Goal: Contribute content: Add original content to the website for others to see

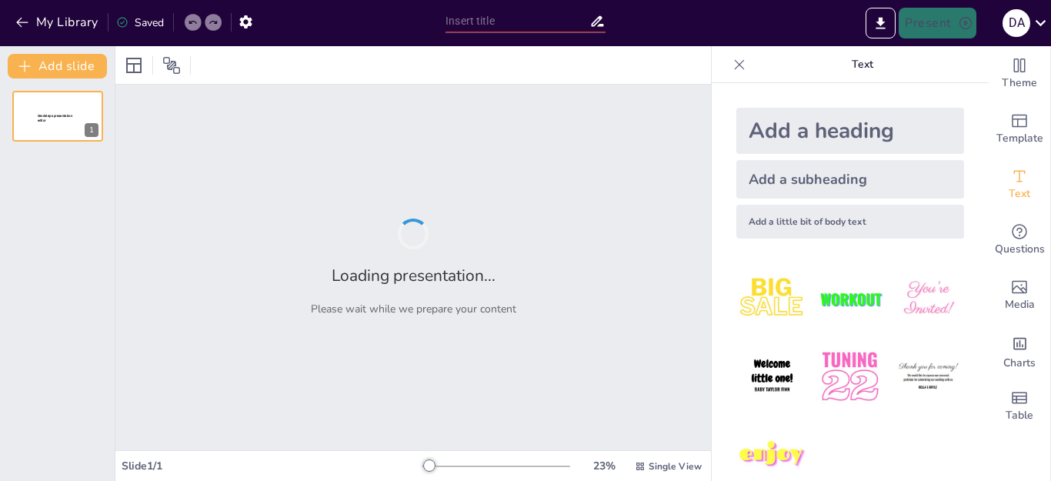
type input "Peran Kemahasiswaan dalam Membangun Kepemimpinan Masa Depan"
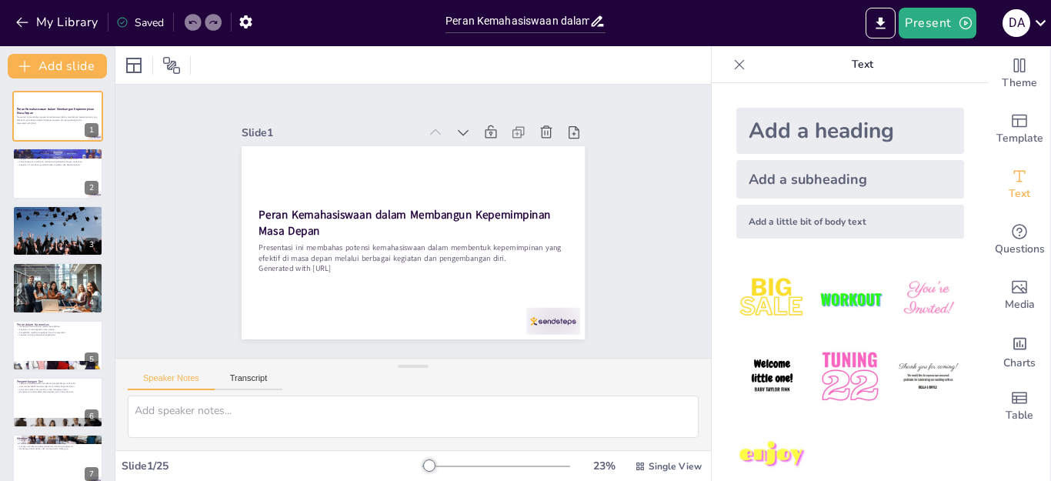
checkbox input "true"
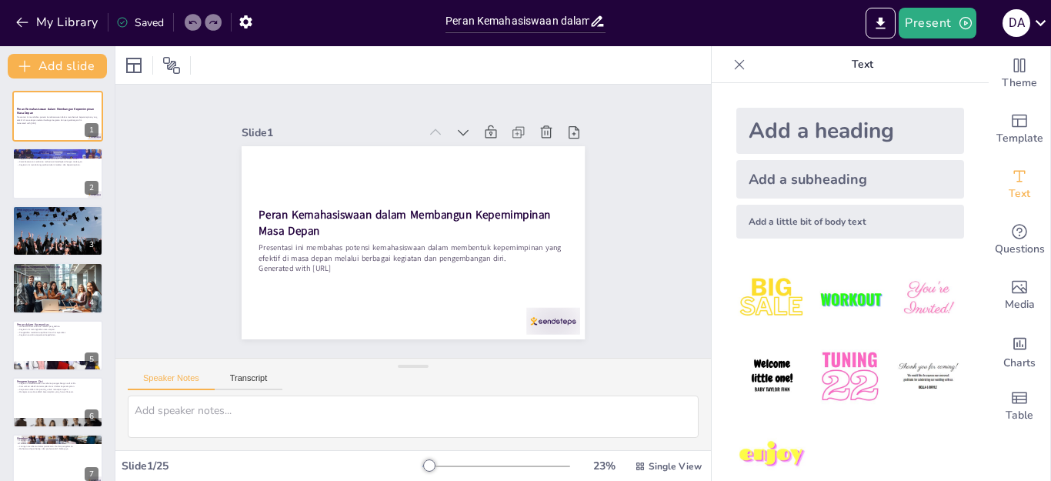
checkbox input "true"
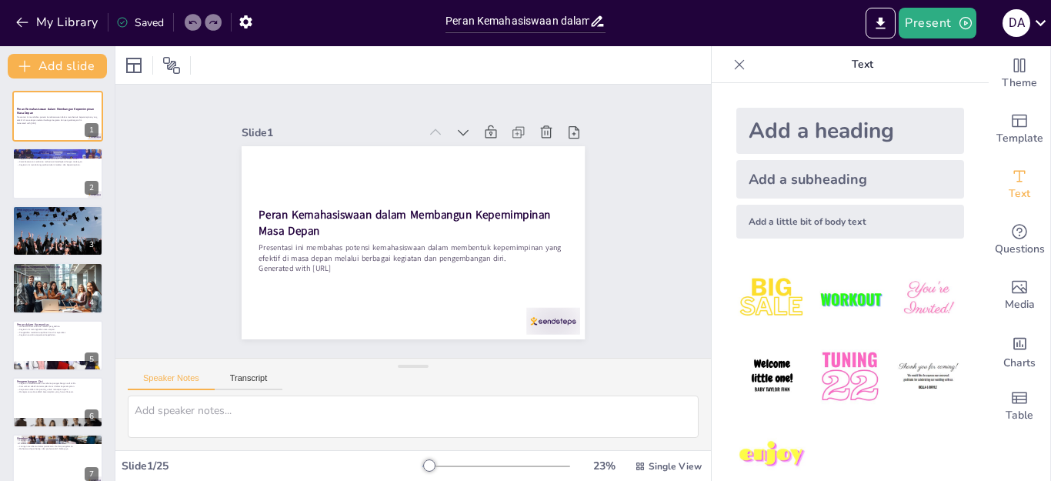
checkbox input "true"
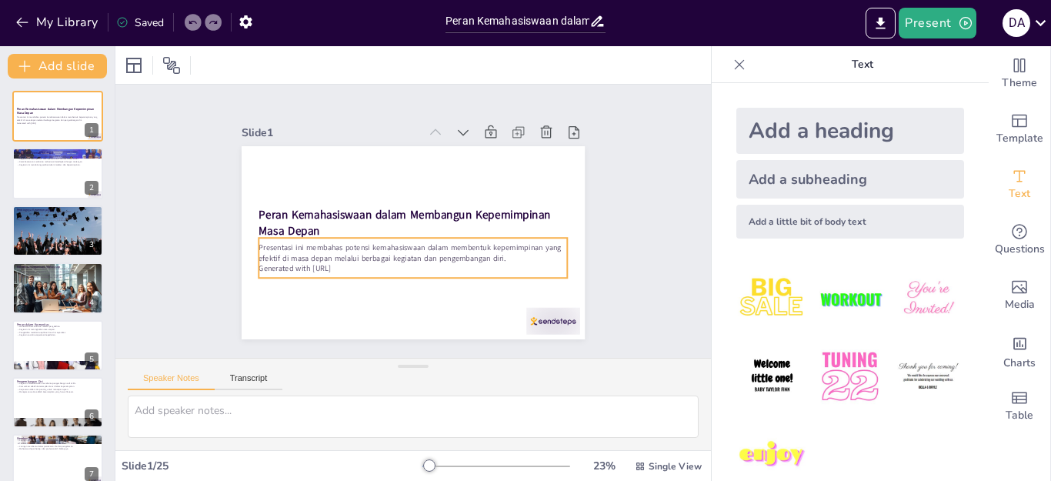
checkbox input "true"
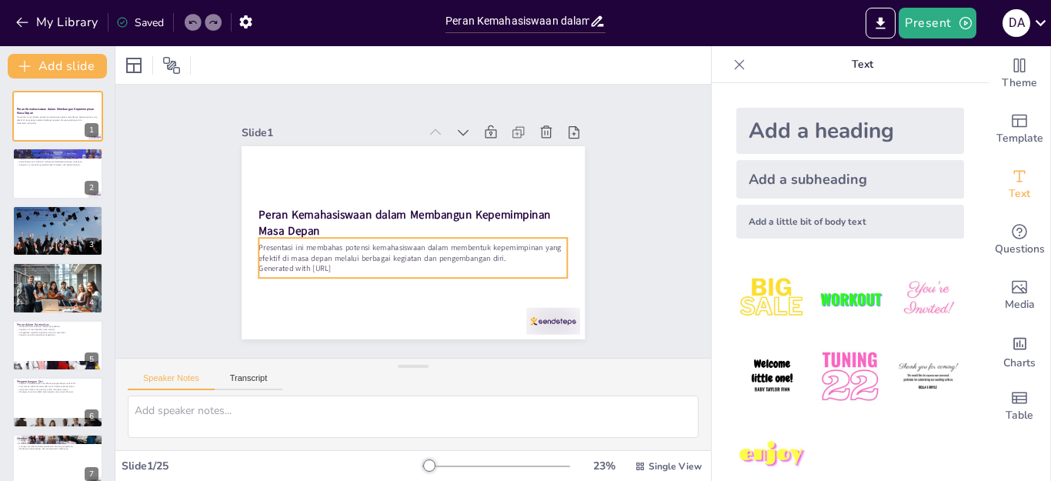
checkbox input "true"
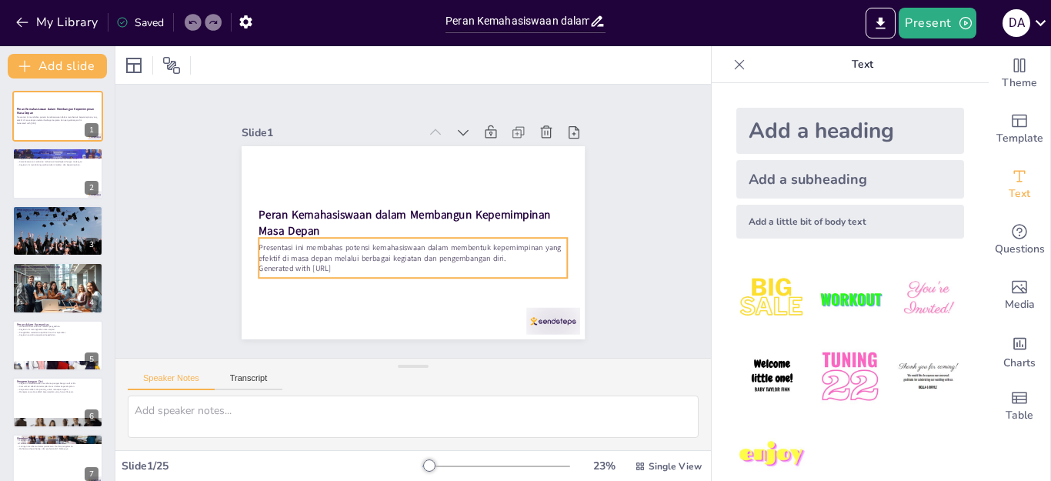
checkbox input "true"
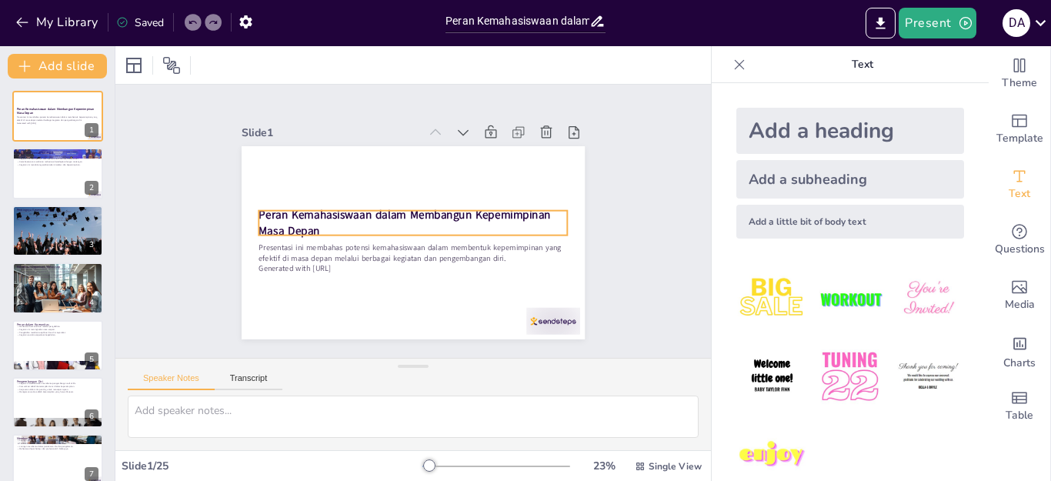
checkbox input "true"
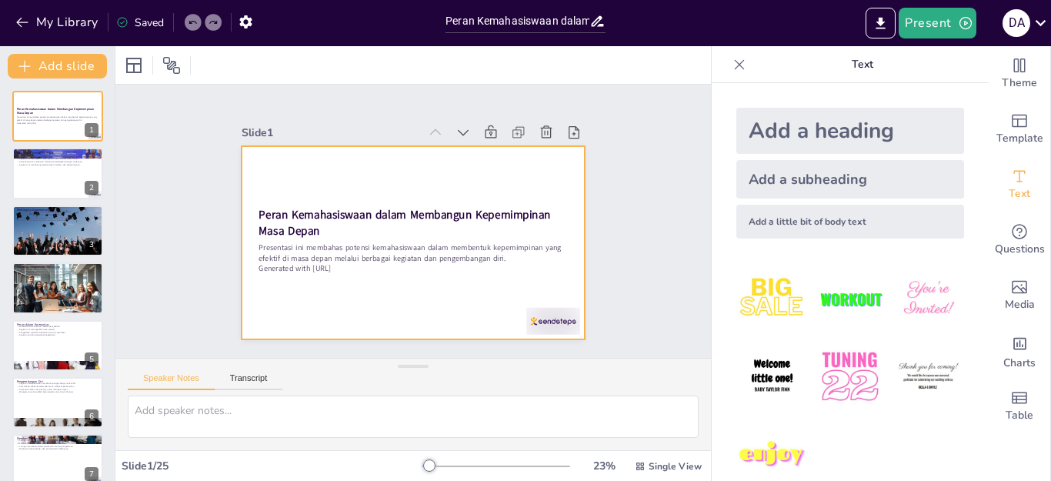
checkbox input "true"
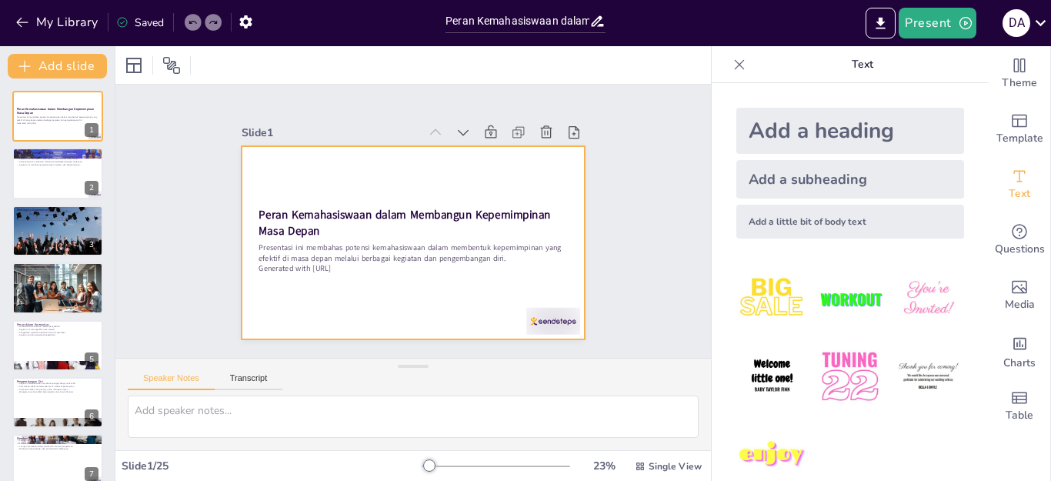
checkbox input "true"
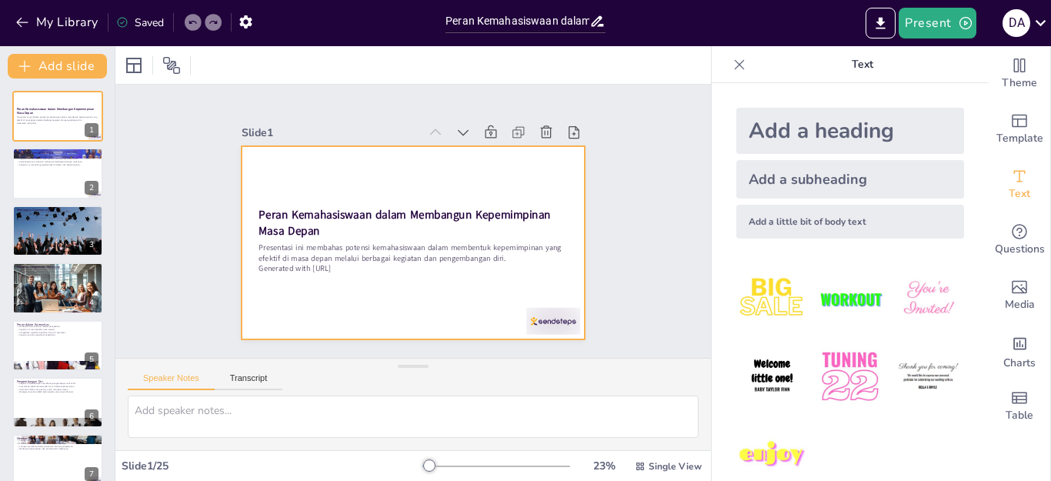
checkbox input "true"
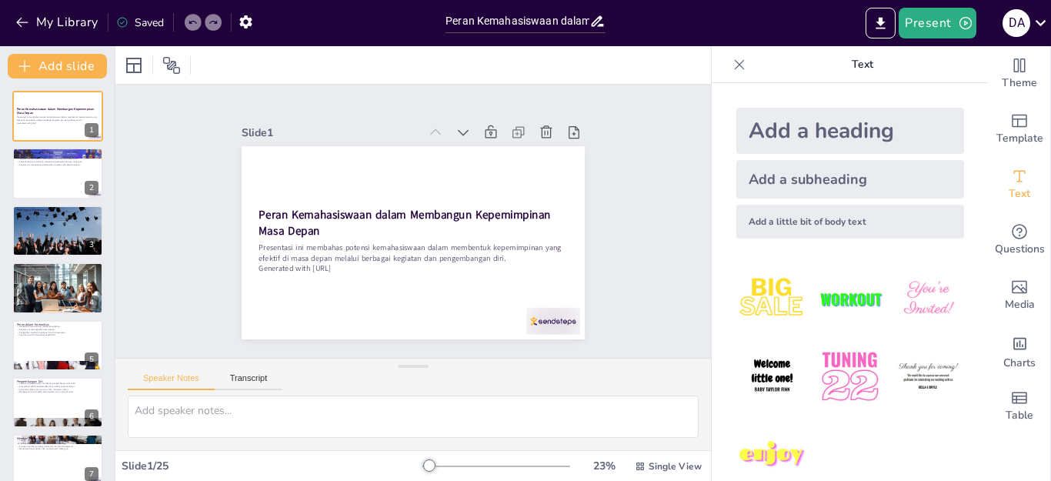
checkbox input "true"
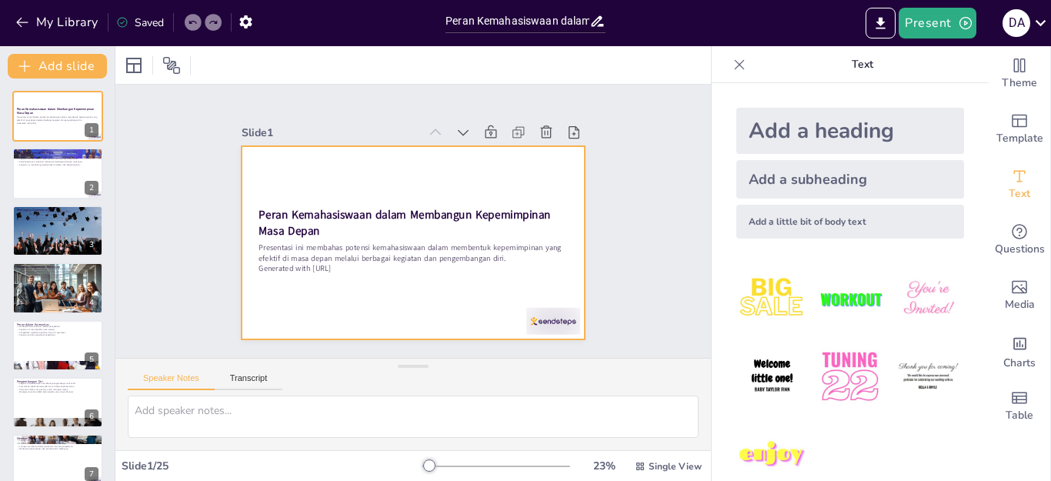
checkbox input "true"
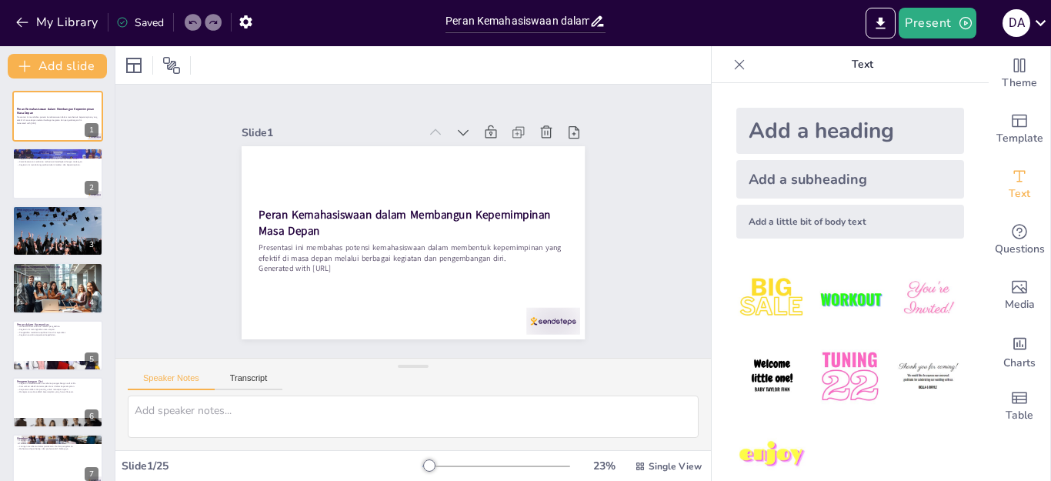
checkbox input "true"
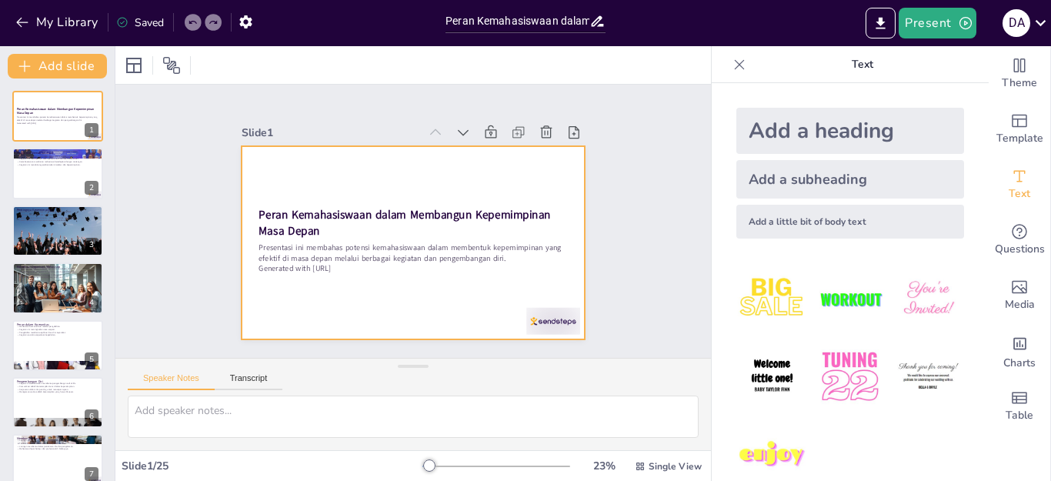
checkbox input "true"
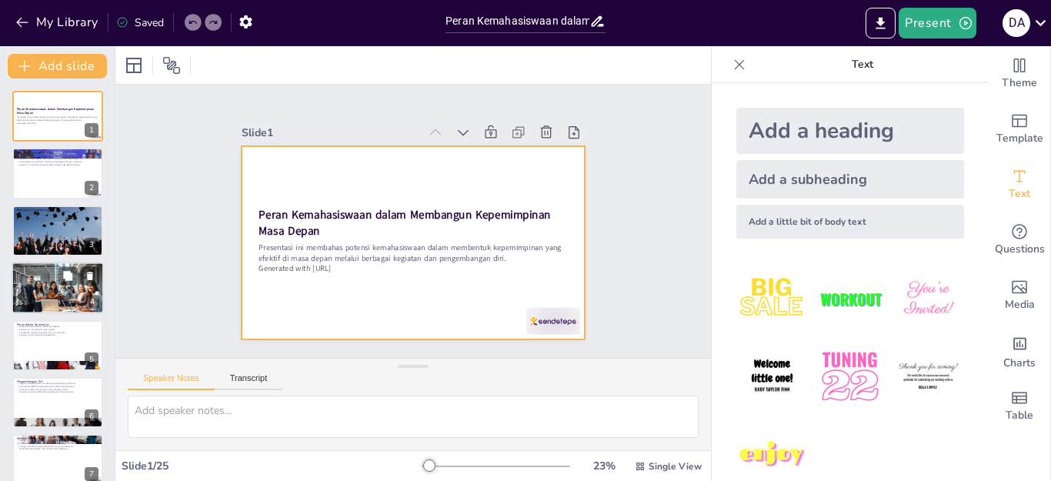
checkbox input "true"
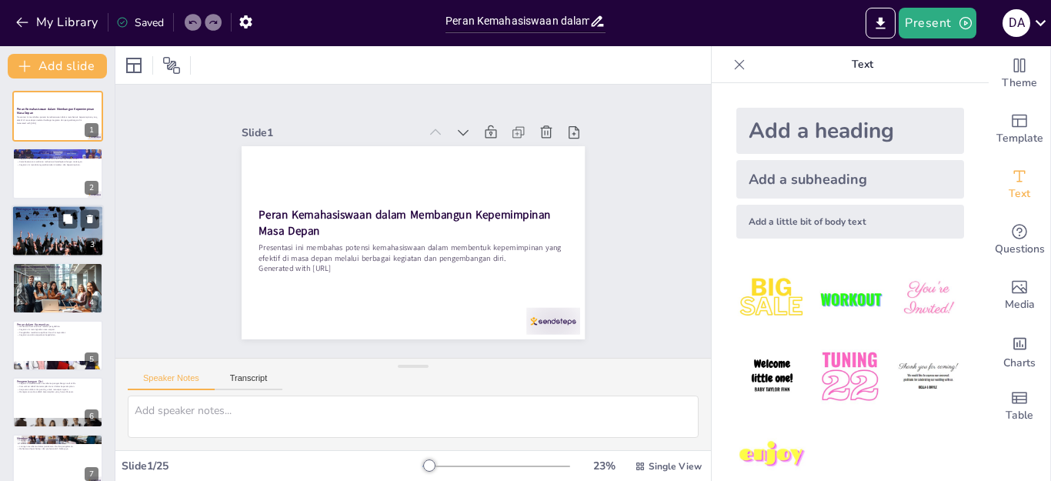
checkbox input "true"
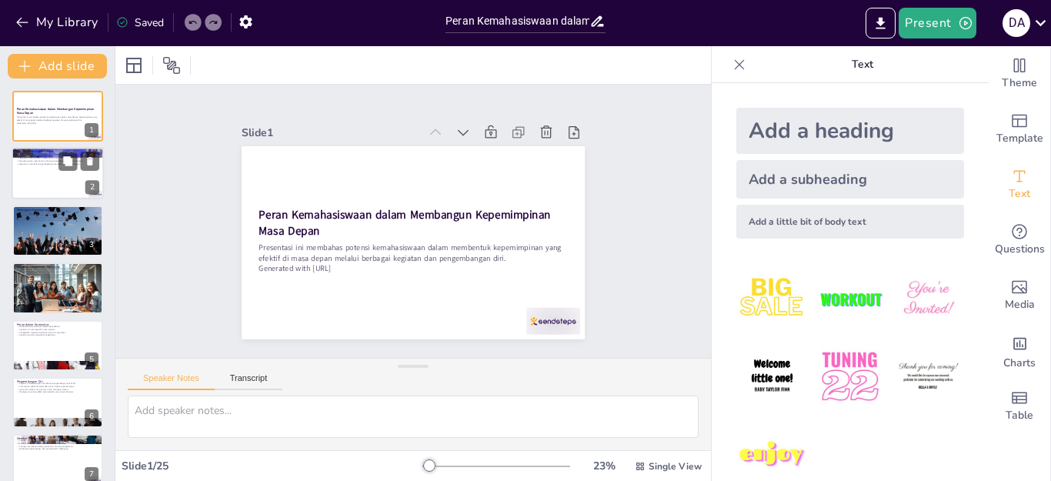
checkbox input "true"
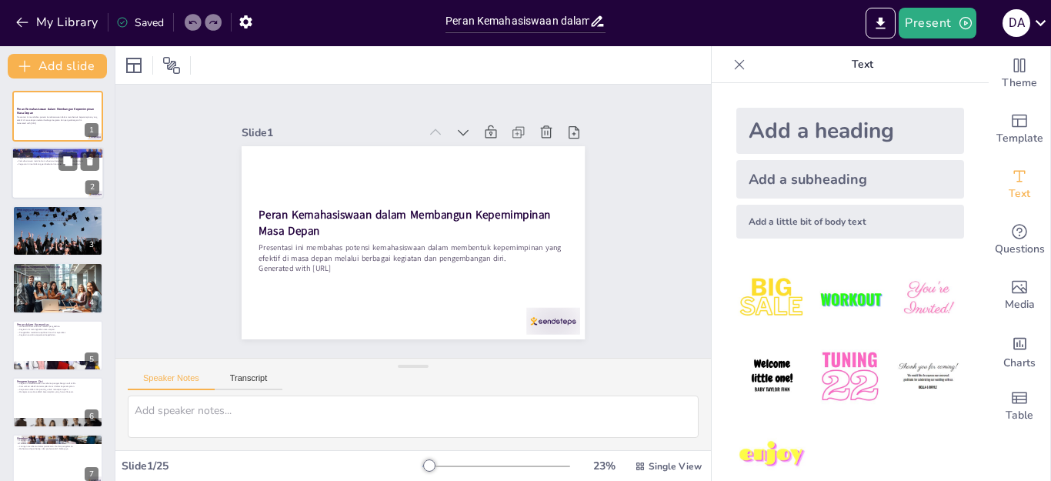
checkbox input "true"
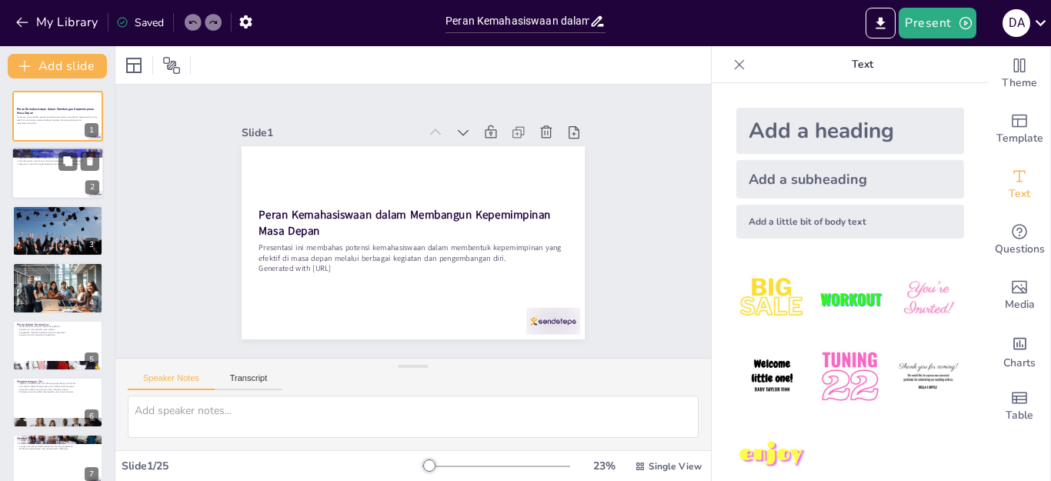
checkbox input "true"
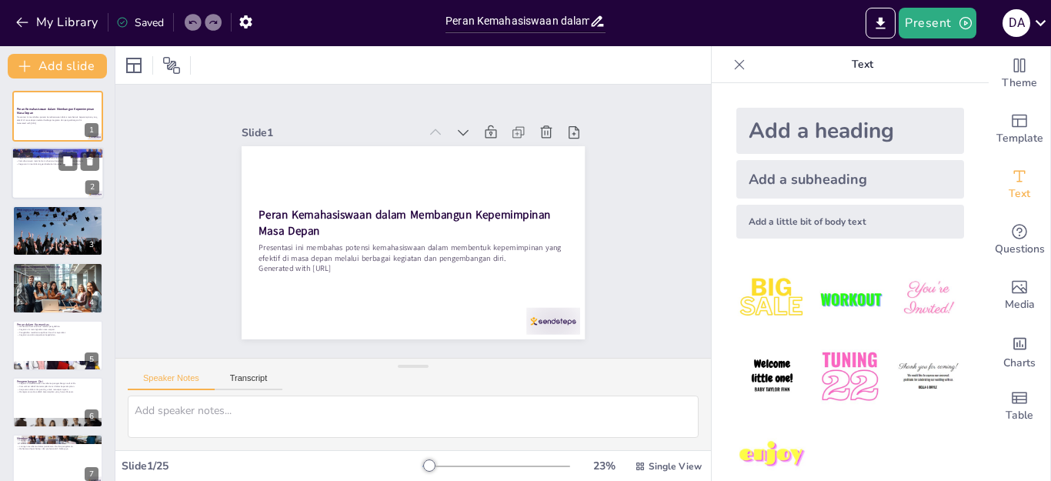
click at [38, 167] on div at bounding box center [58, 174] width 92 height 52
type textarea "Kegiatan kemahasiswaan mencakup berbagai aspek pengembangan diri yang penting u…"
checkbox input "true"
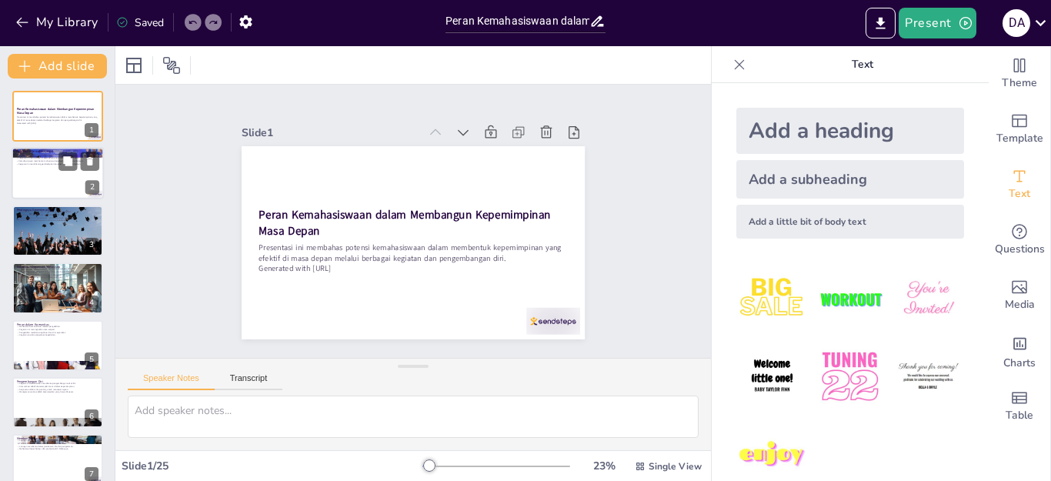
checkbox input "true"
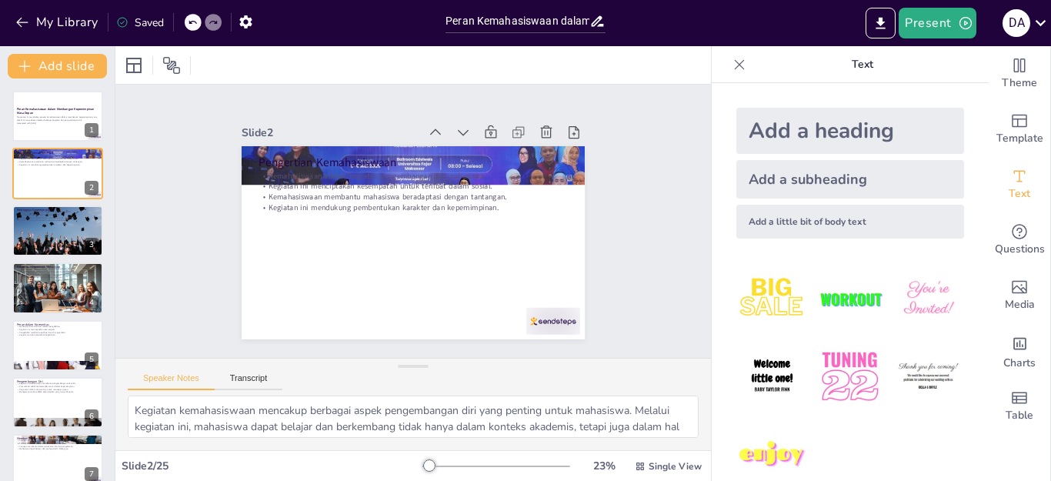
checkbox input "true"
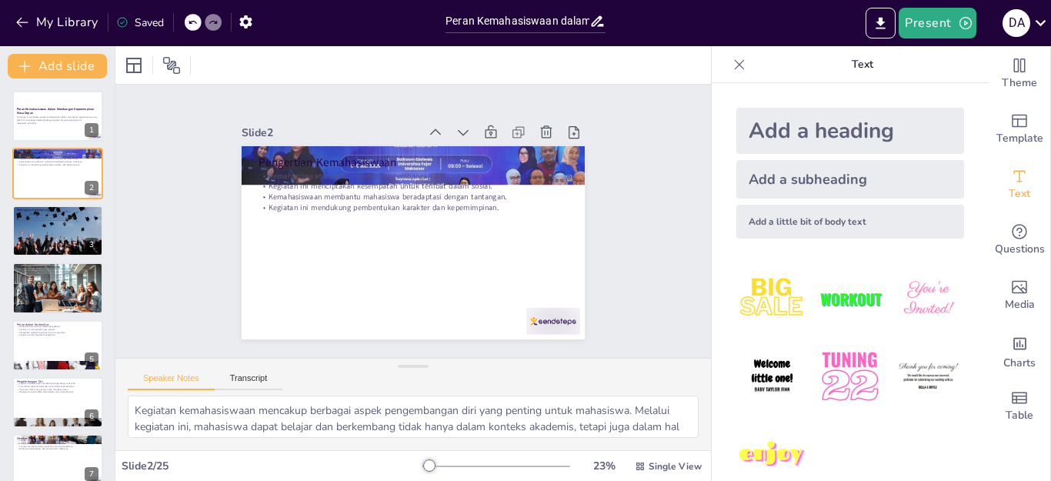
checkbox input "true"
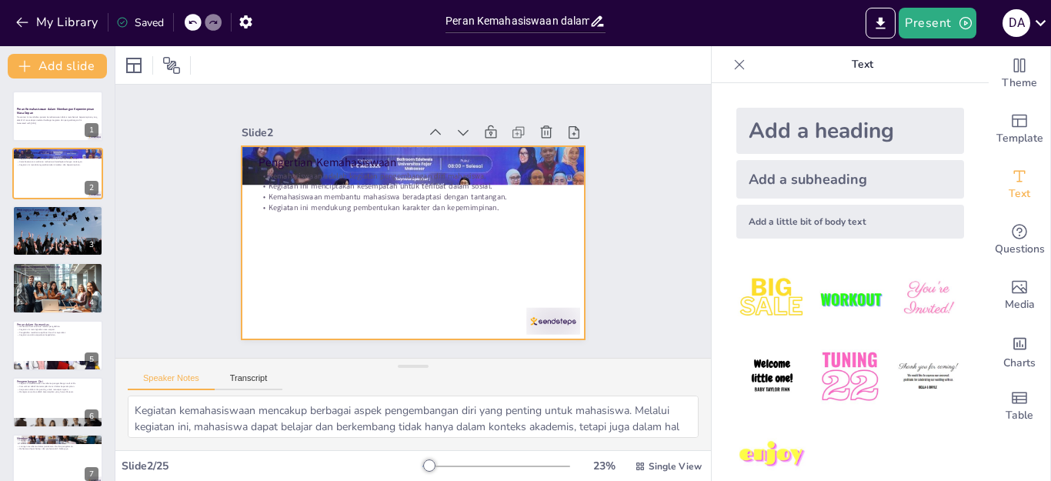
checkbox input "true"
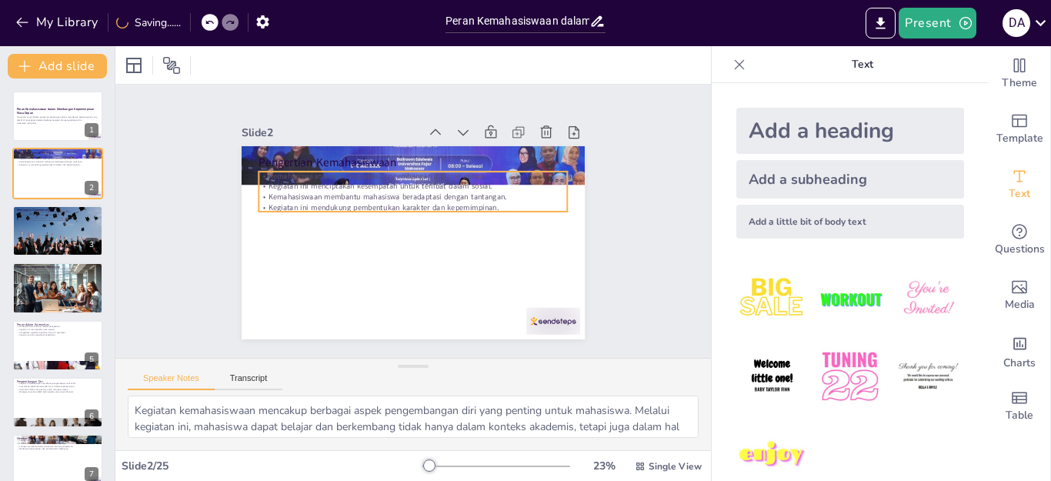
checkbox input "true"
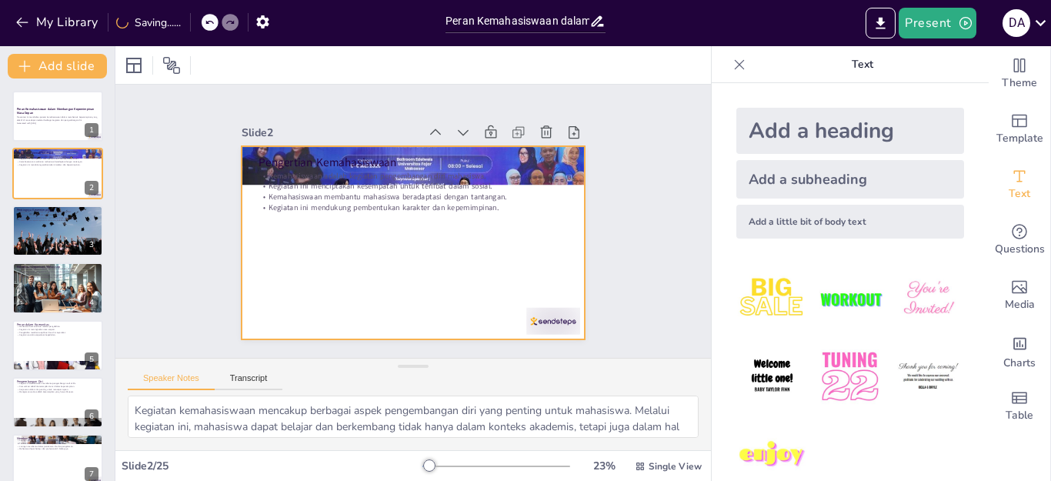
checkbox input "true"
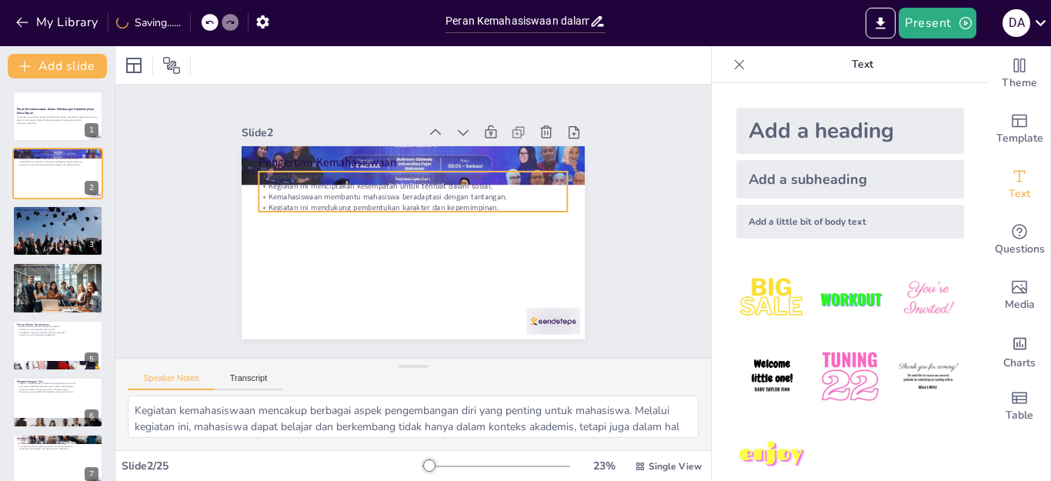
click at [355, 202] on p "Kegiatan ini mendukung pembentukan karakter dan kepemimpinan." at bounding box center [419, 210] width 273 height 164
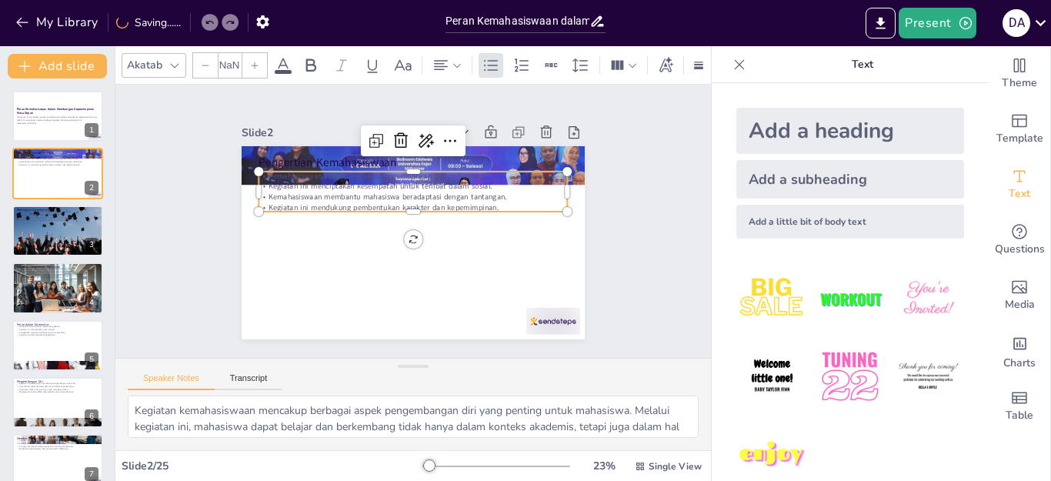
checkbox input "true"
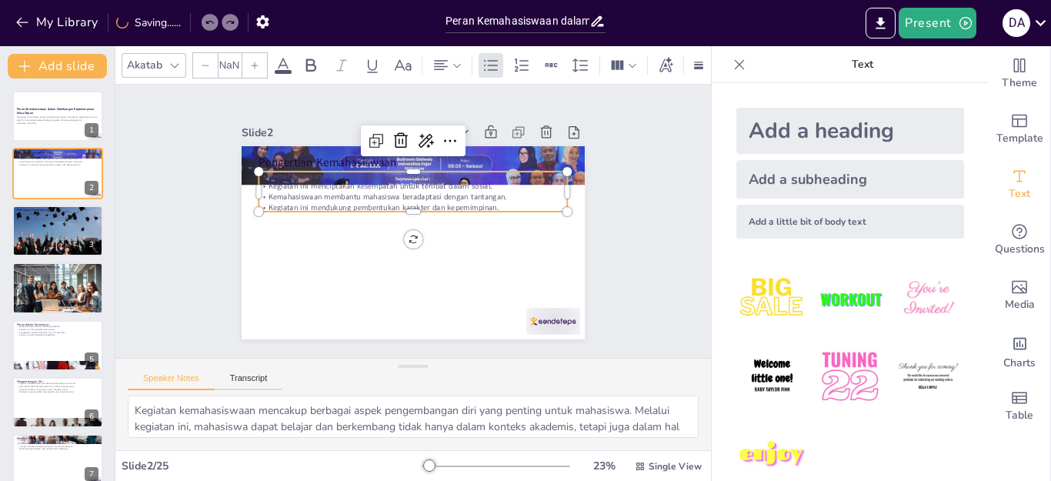
type input "32"
checkbox input "true"
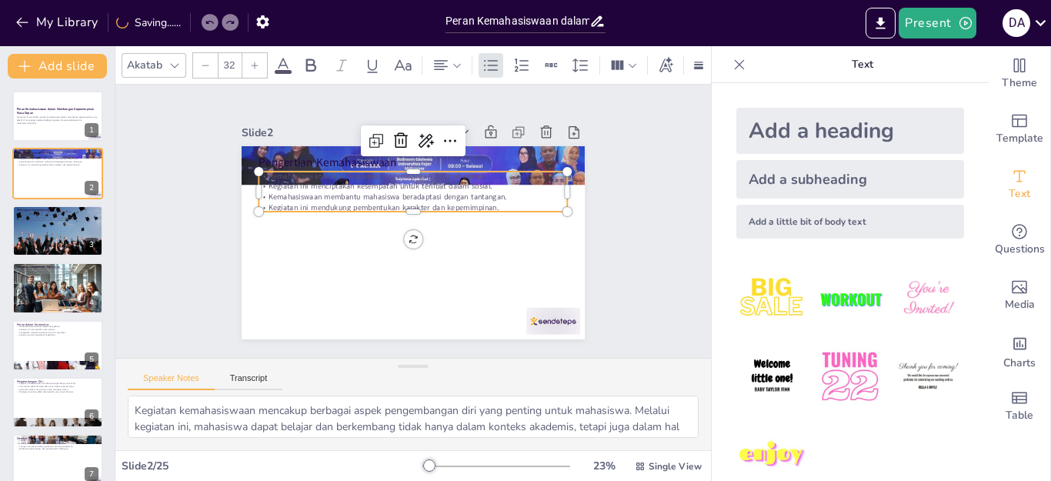
checkbox input "true"
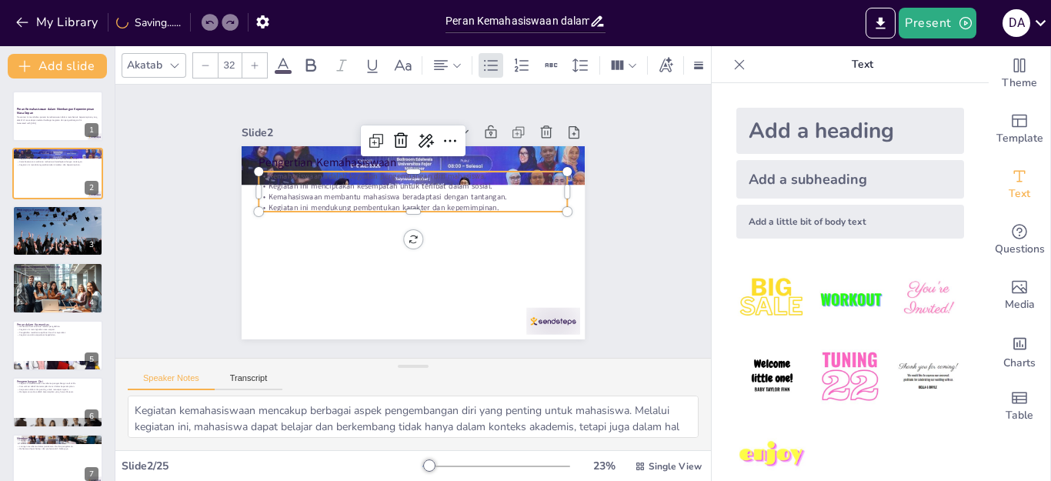
checkbox input "true"
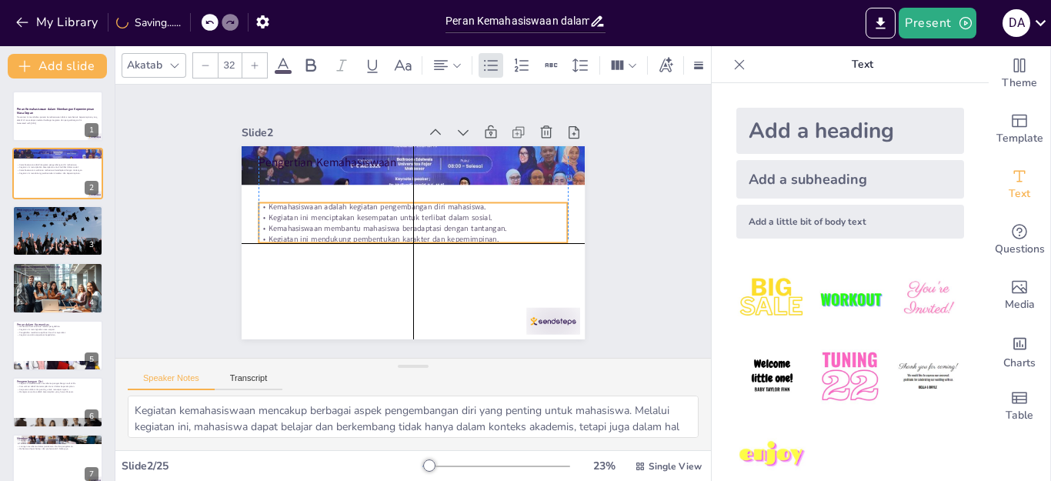
checkbox input "true"
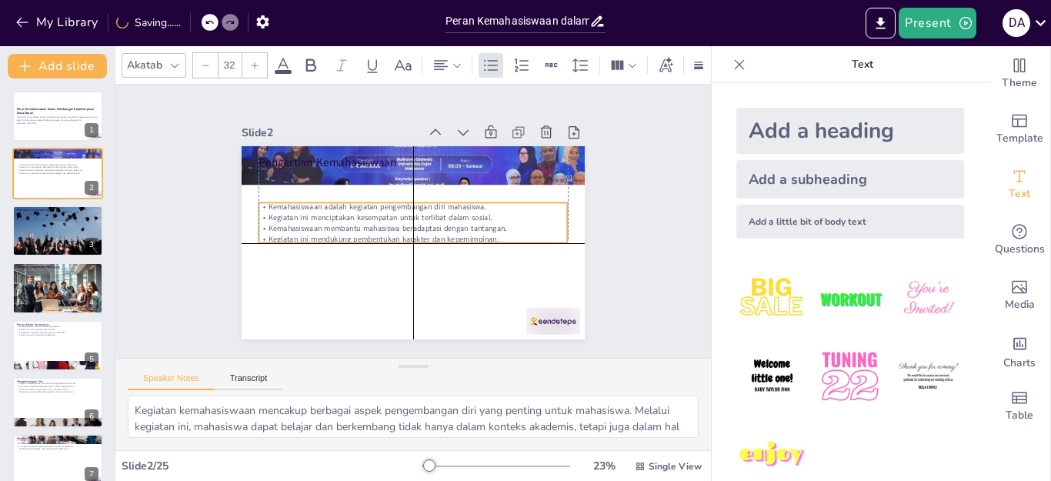
checkbox input "true"
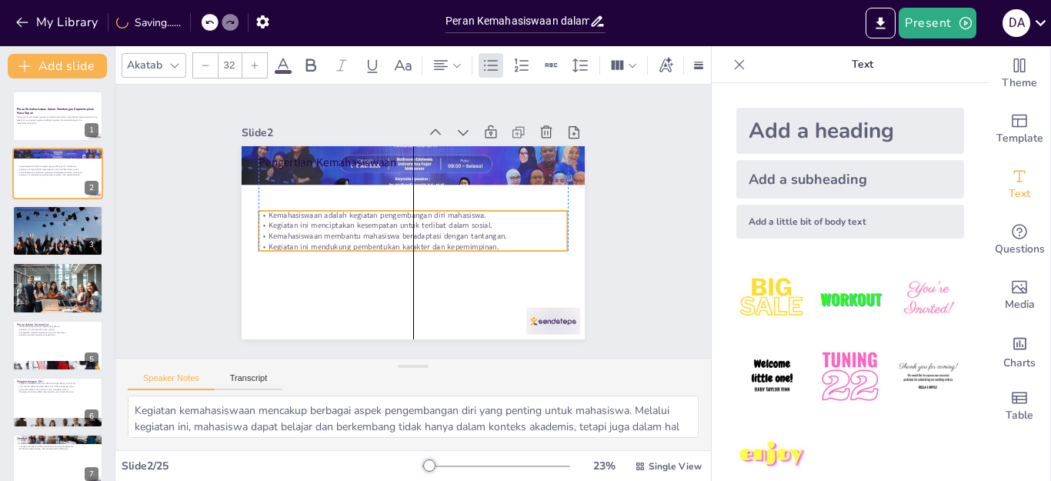
checkbox input "true"
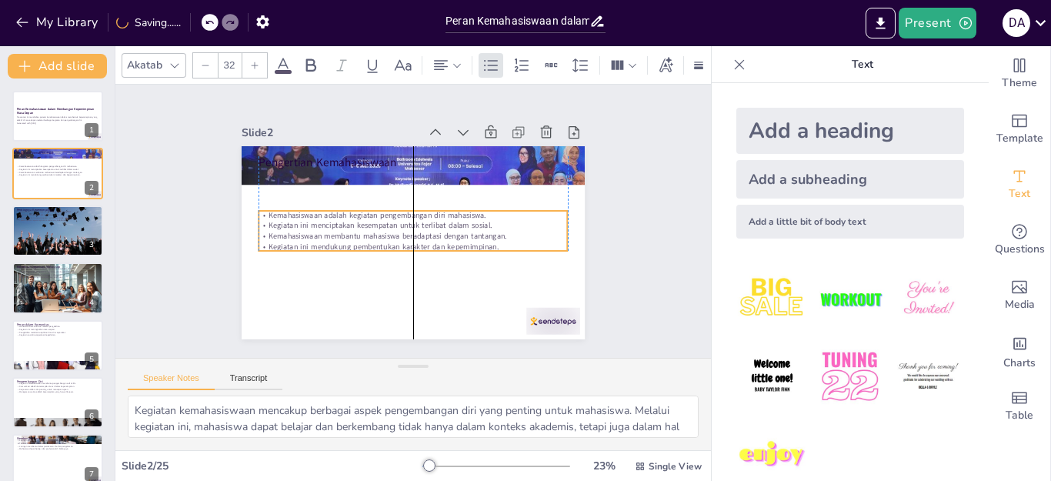
checkbox input "true"
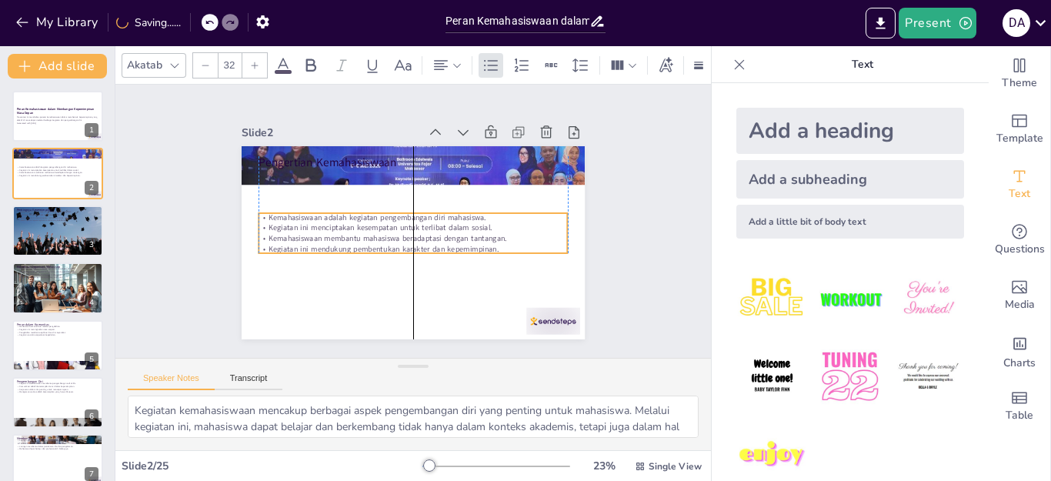
checkbox input "true"
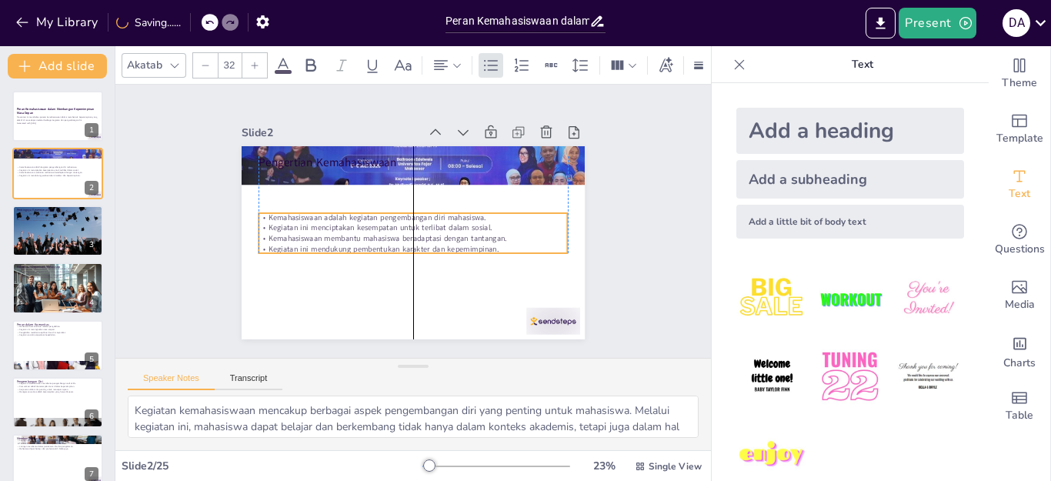
checkbox input "true"
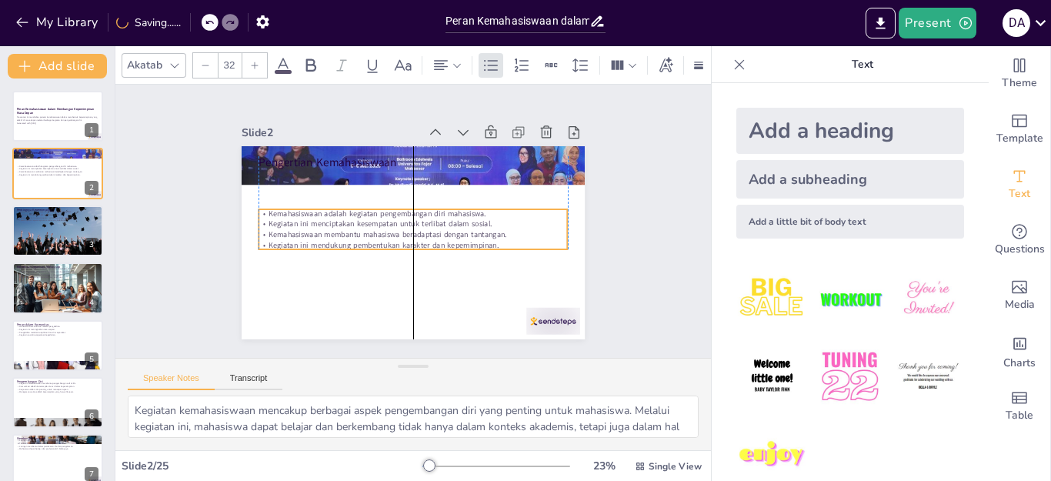
checkbox input "true"
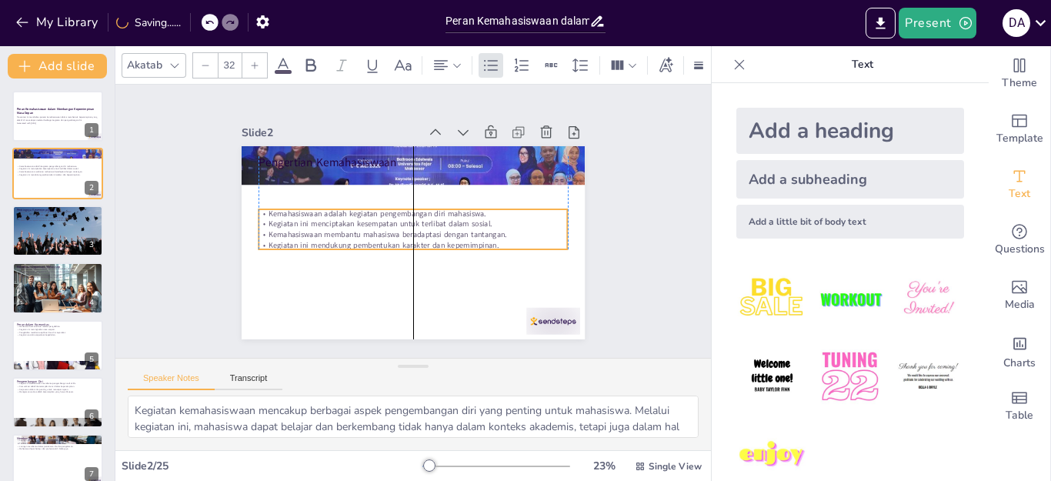
checkbox input "true"
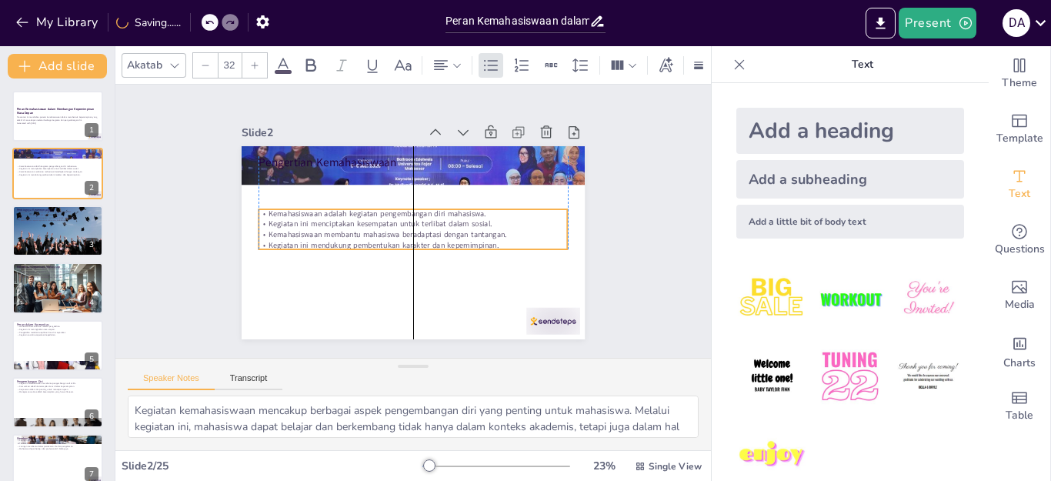
checkbox input "true"
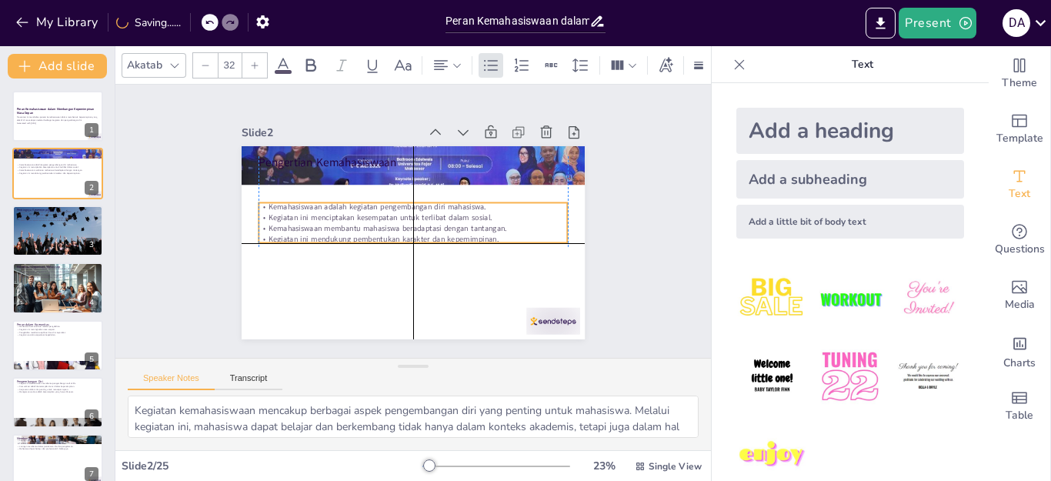
checkbox input "true"
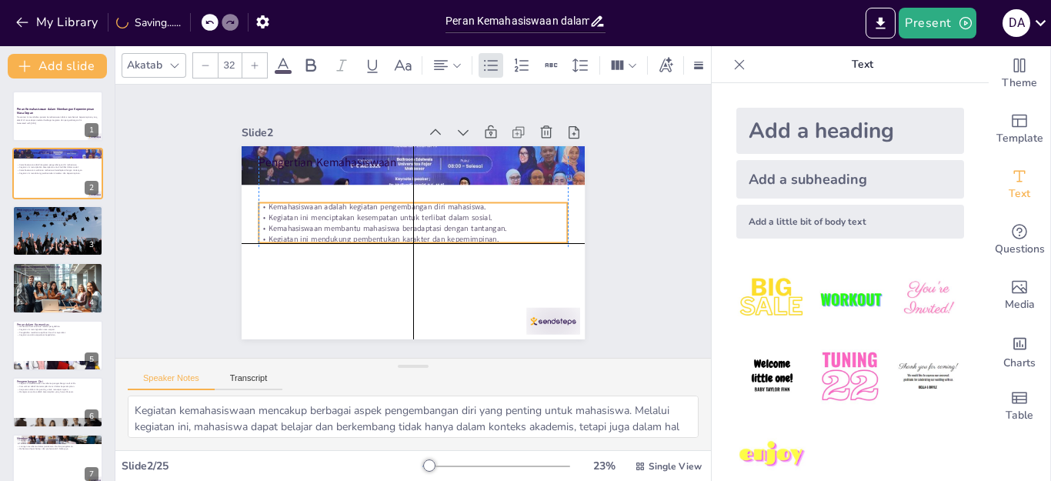
checkbox input "true"
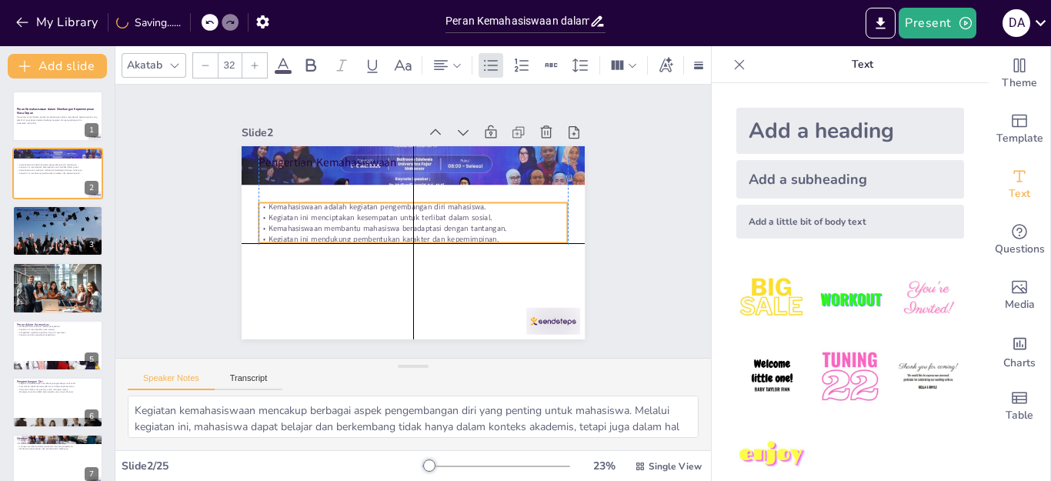
drag, startPoint x: 350, startPoint y: 203, endPoint x: 348, endPoint y: 236, distance: 33.1
click at [348, 236] on p "Kegiatan ini mendukung pembentukan karakter dan kepemimpinan." at bounding box center [401, 234] width 237 height 215
checkbox input "true"
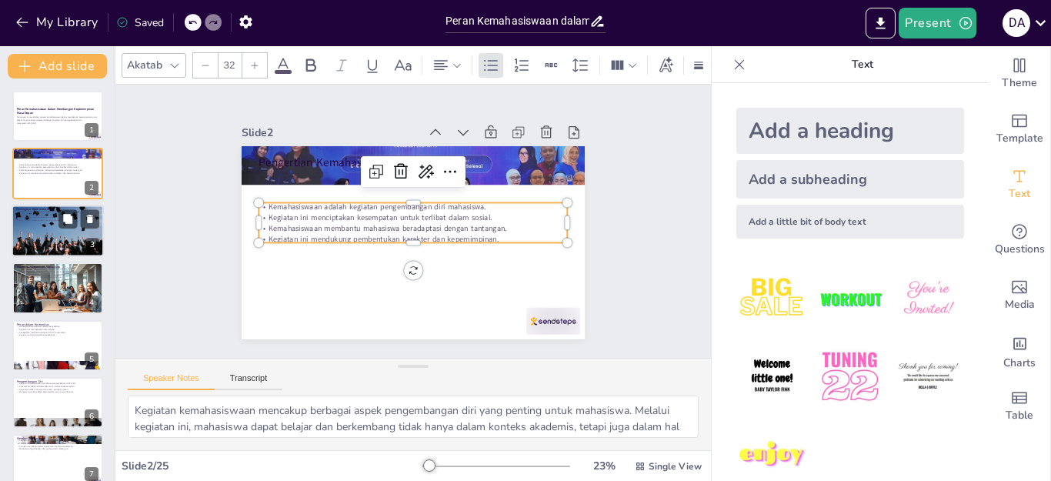
click at [55, 237] on div at bounding box center [58, 231] width 92 height 62
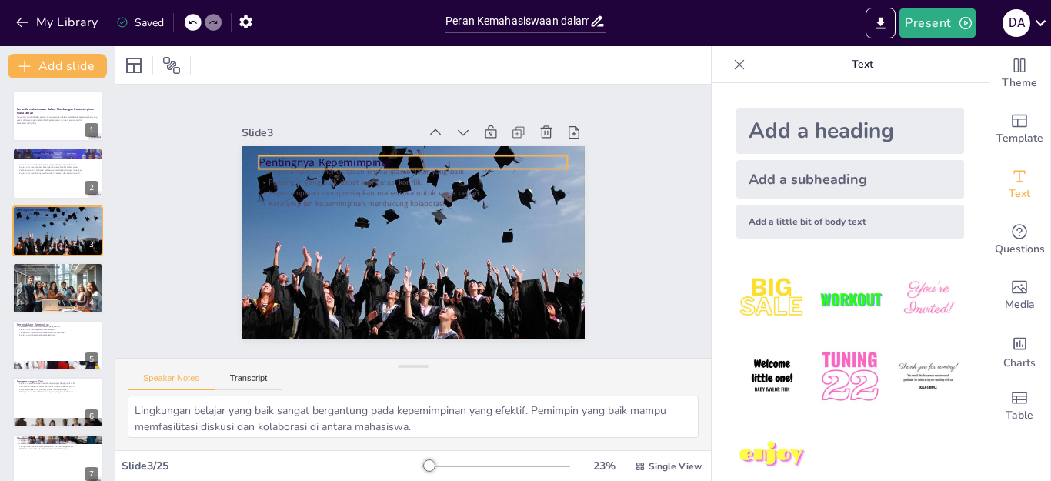
click at [259, 205] on p "Pentingnya Kepemimpinan" at bounding box center [389, 275] width 288 height 140
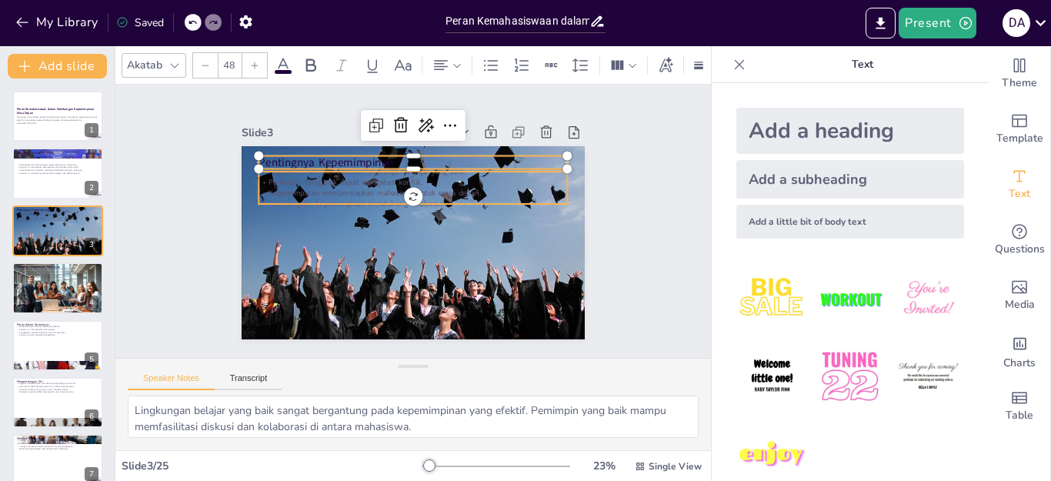
click at [330, 195] on p "Keterampilan kepemimpinan mendukung kolaborasi." at bounding box center [420, 205] width 287 height 135
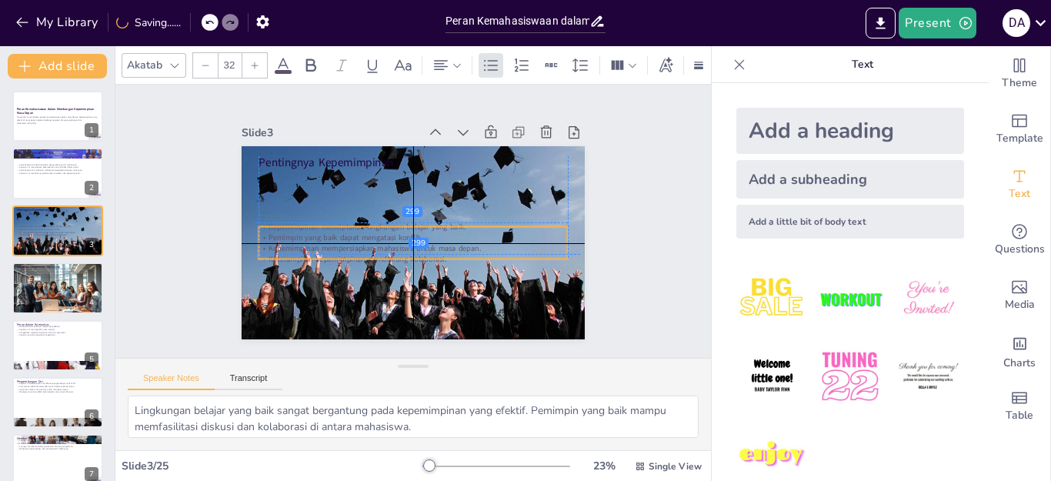
drag, startPoint x: 330, startPoint y: 195, endPoint x: 328, endPoint y: 248, distance: 53.9
click at [328, 248] on p "Keterampilan kepemimpinan mendukung kolaborasi." at bounding box center [387, 249] width 237 height 215
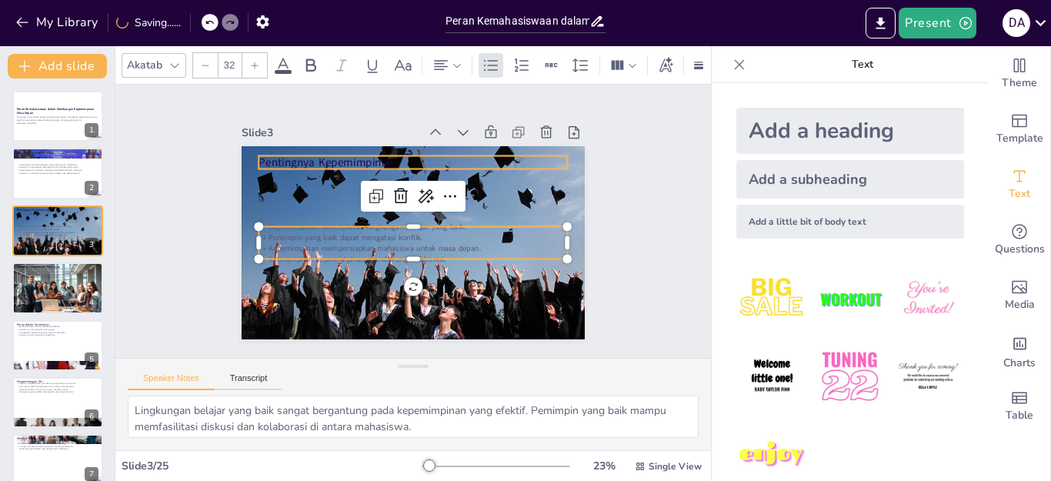
click at [318, 158] on p "Pentingnya Kepemimpinan" at bounding box center [424, 164] width 305 height 80
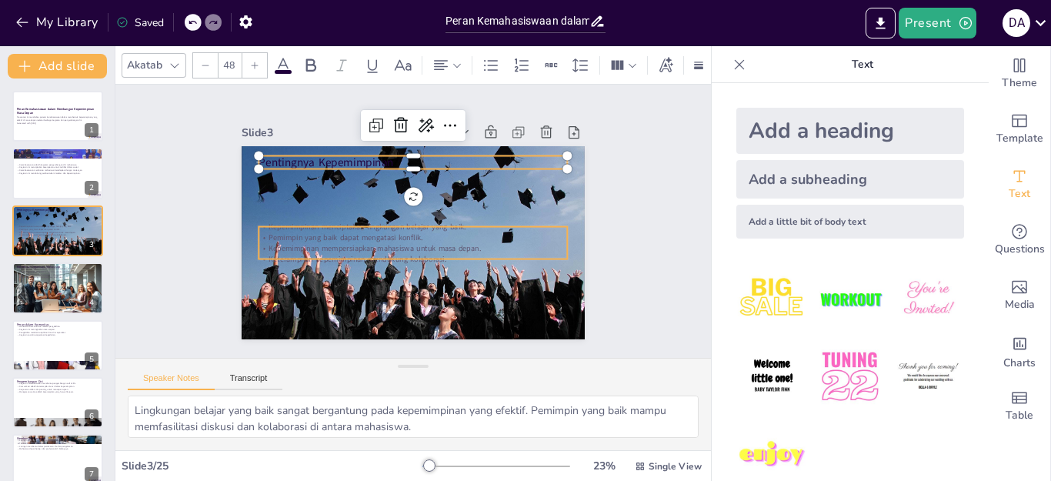
click at [303, 235] on p "Pemimpin yang baik dapat mengatasi konflik." at bounding box center [404, 235] width 273 height 164
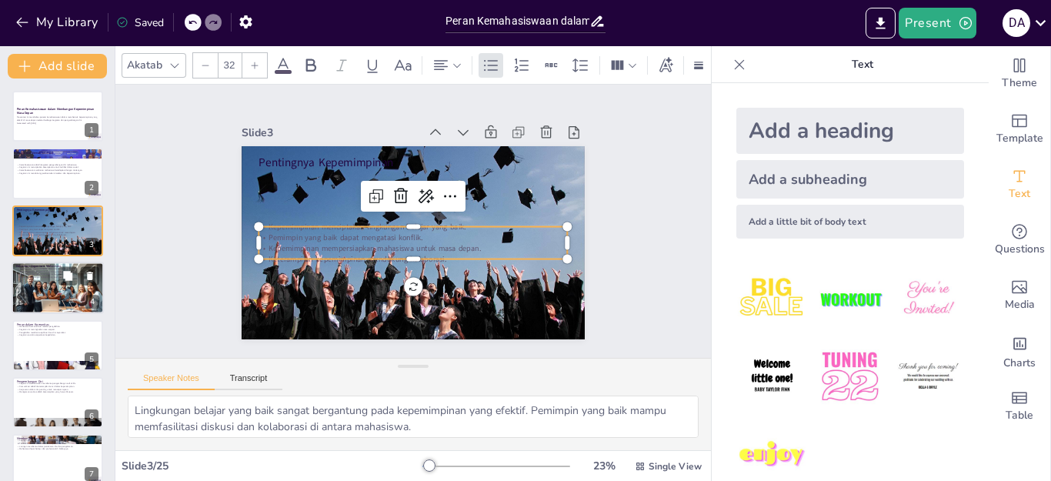
click at [26, 287] on div at bounding box center [58, 288] width 92 height 52
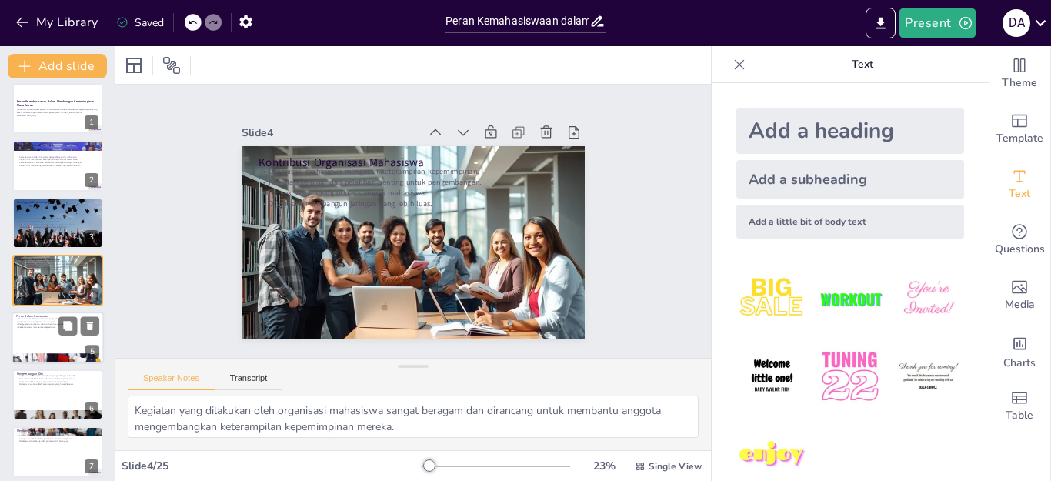
click at [44, 335] on div at bounding box center [58, 338] width 92 height 52
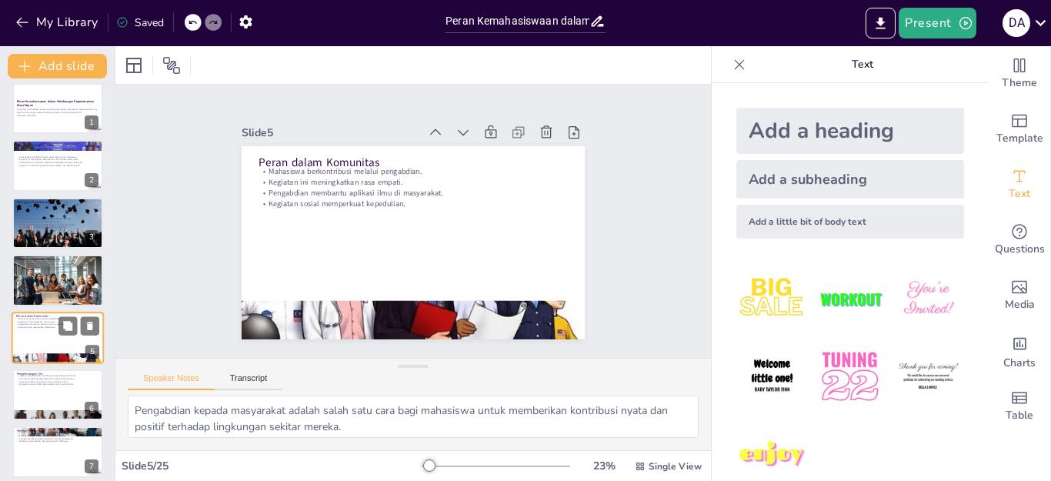
scroll to position [65, 0]
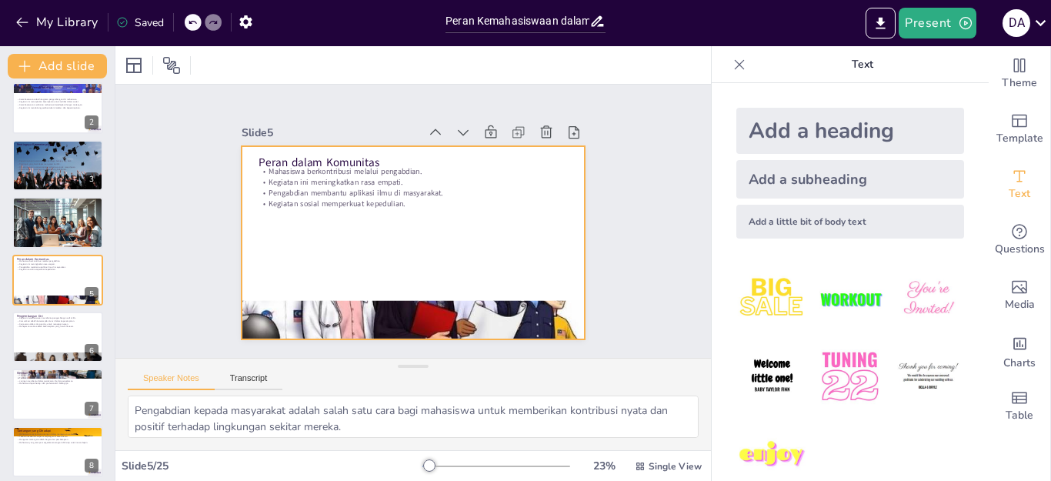
click at [375, 260] on div at bounding box center [406, 242] width 386 height 290
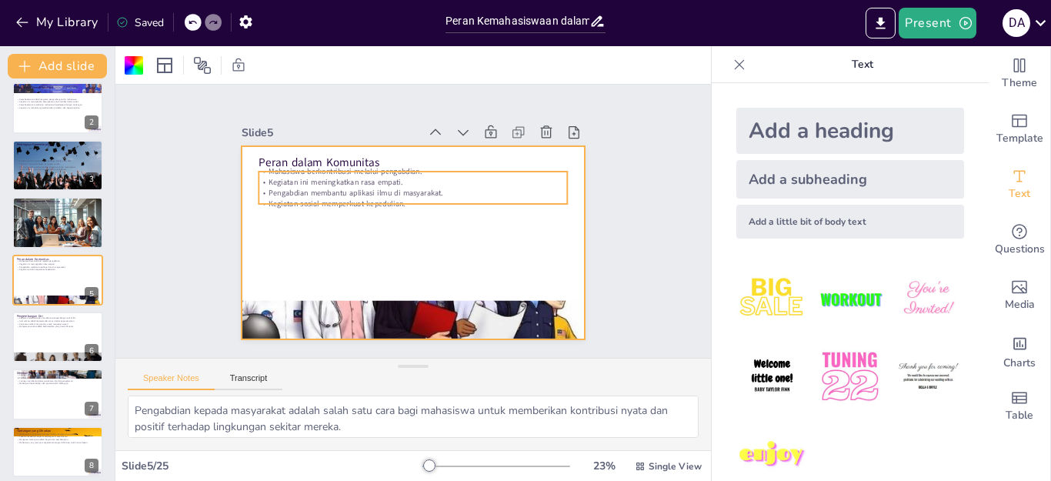
click at [348, 177] on p "Kegiatan ini meningkatkan rasa empati." at bounding box center [424, 184] width 297 height 105
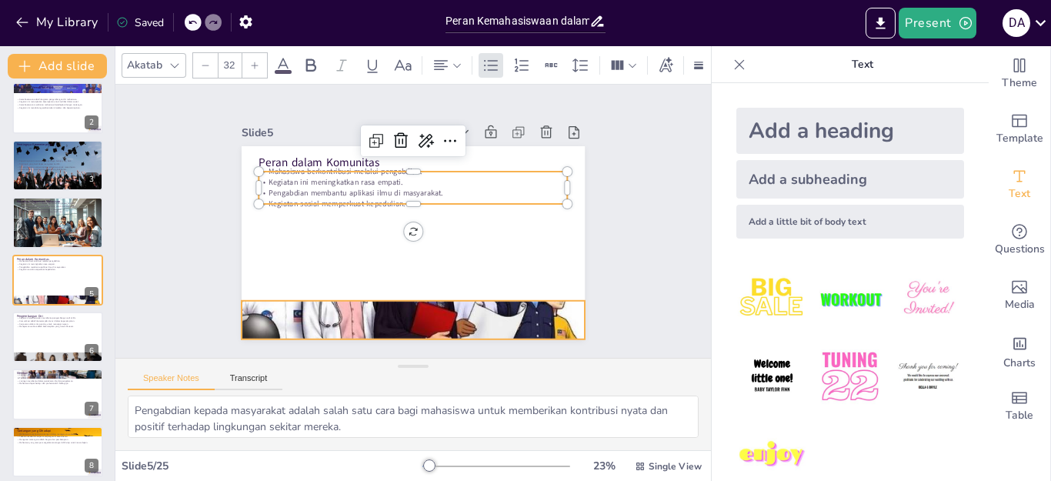
click at [356, 316] on div at bounding box center [363, 306] width 419 height 382
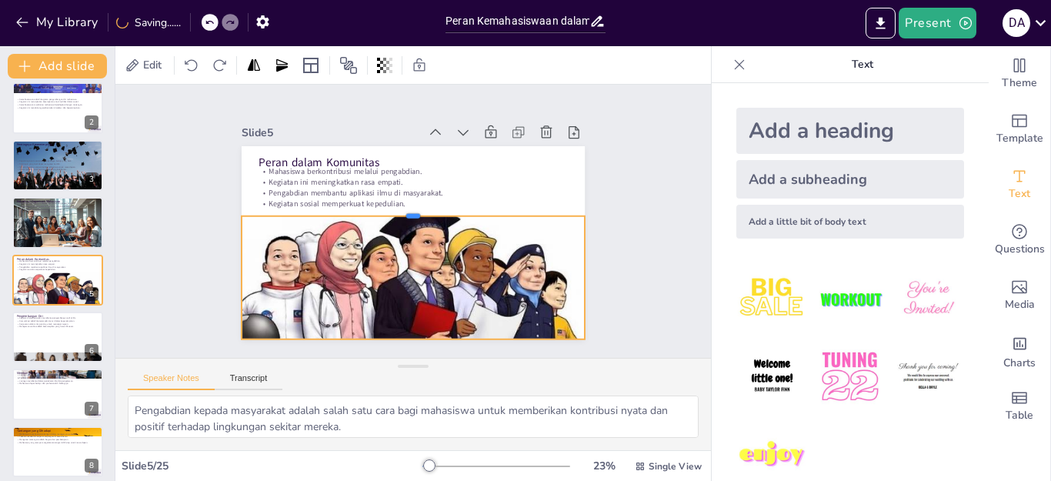
drag, startPoint x: 398, startPoint y: 292, endPoint x: 396, endPoint y: 208, distance: 84.6
click at [396, 208] on div at bounding box center [406, 212] width 285 height 212
click at [55, 332] on div at bounding box center [58, 337] width 92 height 52
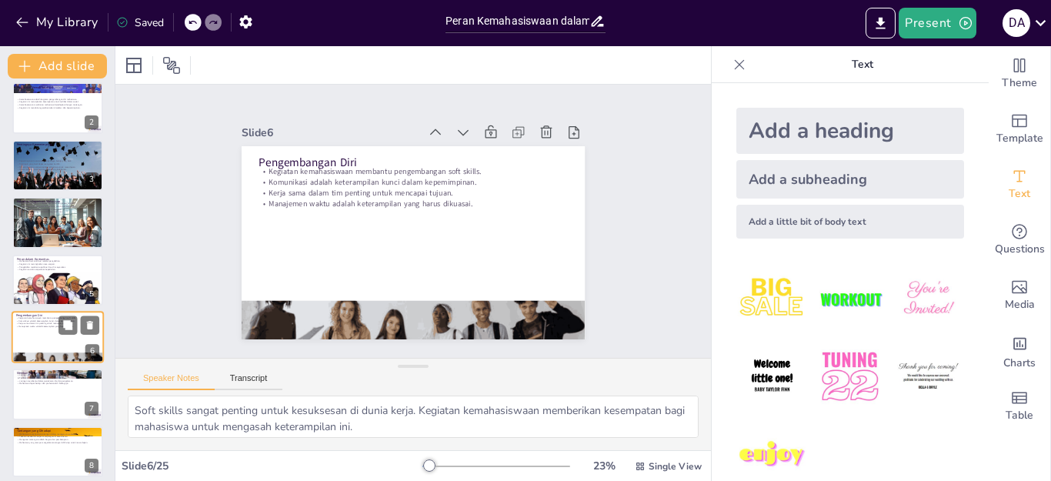
scroll to position [122, 0]
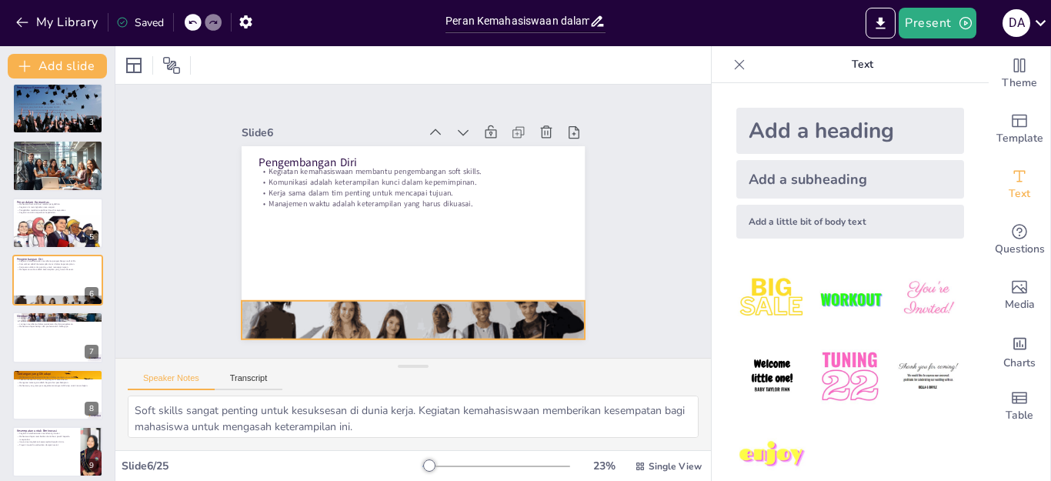
click at [324, 313] on div at bounding box center [382, 315] width 379 height 269
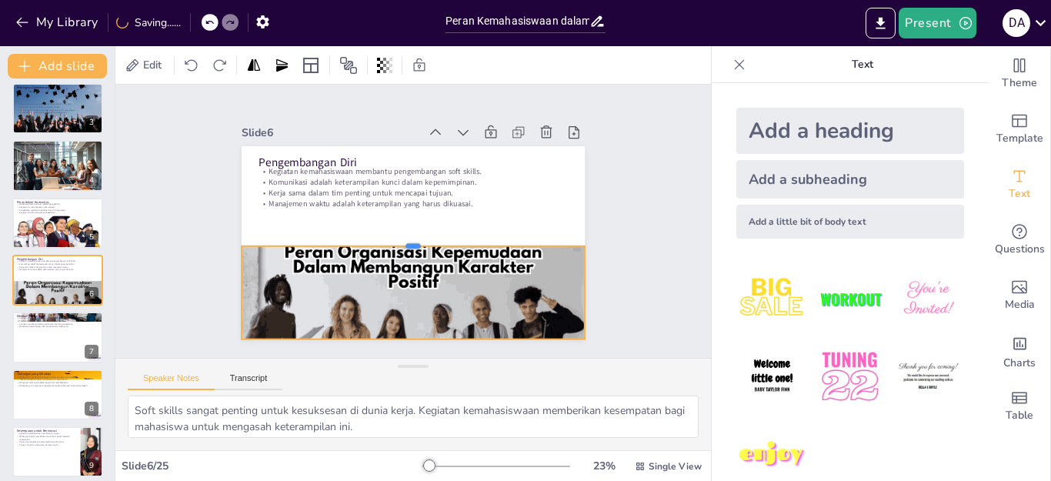
drag, startPoint x: 396, startPoint y: 290, endPoint x: 397, endPoint y: 227, distance: 63.1
click at [396, 232] on div at bounding box center [403, 237] width 303 height 182
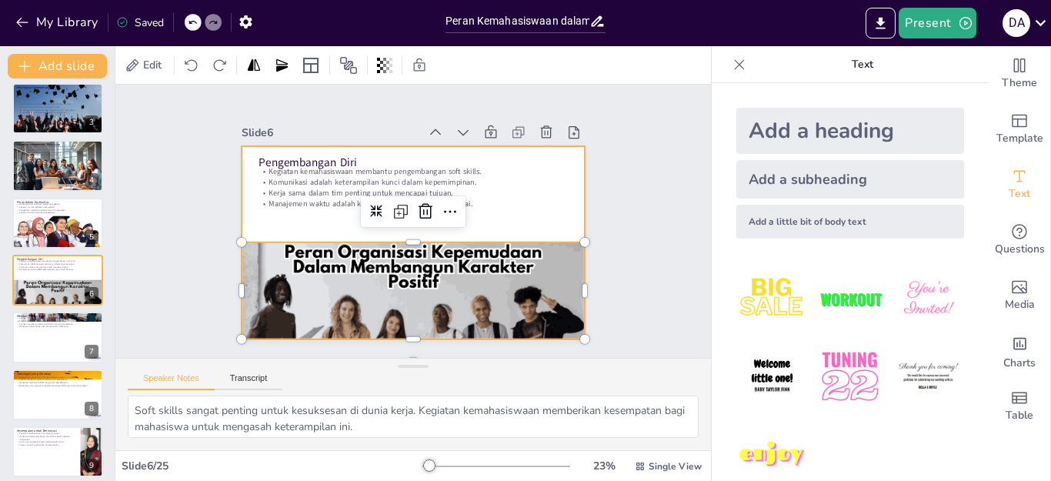
click at [268, 216] on div at bounding box center [409, 242] width 376 height 260
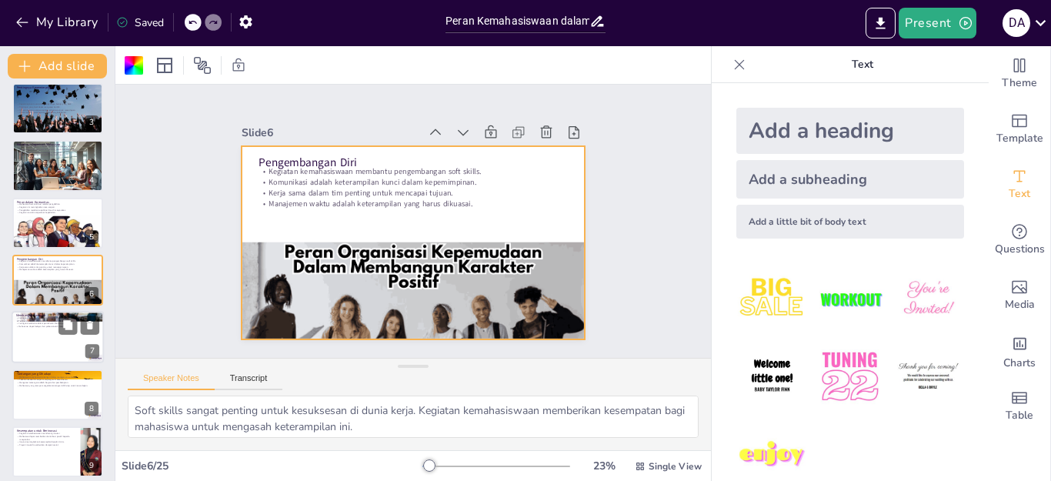
click at [59, 354] on div at bounding box center [58, 338] width 92 height 52
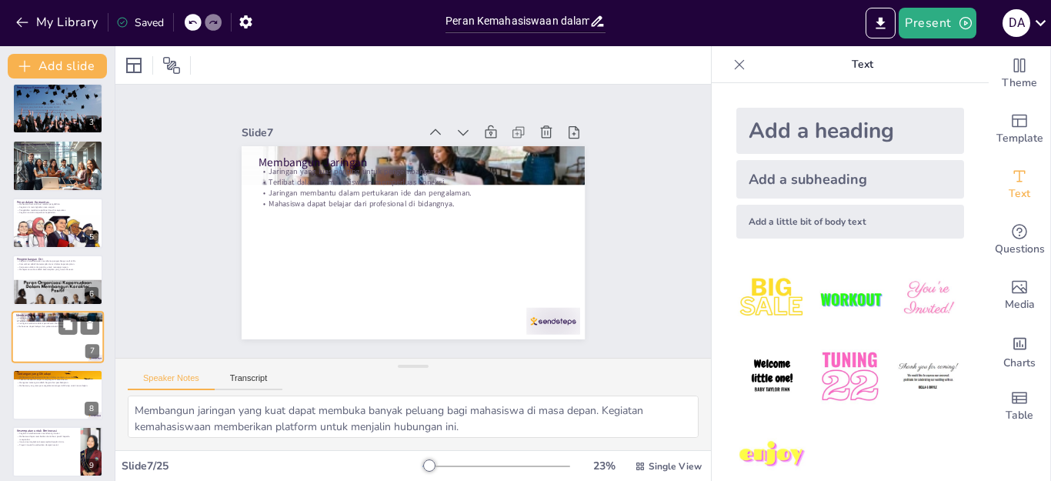
scroll to position [179, 0]
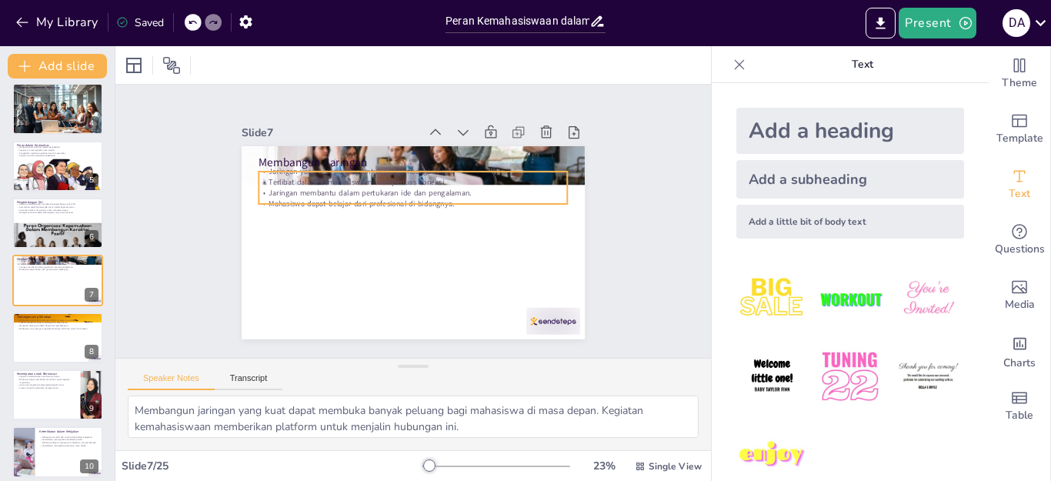
click at [318, 192] on p "Mahasiswa dapat belajar dari profesional di bidangnya." at bounding box center [417, 204] width 305 height 75
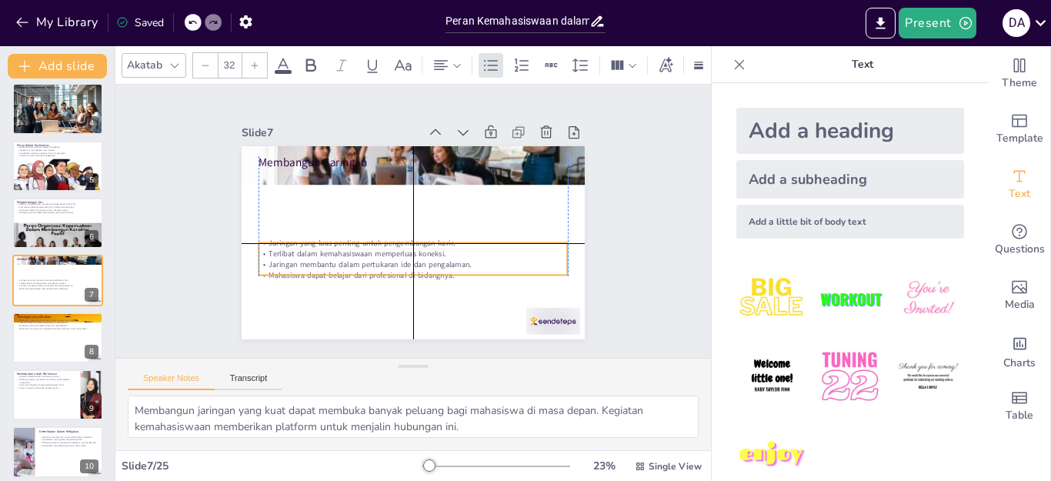
drag, startPoint x: 367, startPoint y: 195, endPoint x: 365, endPoint y: 270, distance: 74.6
click at [365, 270] on p "Mahasiswa dapat belajar dari profesional di bidangnya." at bounding box center [386, 268] width 273 height 164
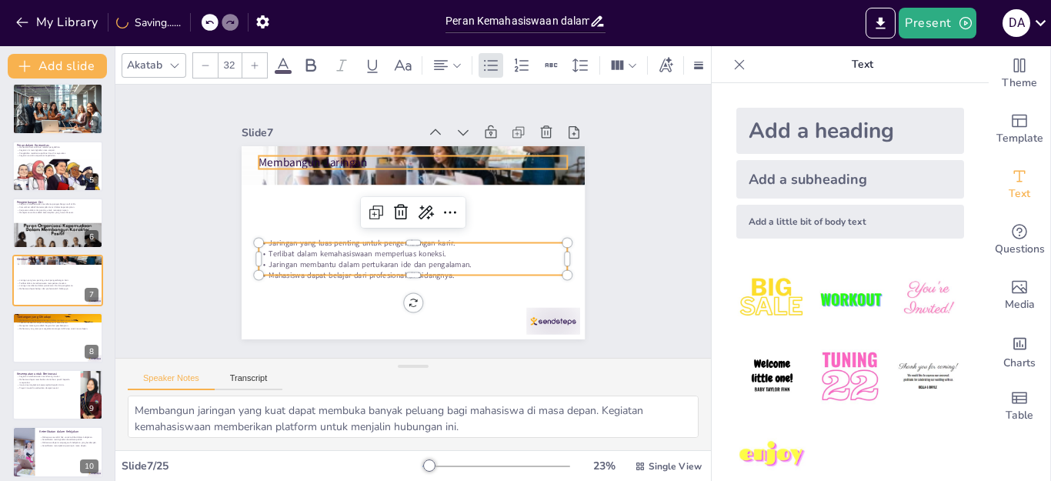
click at [448, 156] on p "Membangun Jaringan" at bounding box center [472, 227] width 48 height 309
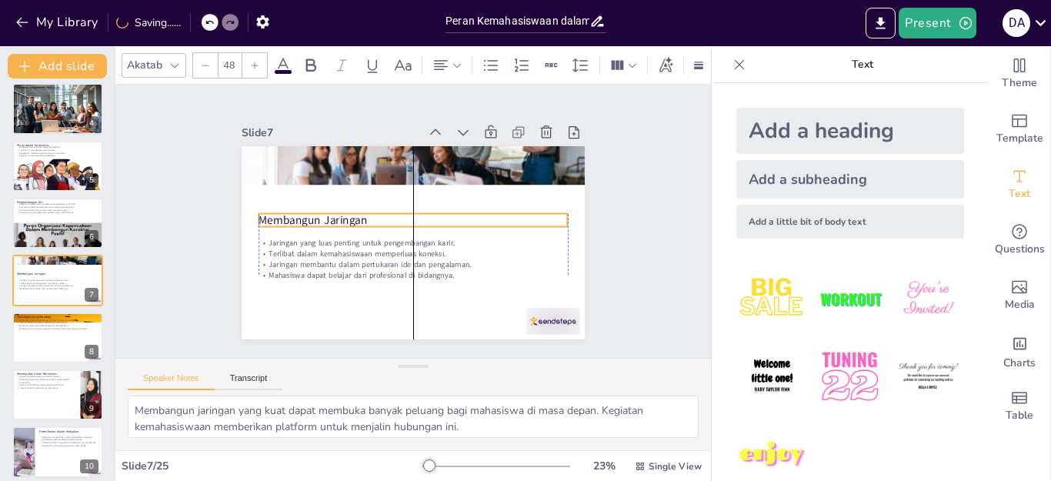
drag, startPoint x: 284, startPoint y: 161, endPoint x: 285, endPoint y: 218, distance: 57.7
click at [285, 218] on p "Membangun Jaringan" at bounding box center [413, 220] width 305 height 80
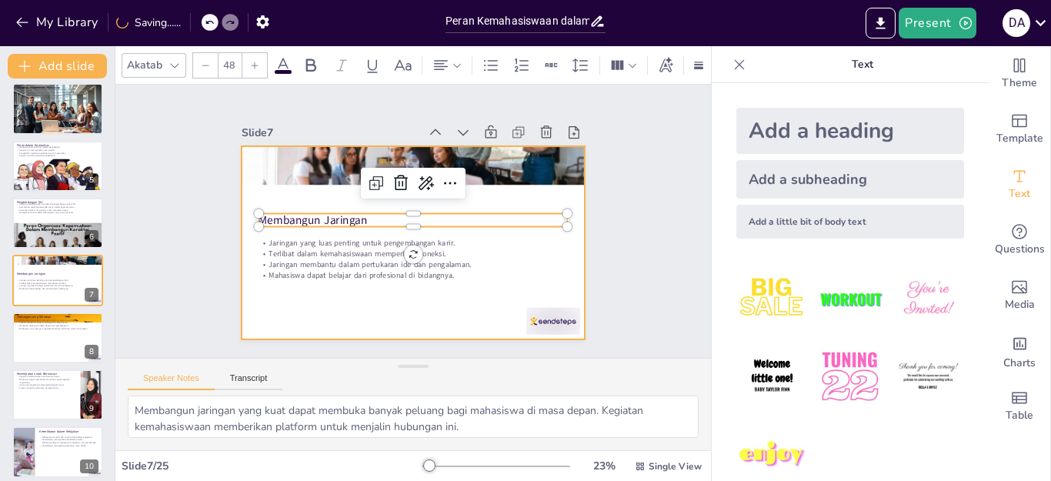
click at [278, 285] on div at bounding box center [394, 232] width 339 height 394
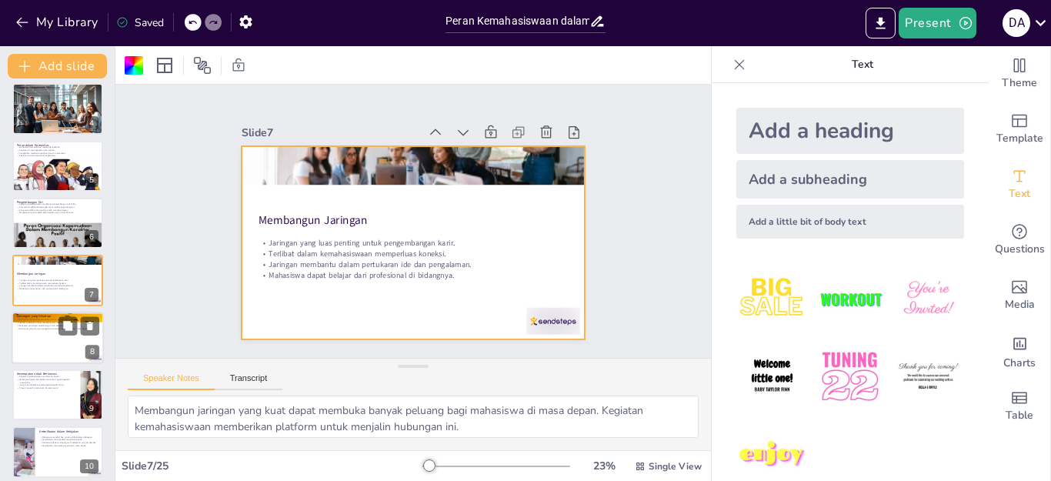
click at [48, 330] on div at bounding box center [58, 338] width 92 height 52
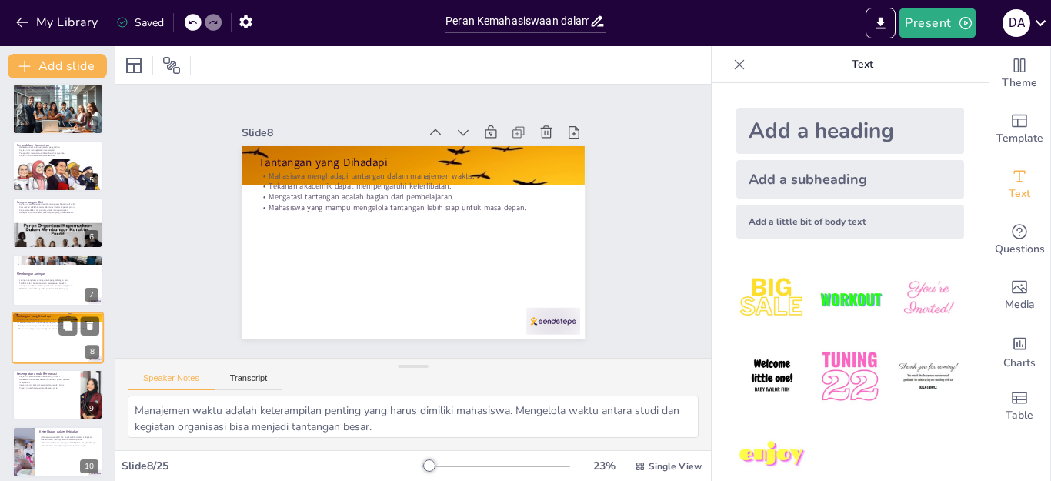
scroll to position [237, 0]
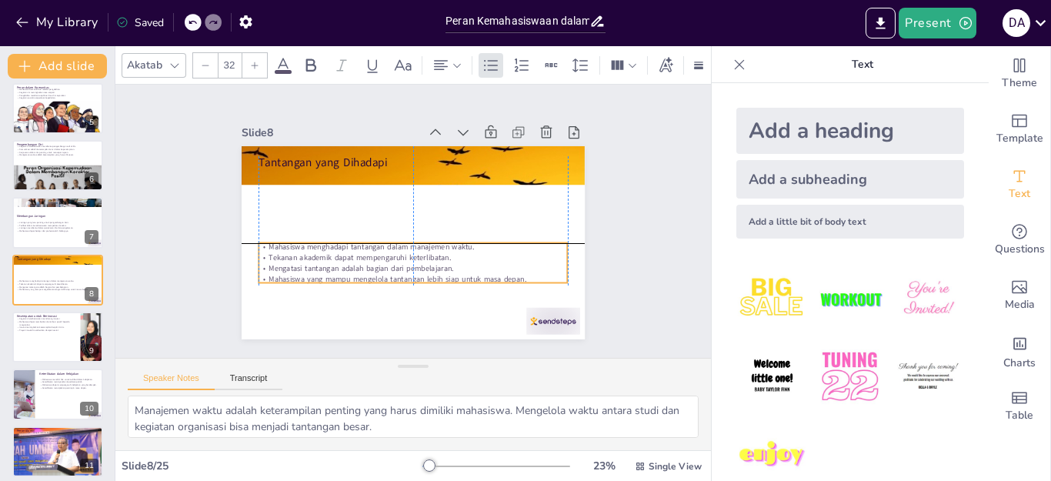
drag, startPoint x: 346, startPoint y: 198, endPoint x: 343, endPoint y: 272, distance: 73.9
click at [343, 272] on p "Mahasiswa yang mampu mengelola tantangan lebih siap untuk masa depan." at bounding box center [379, 267] width 256 height 190
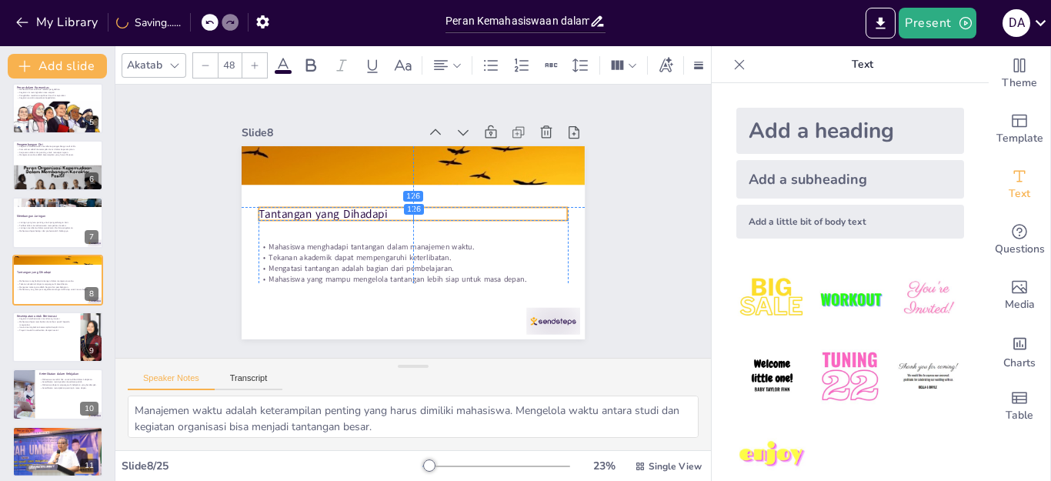
drag, startPoint x: 310, startPoint y: 191, endPoint x: 304, endPoint y: 210, distance: 20.2
click at [309, 210] on p "Tantangan yang Dihadapi" at bounding box center [418, 216] width 218 height 240
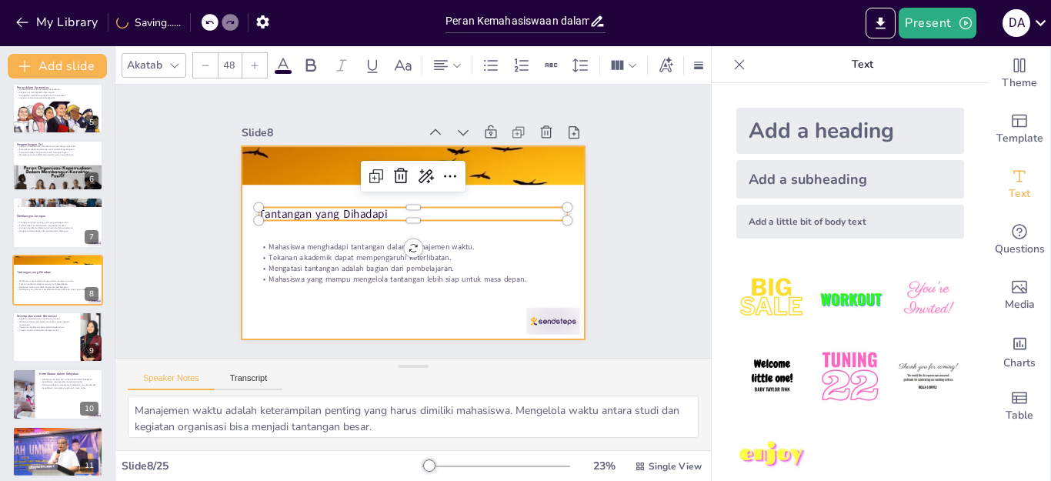
click at [299, 297] on div at bounding box center [393, 230] width 316 height 392
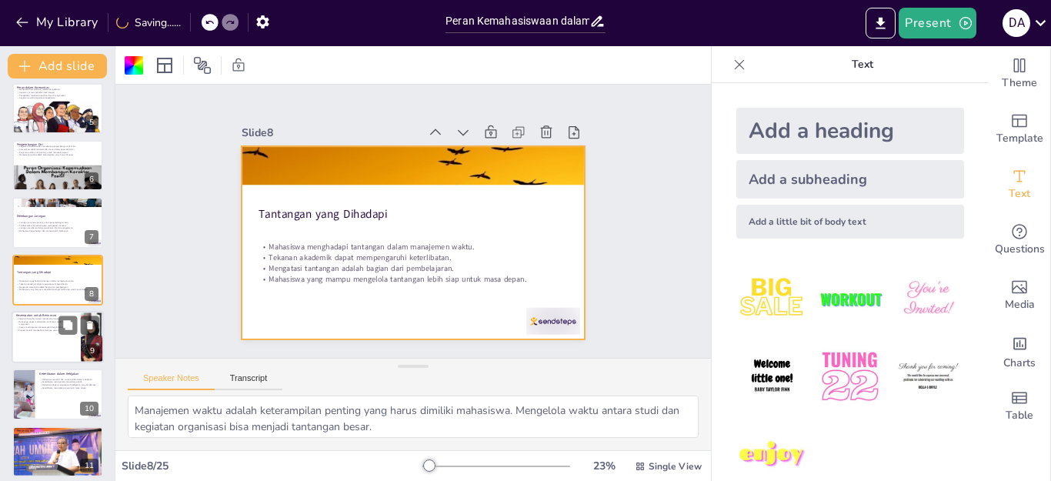
click at [61, 338] on div at bounding box center [58, 337] width 92 height 52
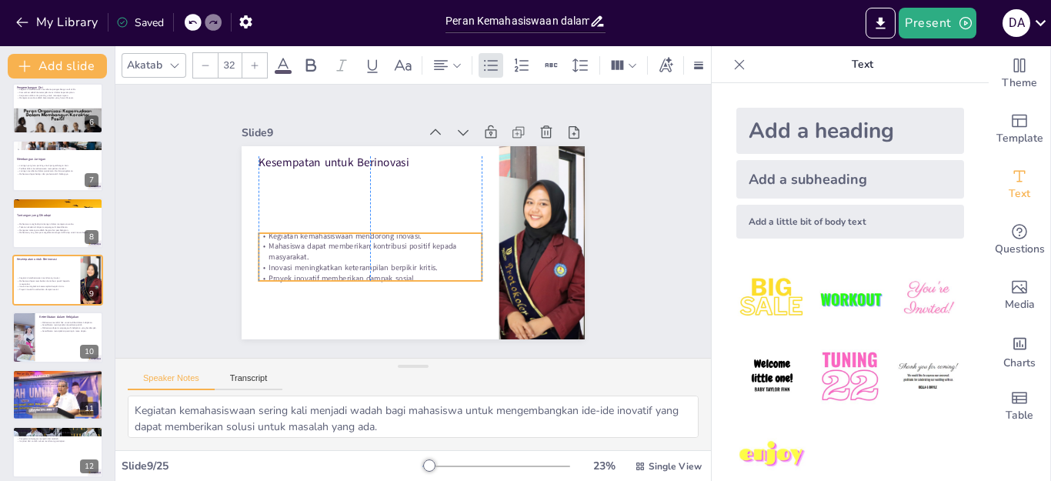
drag, startPoint x: 305, startPoint y: 244, endPoint x: 303, endPoint y: 263, distance: 19.4
click at [303, 263] on p "Inovasi meningkatkan keterampilan berpikir kritis." at bounding box center [355, 246] width 208 height 101
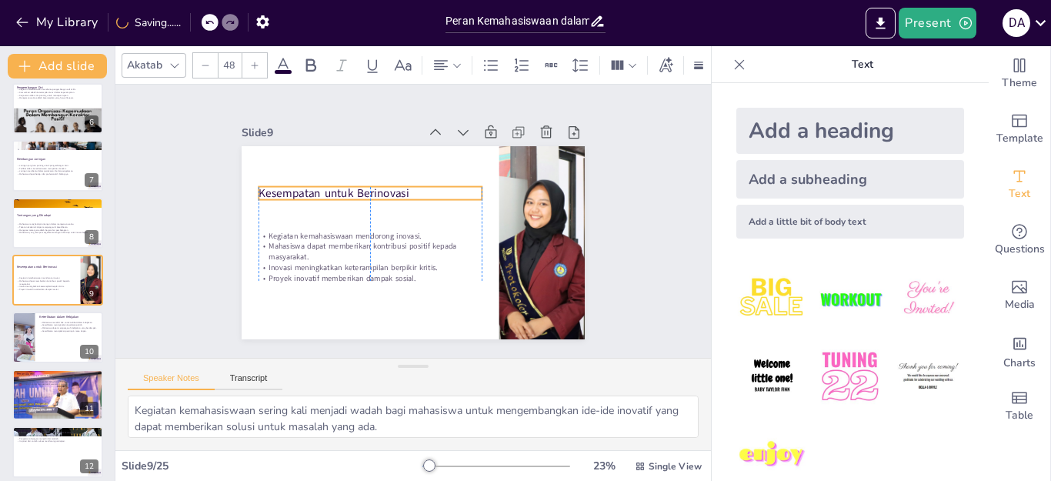
drag, startPoint x: 292, startPoint y: 158, endPoint x: 292, endPoint y: 188, distance: 30.8
click at [389, 188] on p "Kesempatan untuk Berinovasi" at bounding box center [461, 203] width 144 height 190
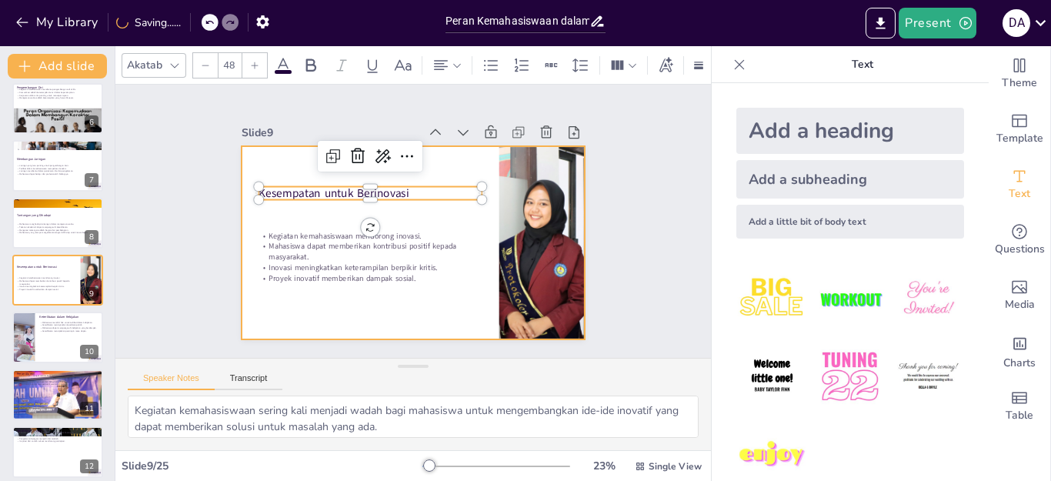
click at [272, 298] on div at bounding box center [397, 235] width 373 height 385
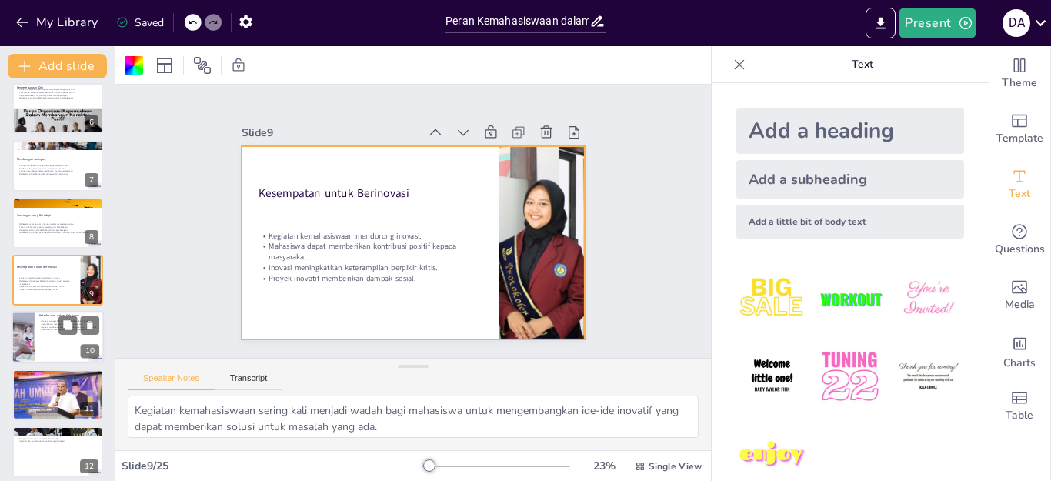
click at [41, 344] on div at bounding box center [58, 338] width 92 height 52
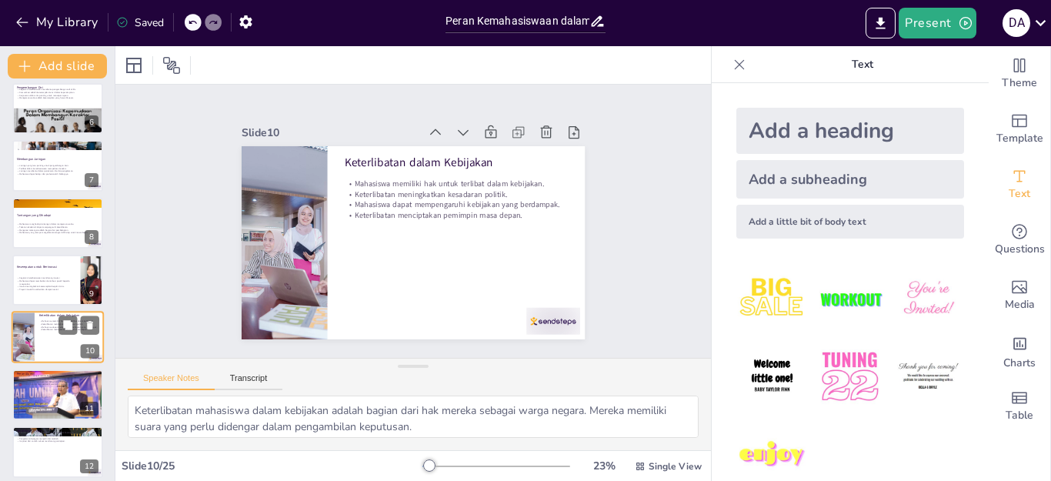
scroll to position [352, 0]
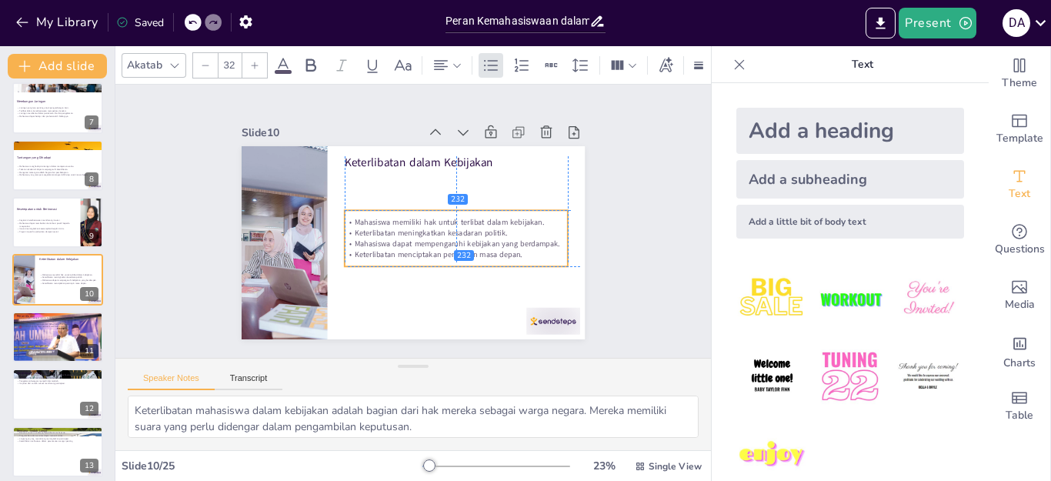
click at [402, 228] on div "Mahasiswa memiliki hak untuk terlibat dalam kebijakan. Keterlibatan meningkatka…" at bounding box center [380, 254] width 130 height 222
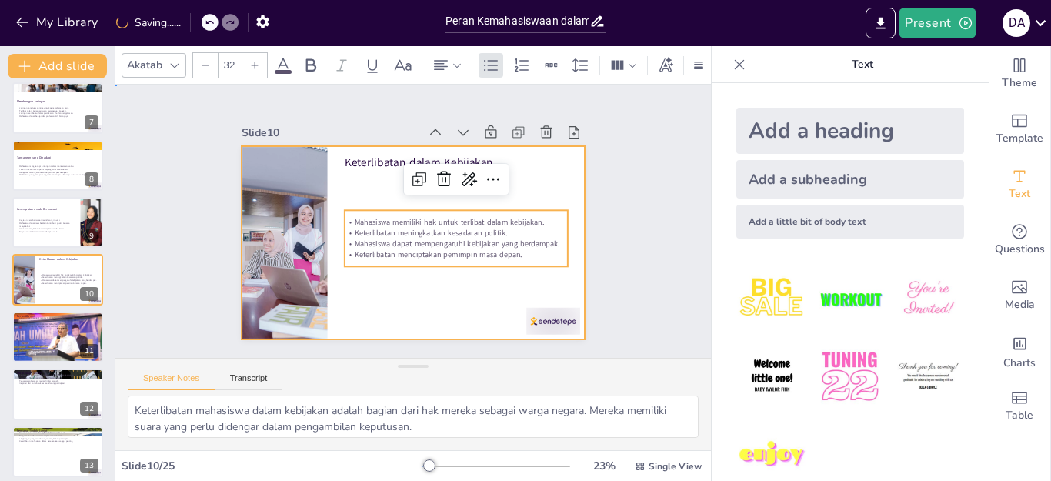
click at [389, 296] on div at bounding box center [401, 238] width 392 height 358
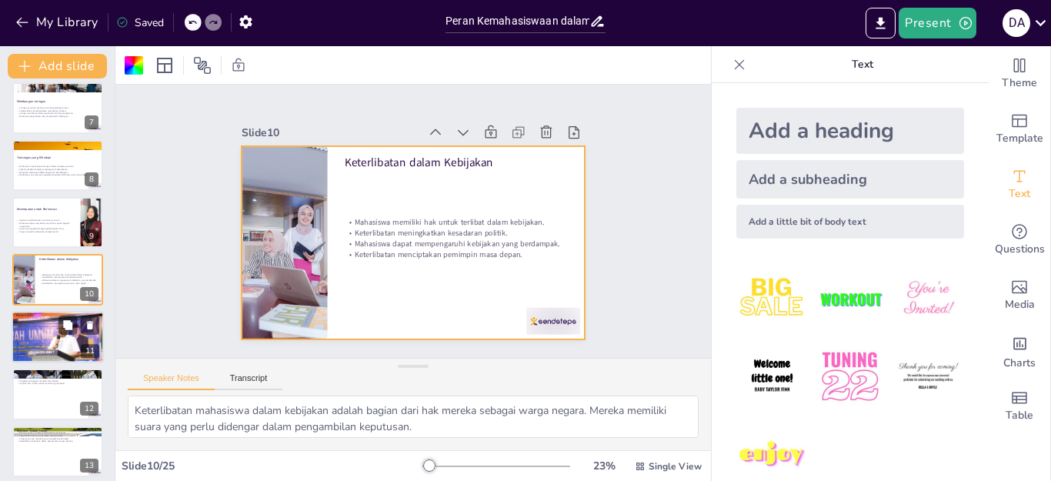
click at [65, 338] on div at bounding box center [58, 337] width 92 height 66
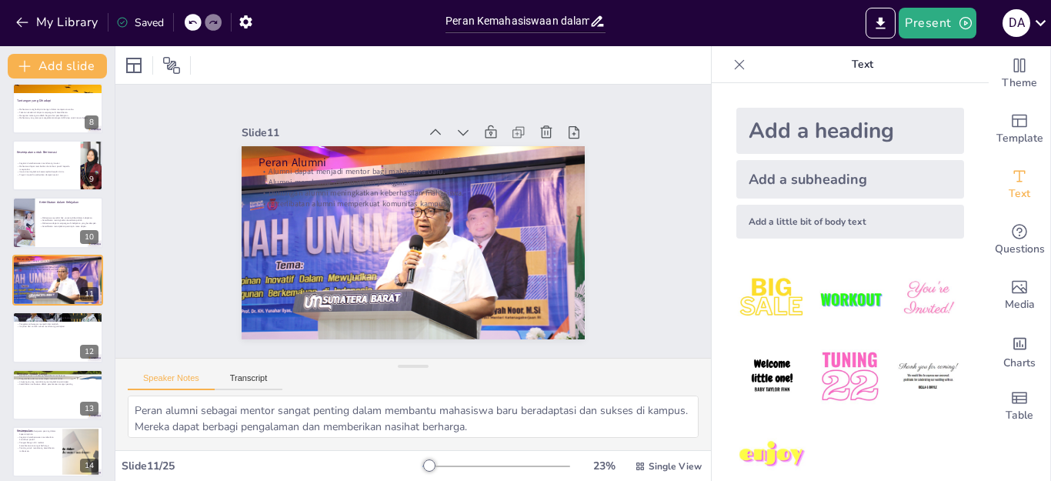
scroll to position [28, 0]
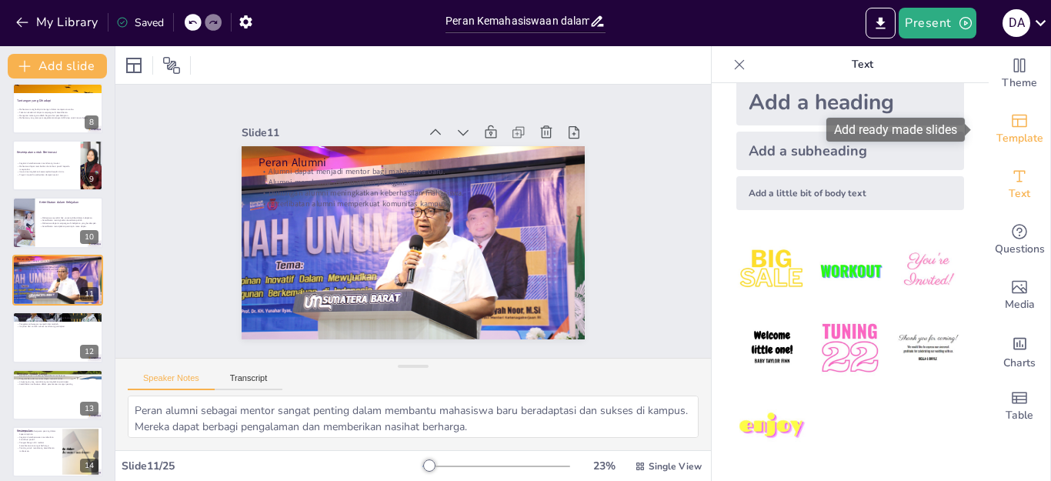
click at [1015, 130] on span "Template" at bounding box center [1019, 138] width 47 height 17
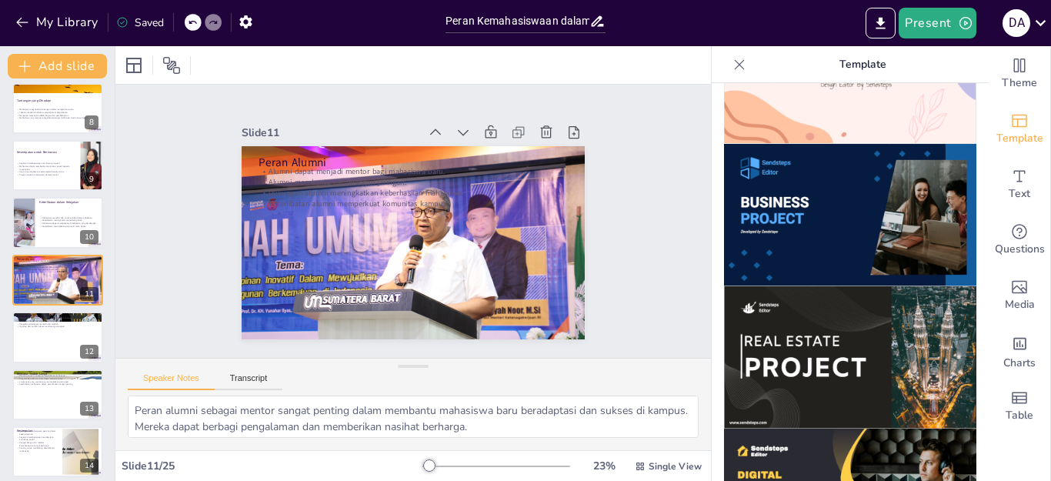
scroll to position [1385, 0]
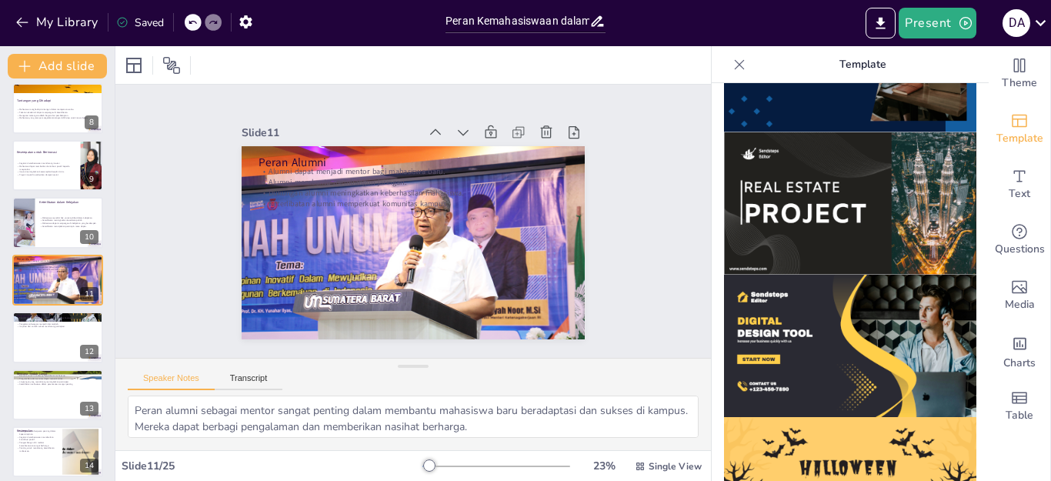
click at [893, 314] on img at bounding box center [850, 346] width 252 height 142
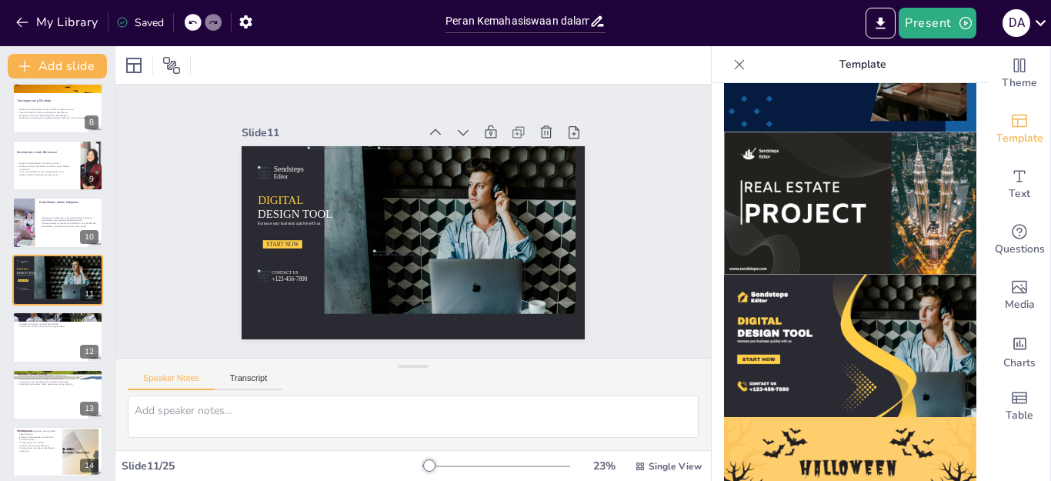
click at [805, 178] on img at bounding box center [850, 203] width 252 height 142
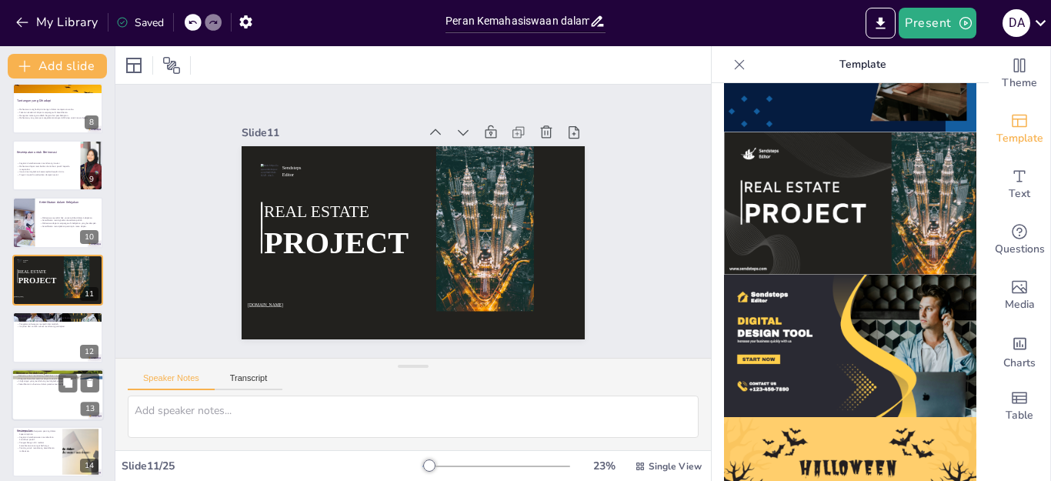
click at [25, 338] on div at bounding box center [57, 337] width 91 height 51
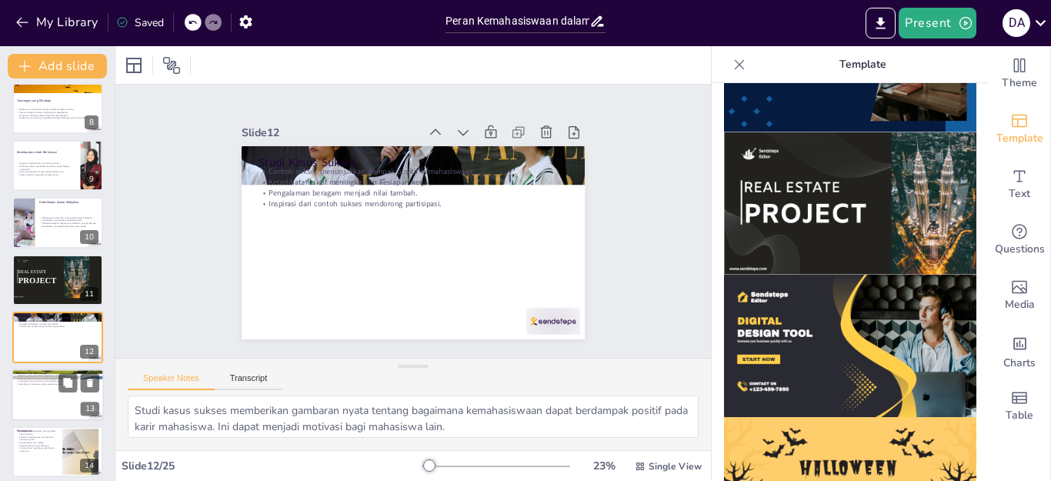
scroll to position [465, 0]
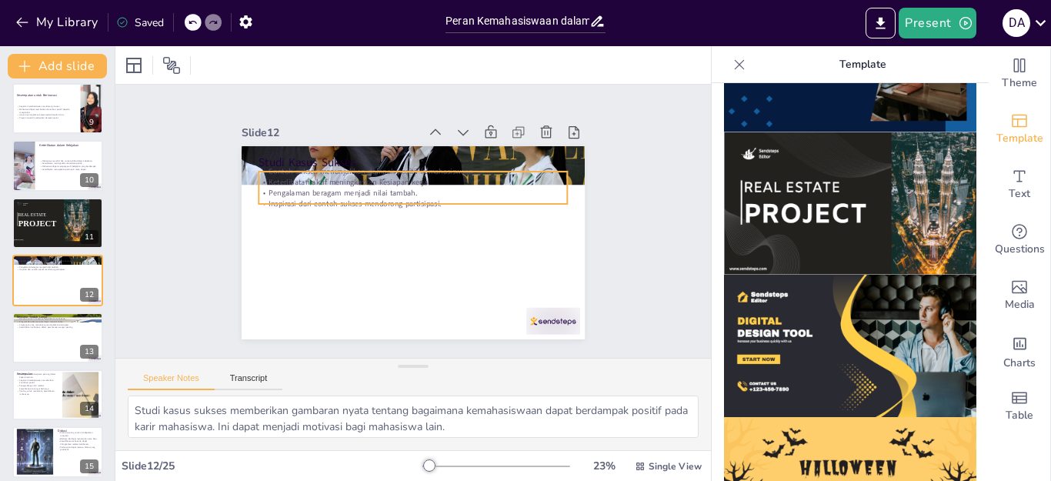
click at [329, 198] on div "Studi Kasus Sukses Contoh sukses menunjukkan dampak positif kemahasiswaan. Kete…" at bounding box center [404, 241] width 392 height 316
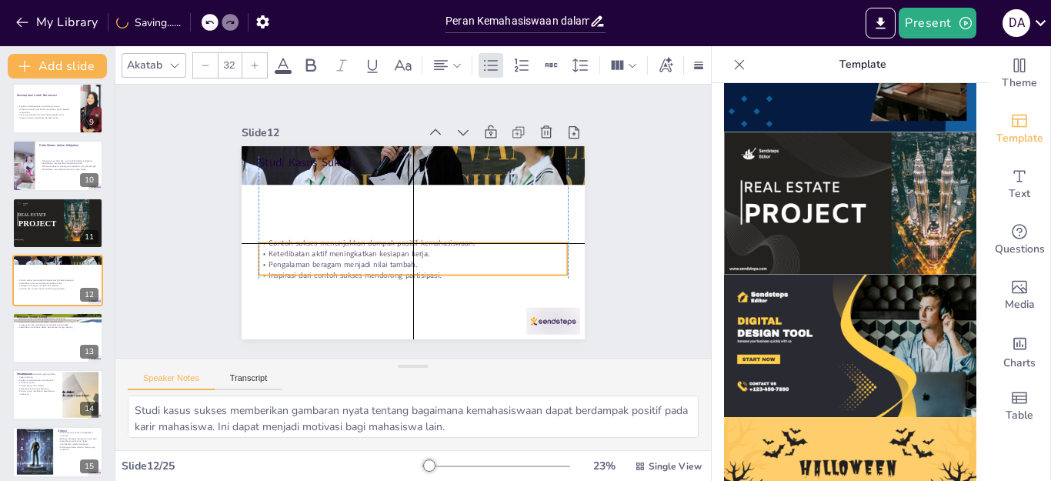
drag, startPoint x: 316, startPoint y: 194, endPoint x: 310, endPoint y: 270, distance: 76.4
click at [323, 270] on p "Inspirasi dari contoh sukses mendorong partisipasi." at bounding box center [360, 232] width 75 height 305
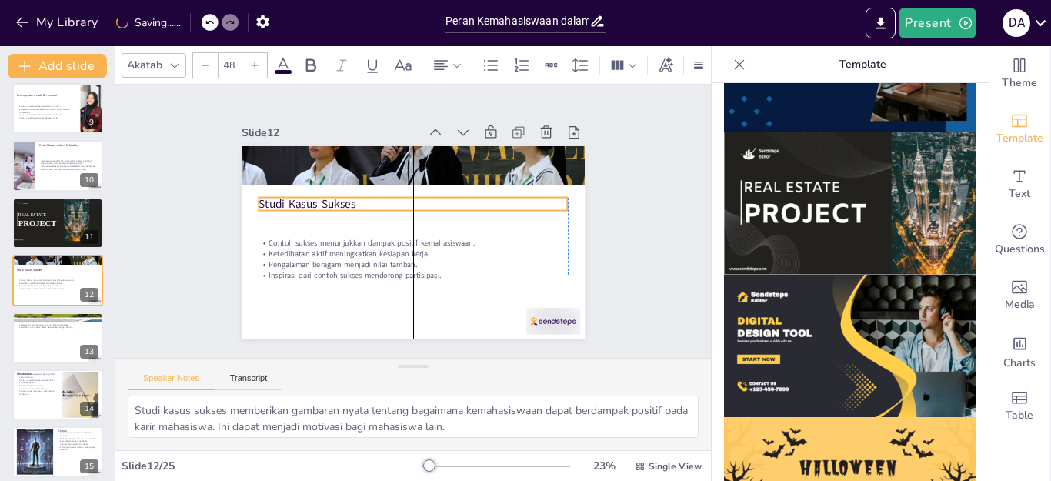
drag, startPoint x: 312, startPoint y: 155, endPoint x: 305, endPoint y: 197, distance: 42.0
click at [305, 197] on p "Studi Kasus Sukses" at bounding box center [425, 208] width 240 height 218
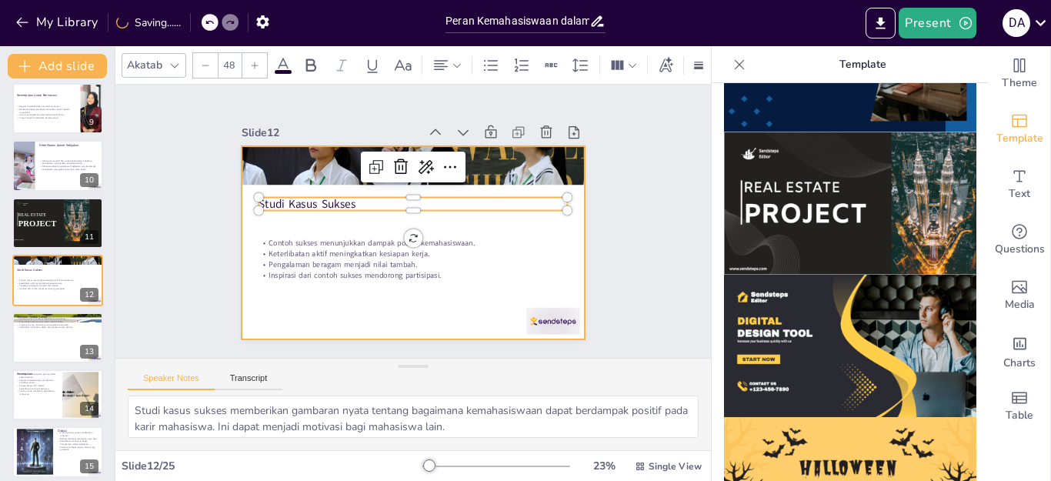
click at [263, 315] on div at bounding box center [411, 242] width 362 height 228
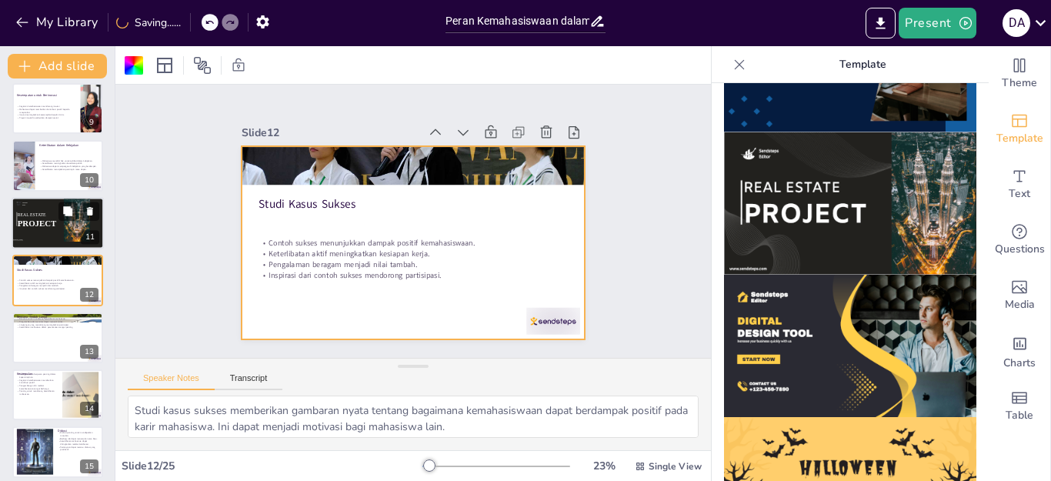
click at [76, 231] on div at bounding box center [77, 218] width 26 height 47
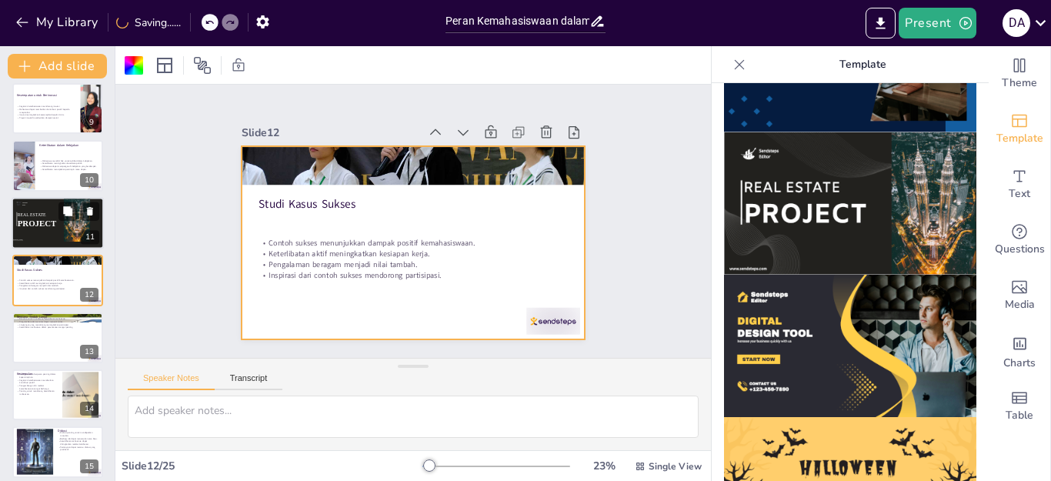
scroll to position [408, 0]
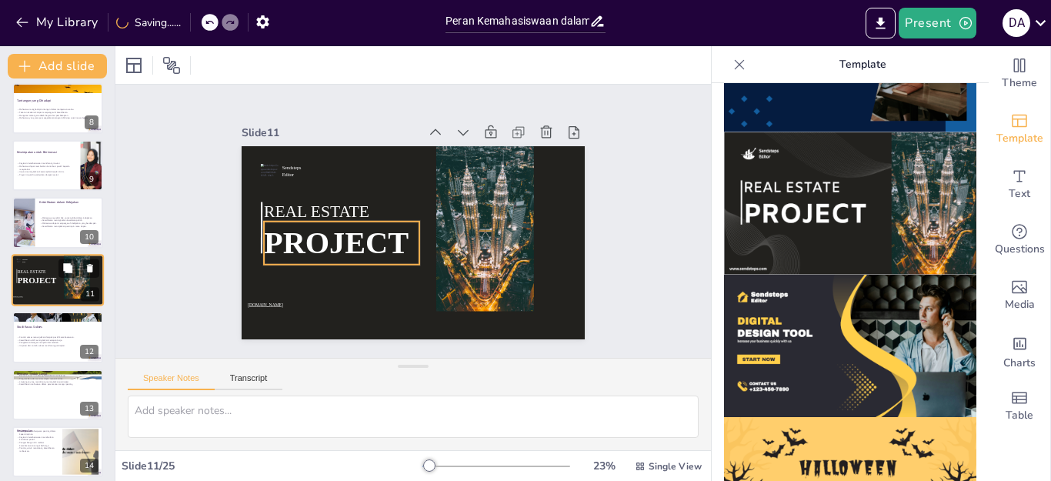
click at [50, 279] on span "PROJECT" at bounding box center [37, 279] width 39 height 9
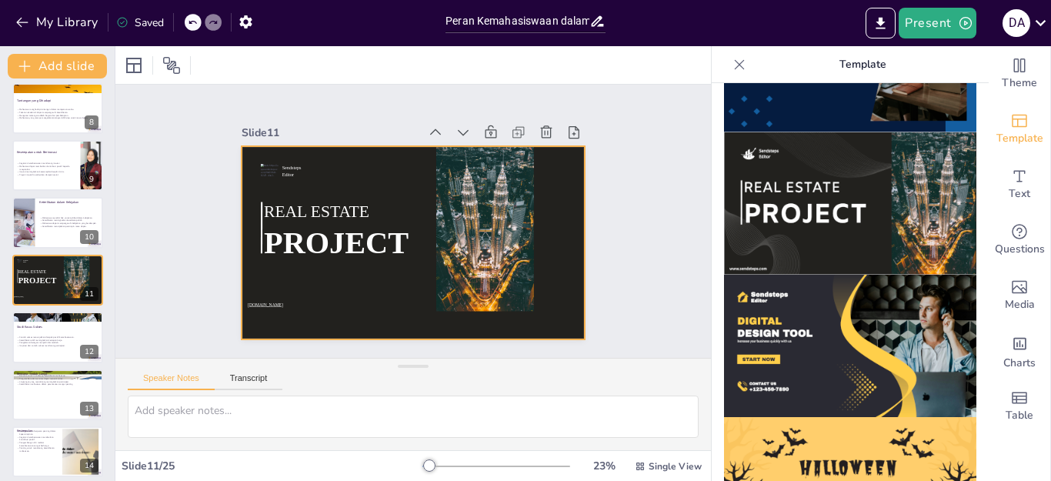
click at [335, 284] on div at bounding box center [397, 235] width 373 height 385
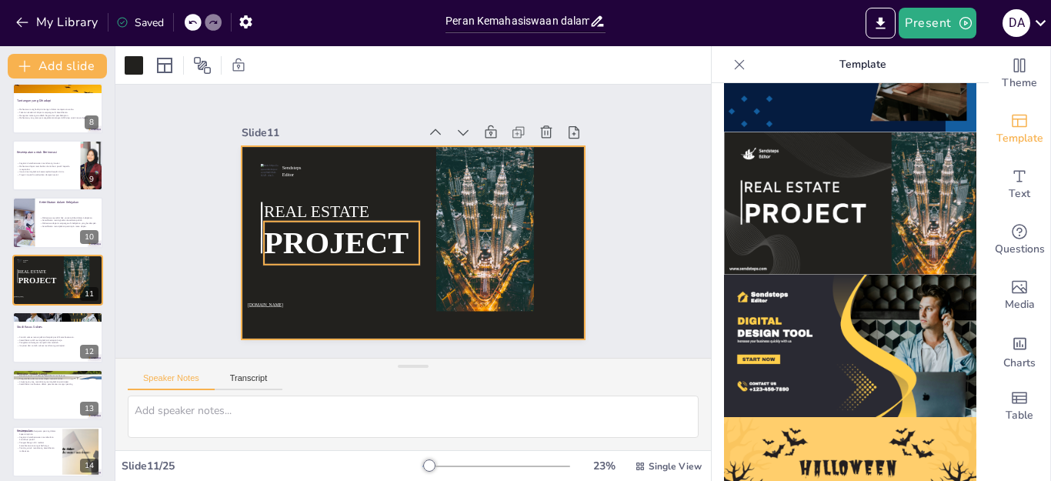
click at [355, 215] on p "PROJECT" at bounding box center [340, 204] width 156 height 115
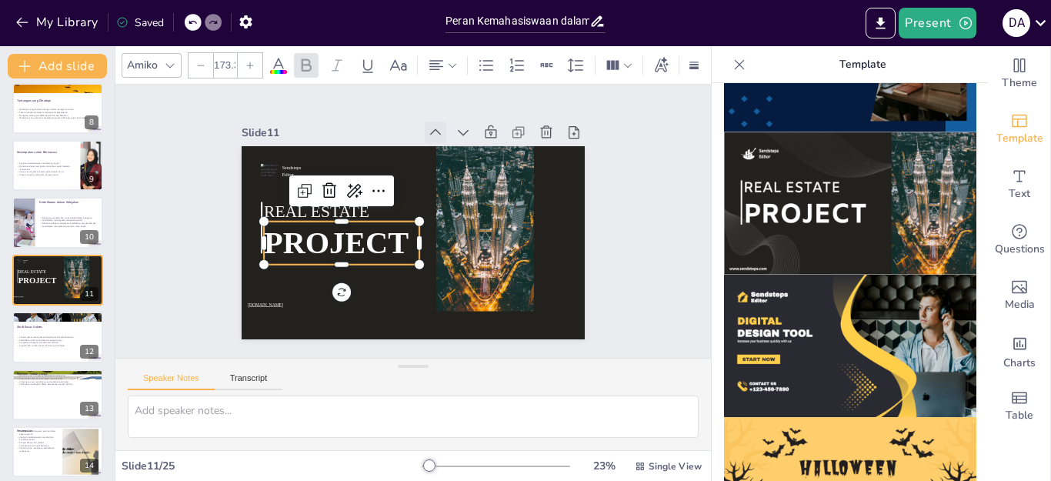
click at [452, 134] on icon at bounding box center [461, 143] width 19 height 19
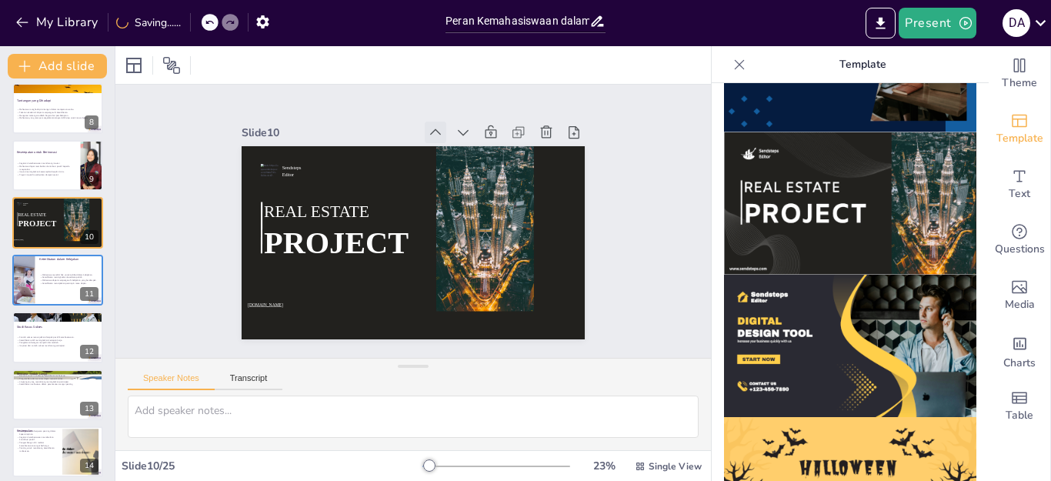
click at [390, 298] on icon at bounding box center [381, 306] width 17 height 17
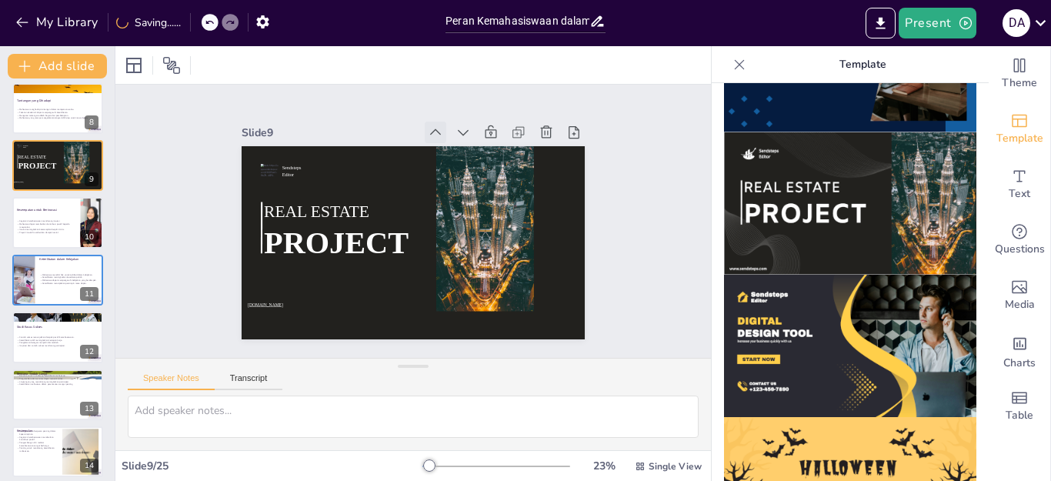
click at [491, 185] on icon at bounding box center [501, 195] width 21 height 21
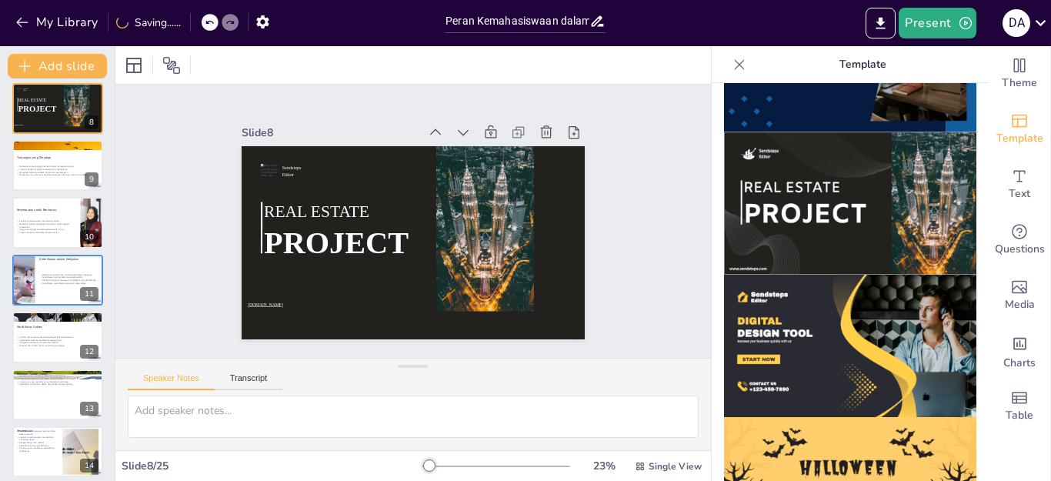
click at [390, 298] on icon at bounding box center [381, 306] width 17 height 17
click at [495, 168] on icon at bounding box center [506, 179] width 22 height 22
click at [478, 142] on icon at bounding box center [487, 151] width 19 height 19
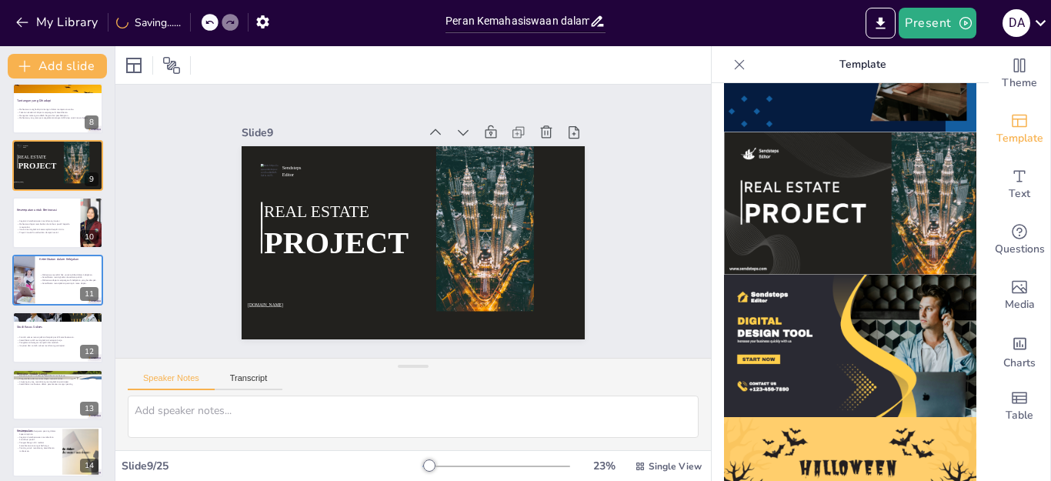
click at [478, 142] on icon at bounding box center [487, 151] width 19 height 19
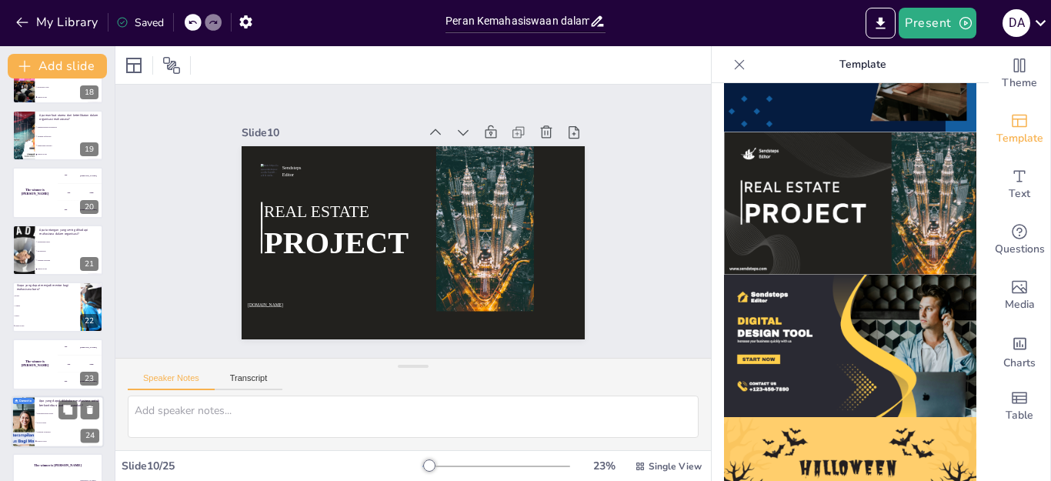
scroll to position [1046, 0]
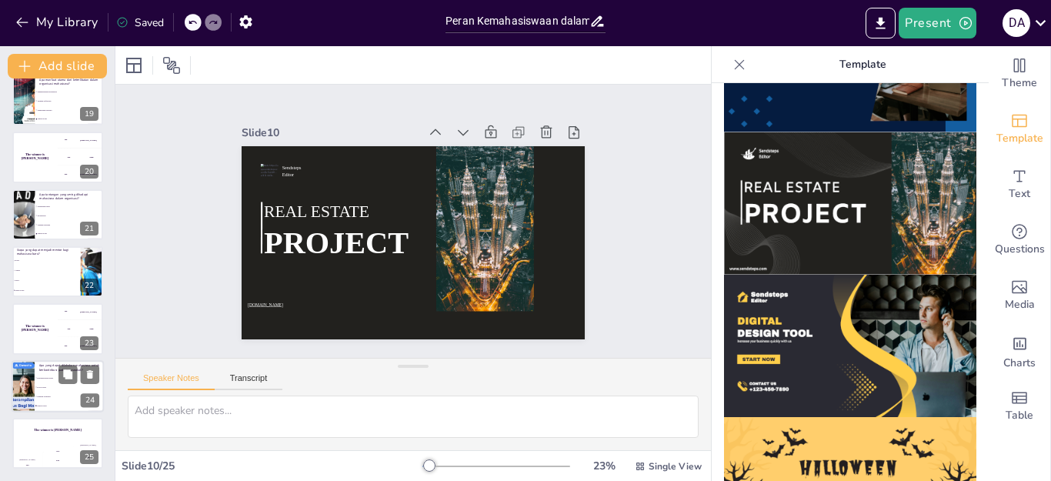
click at [46, 392] on li "Kegiatan organisasi" at bounding box center [69, 396] width 69 height 9
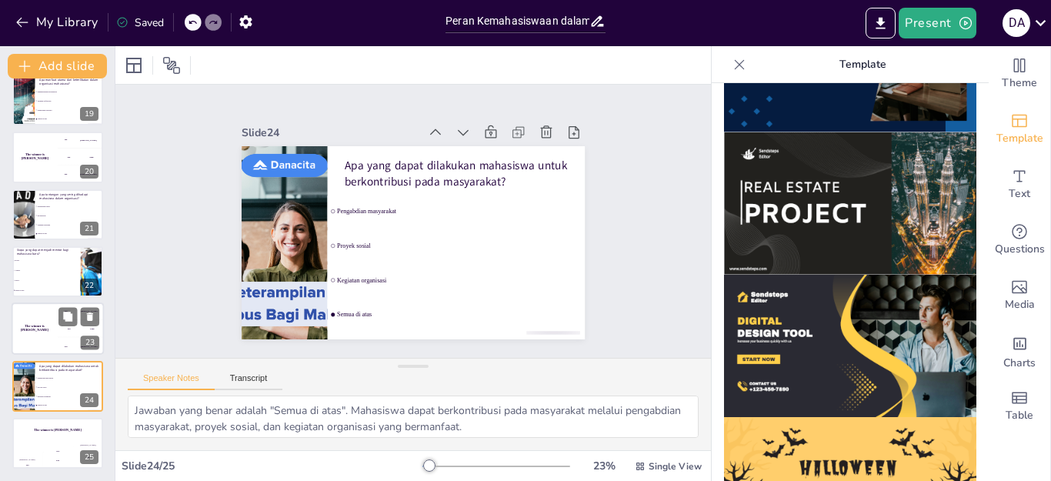
click at [39, 330] on h4 "The winner is [PERSON_NAME]" at bounding box center [35, 329] width 46 height 8
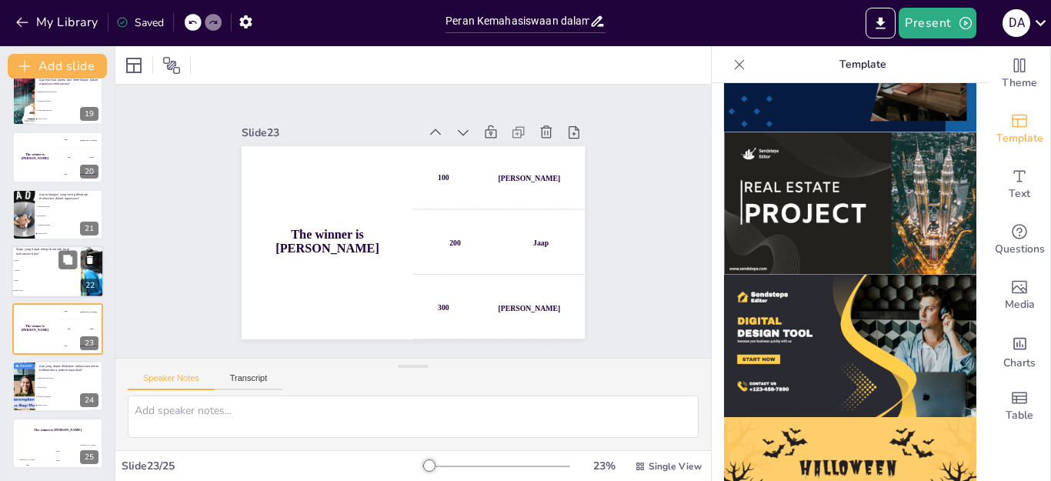
click at [44, 284] on li "Senior" at bounding box center [46, 280] width 69 height 10
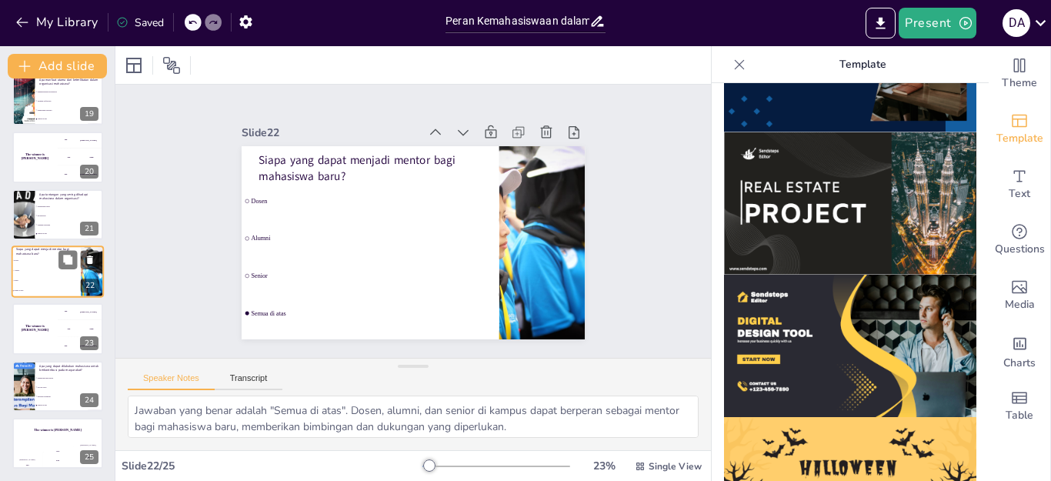
scroll to position [1038, 0]
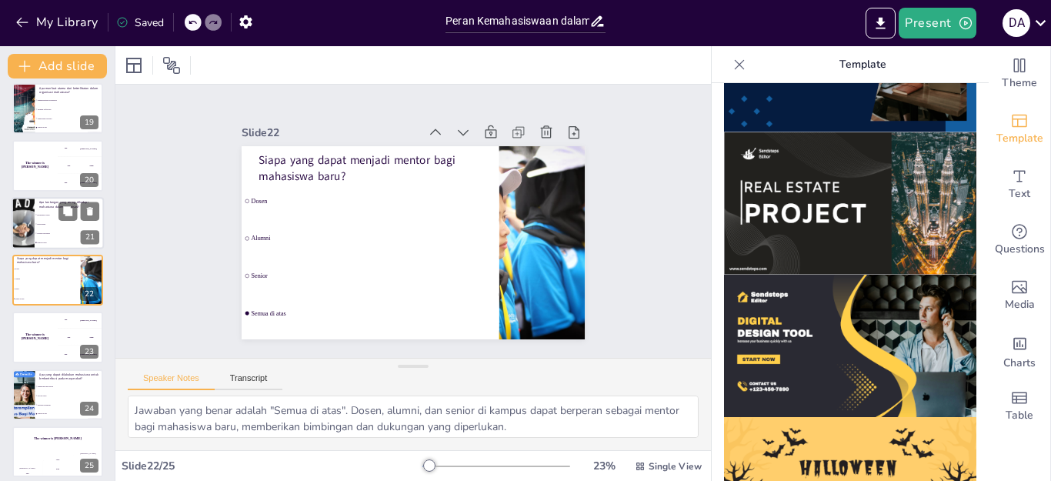
click at [35, 218] on li "Manajemen waktu" at bounding box center [69, 214] width 69 height 9
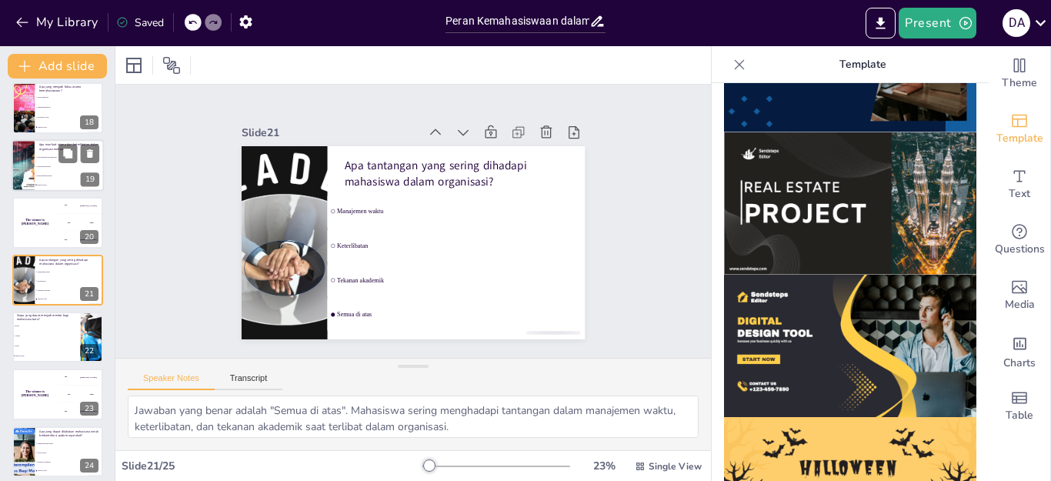
click at [44, 175] on span "Pengalaman berharga" at bounding box center [70, 176] width 66 height 2
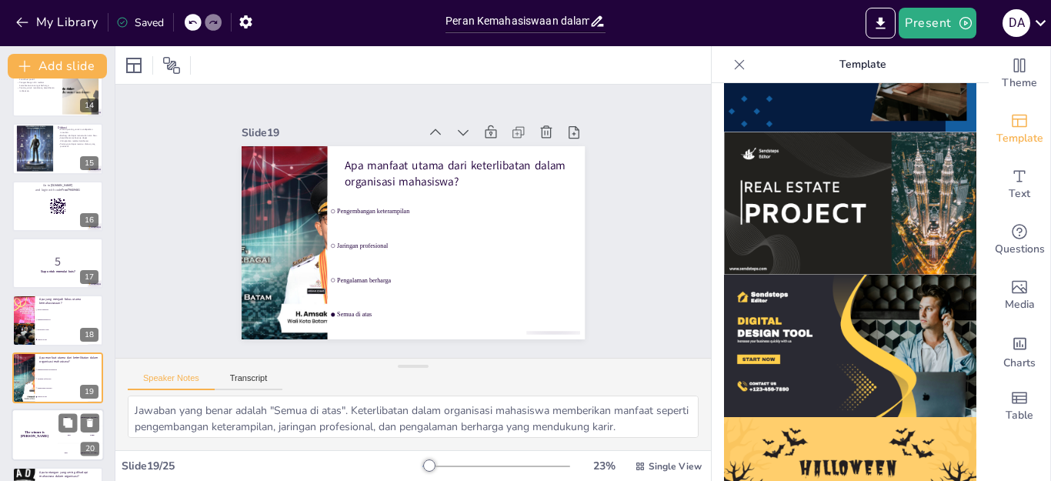
scroll to position [635, 0]
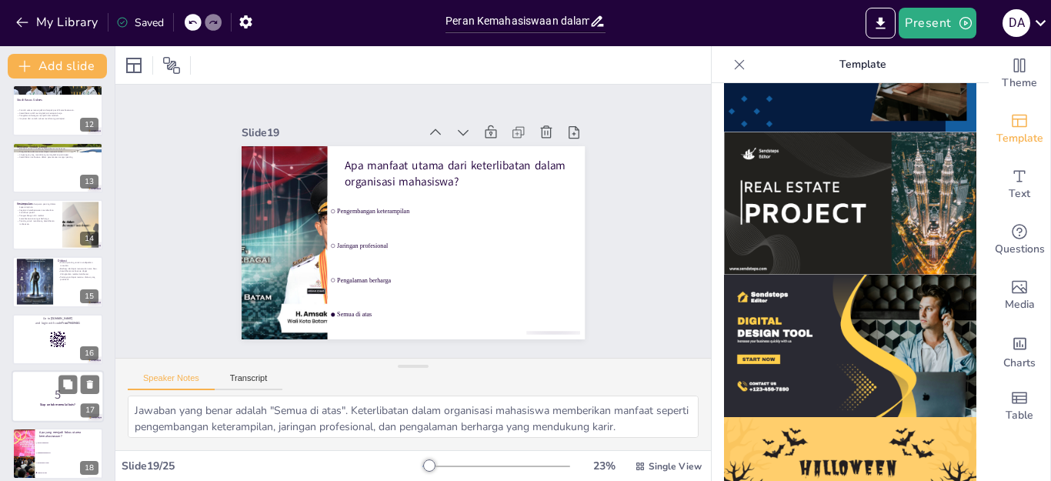
click at [25, 394] on p "5" at bounding box center [57, 394] width 83 height 17
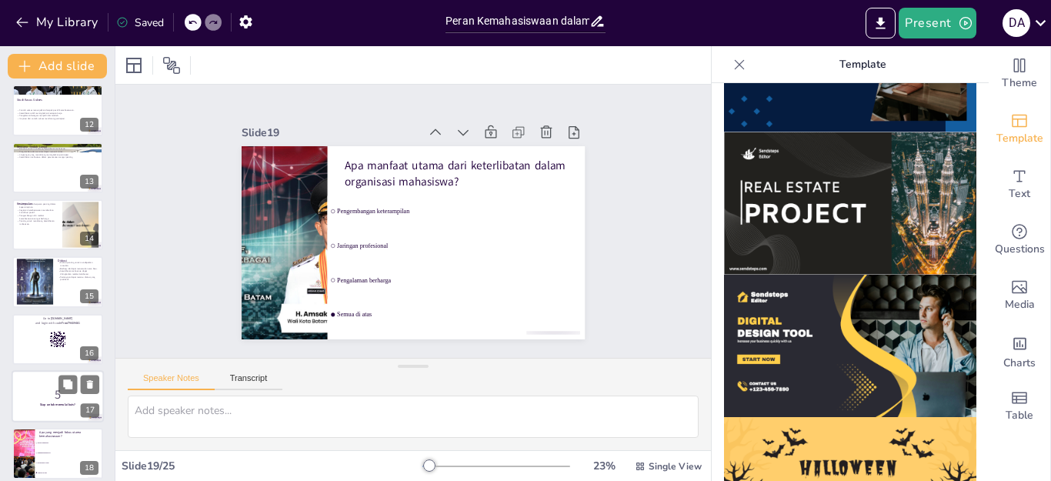
scroll to position [752, 0]
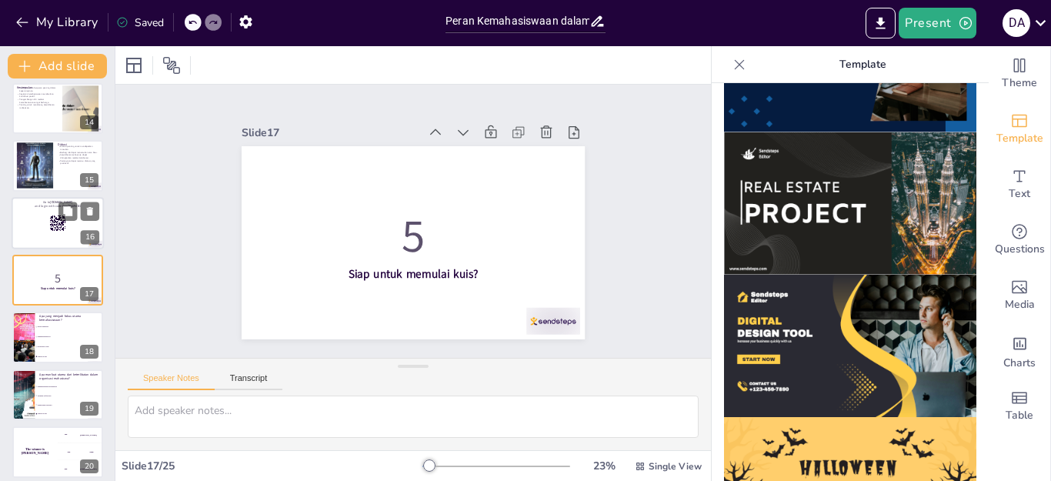
click at [28, 210] on div at bounding box center [58, 223] width 92 height 52
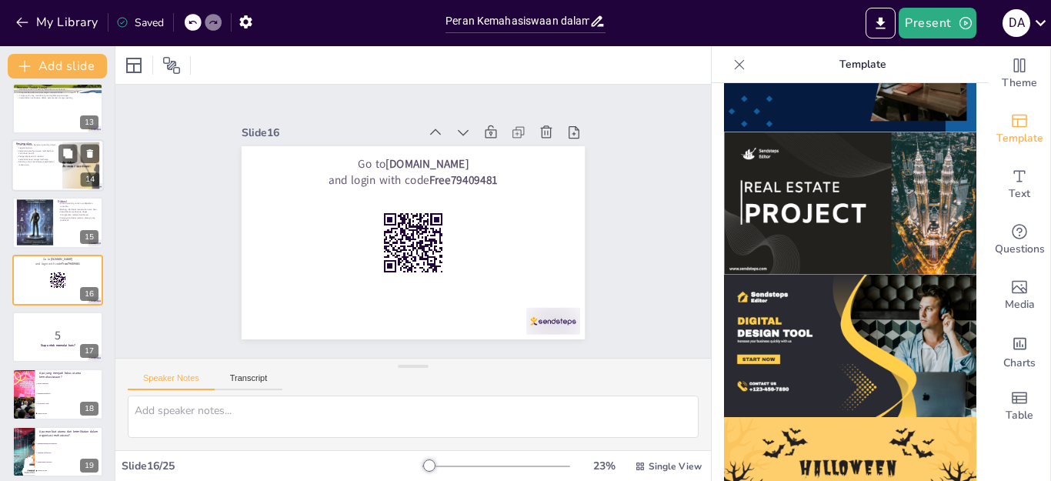
click at [28, 185] on div at bounding box center [58, 165] width 92 height 52
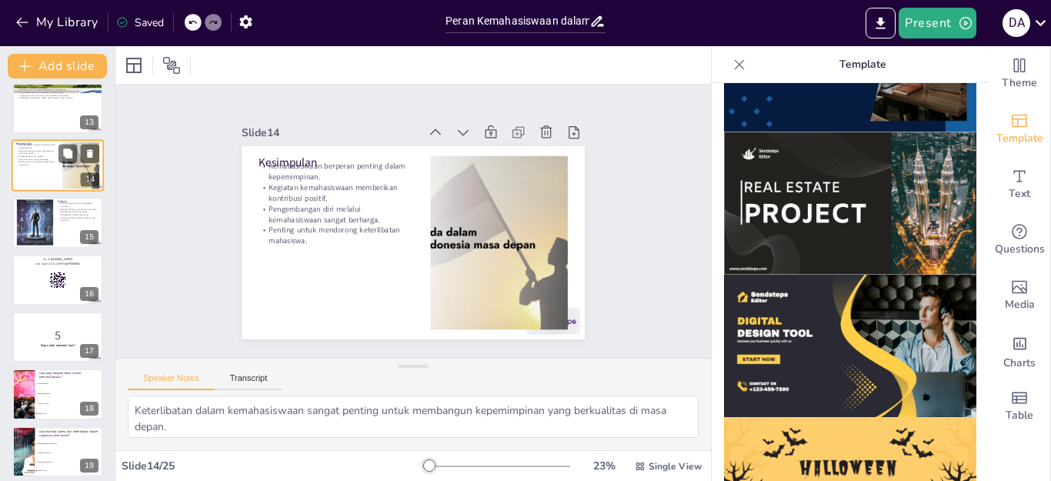
scroll to position [580, 0]
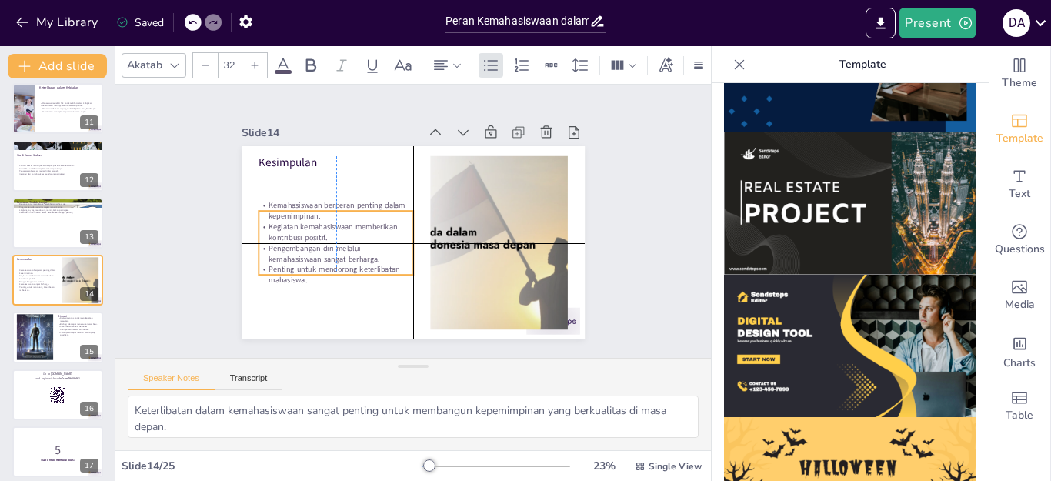
drag, startPoint x: 282, startPoint y: 222, endPoint x: 278, endPoint y: 257, distance: 35.7
click at [278, 257] on div "Kemahasiswaan berperan penting dalam kepemimpinan. Kegiatan kemahasiswaan membe…" at bounding box center [337, 193] width 175 height 160
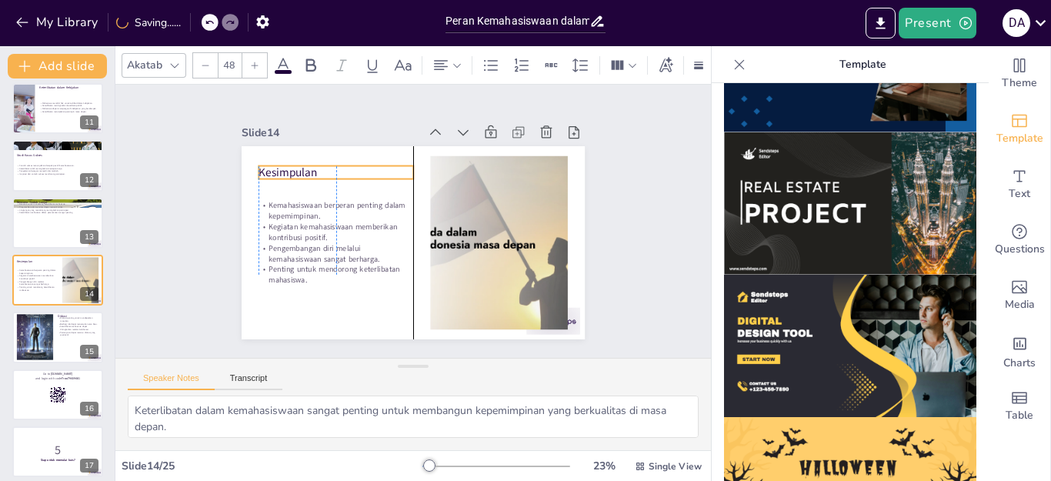
drag, startPoint x: 258, startPoint y: 163, endPoint x: 257, endPoint y: 173, distance: 10.1
click at [288, 173] on p "Kesimpulan" at bounding box center [362, 145] width 148 height 78
click at [655, 266] on div "Slide 1 Peran Kemahasiswaan dalam Membangun Kepemimpinan Masa Depan Presentasi …" at bounding box center [413, 220] width 602 height 625
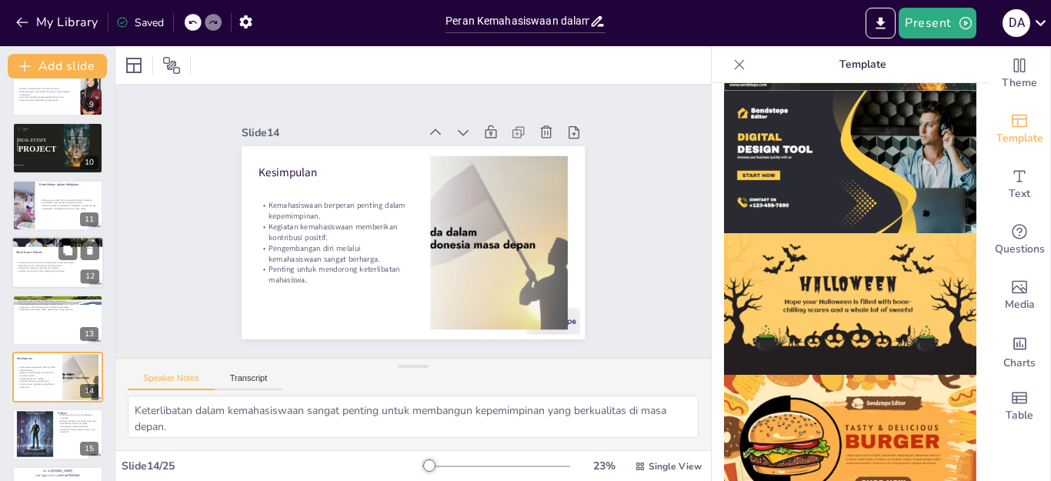
scroll to position [272, 0]
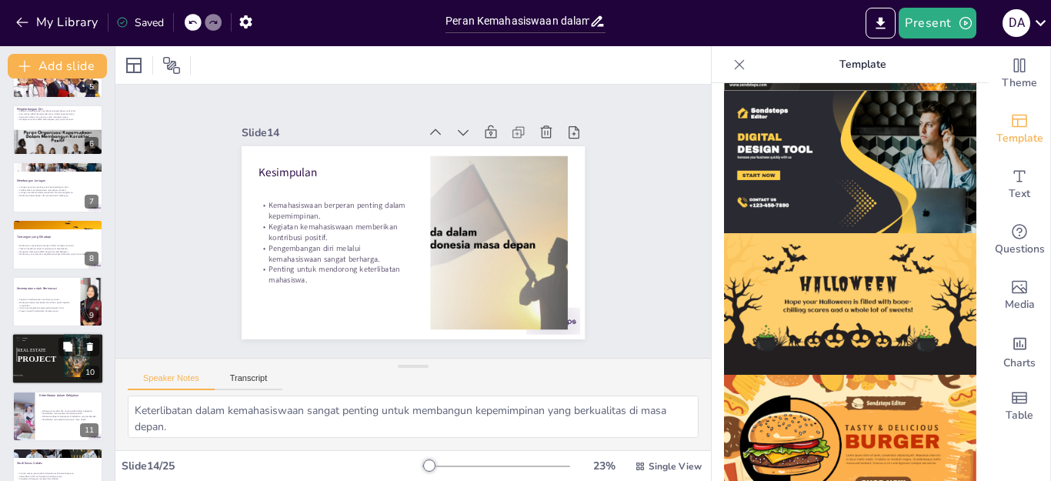
click at [23, 349] on span "REAL ESTATE" at bounding box center [32, 350] width 28 height 5
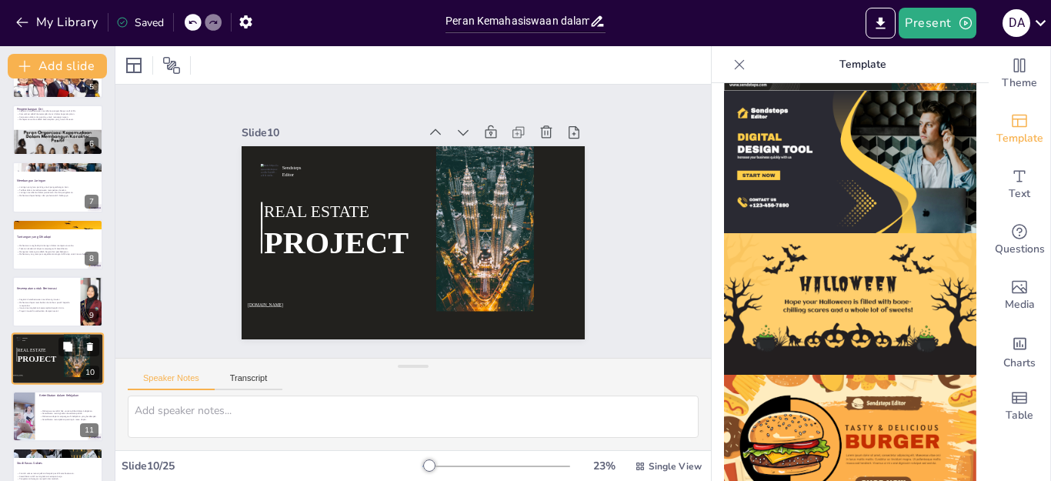
scroll to position [352, 0]
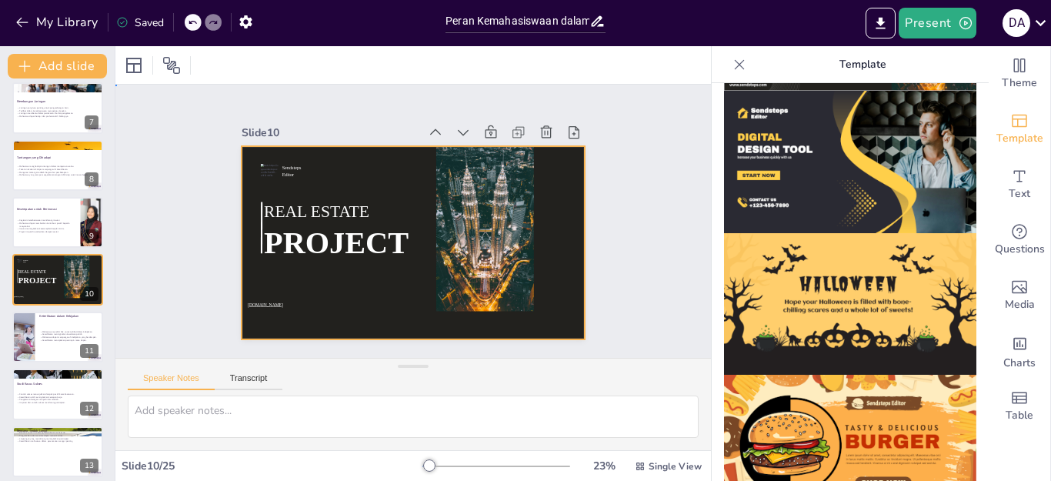
click at [372, 312] on div at bounding box center [406, 242] width 386 height 290
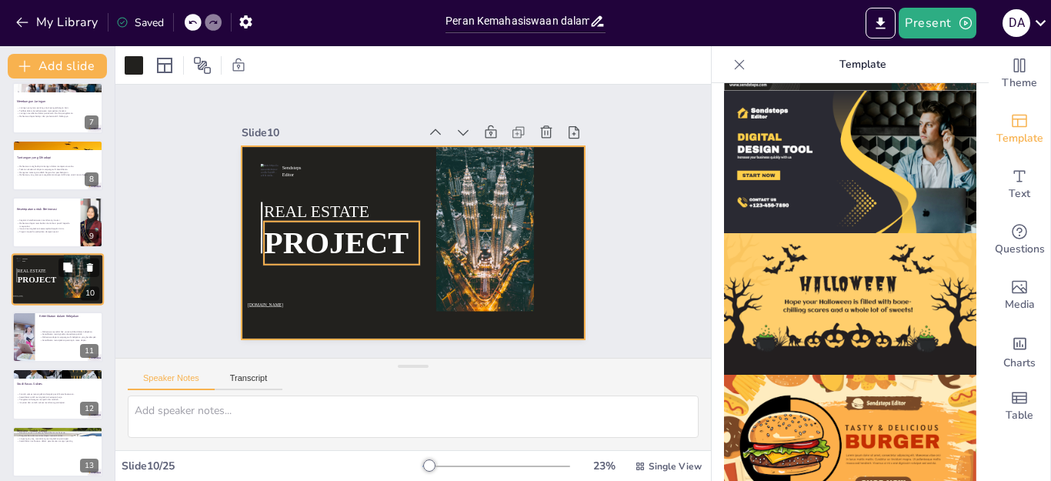
click at [44, 275] on span "PROJECT" at bounding box center [37, 279] width 39 height 9
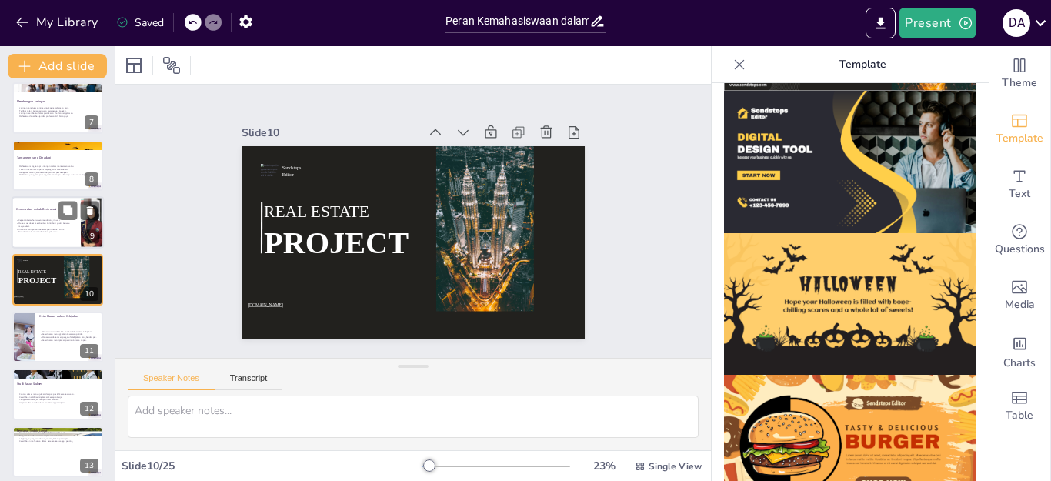
click at [56, 231] on p "Proyek inovatif memberikan dampak sosial." at bounding box center [46, 232] width 60 height 3
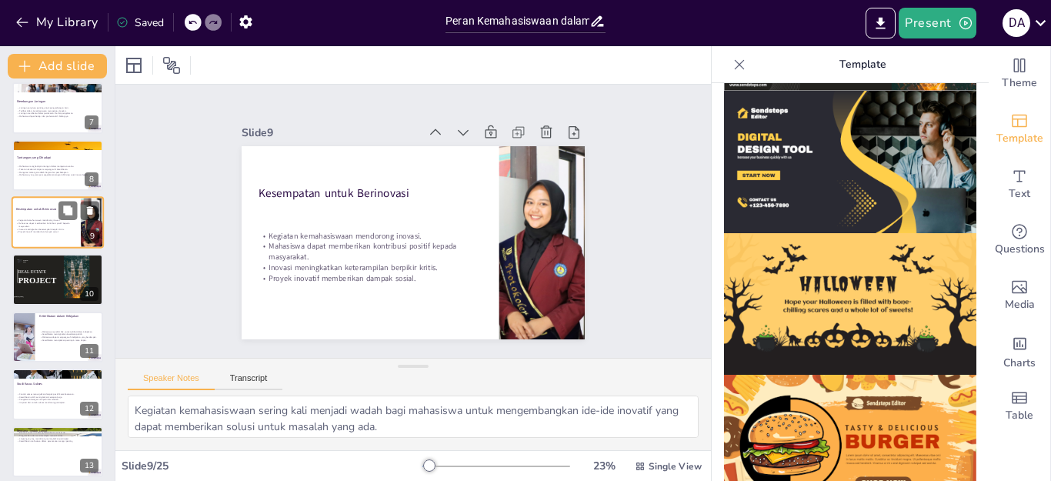
scroll to position [294, 0]
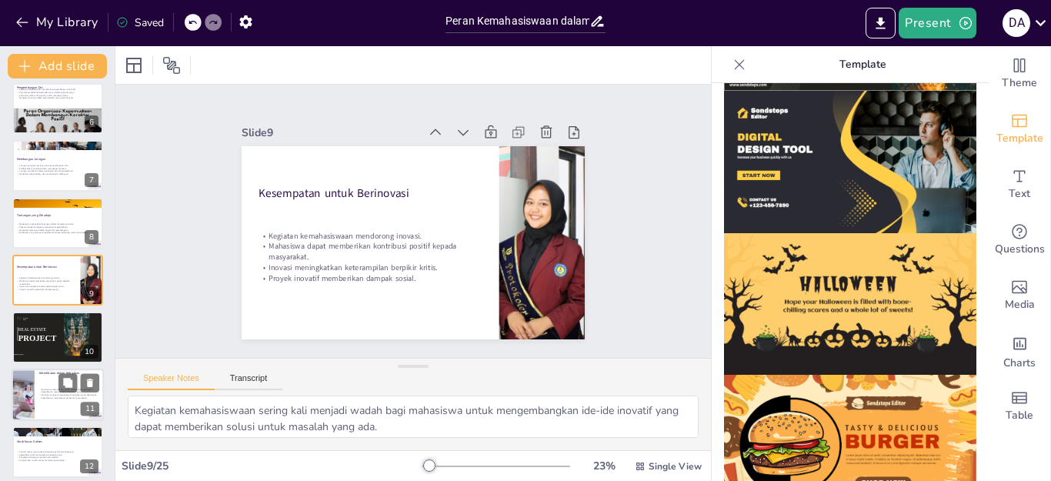
click at [56, 394] on p "Mahasiswa dapat mempengaruhi kebijakan yang berdampak." at bounding box center [69, 394] width 60 height 3
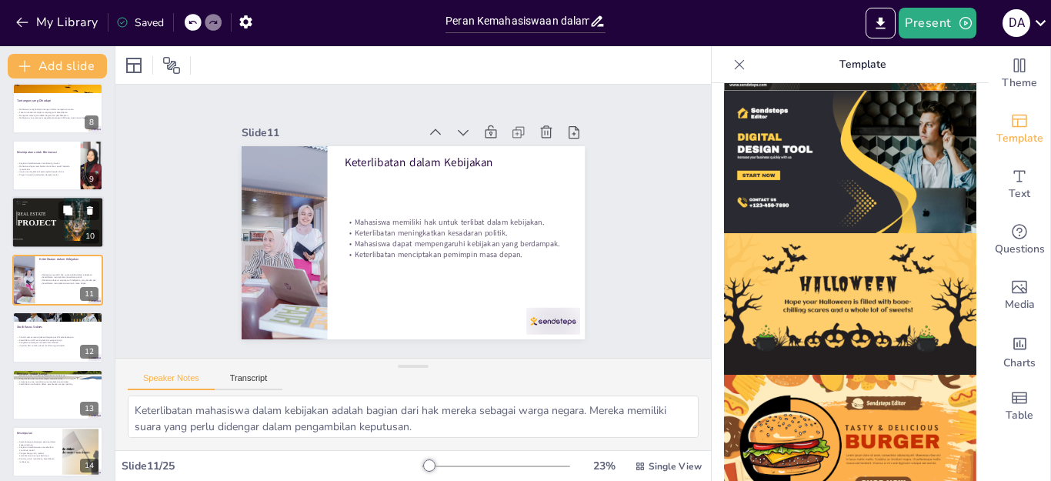
click at [43, 202] on div at bounding box center [33, 201] width 62 height 21
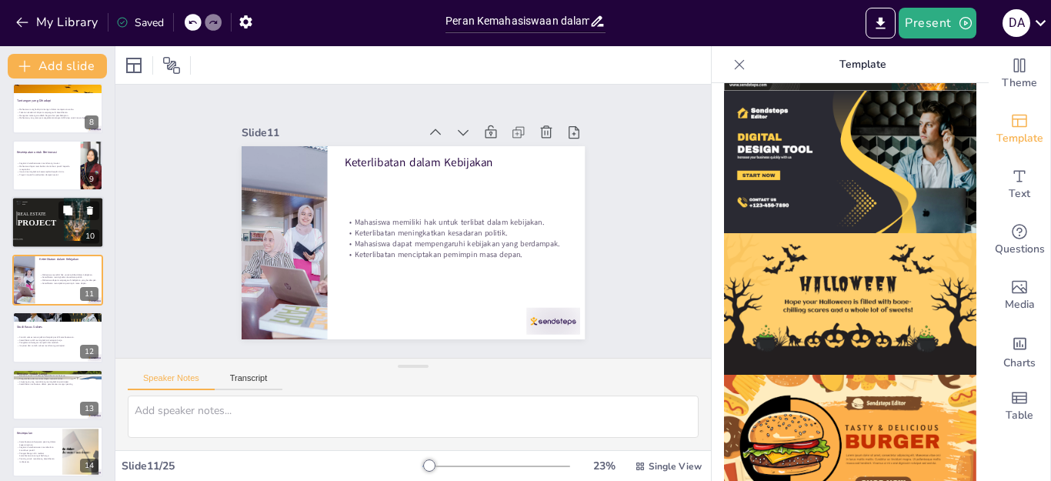
scroll to position [352, 0]
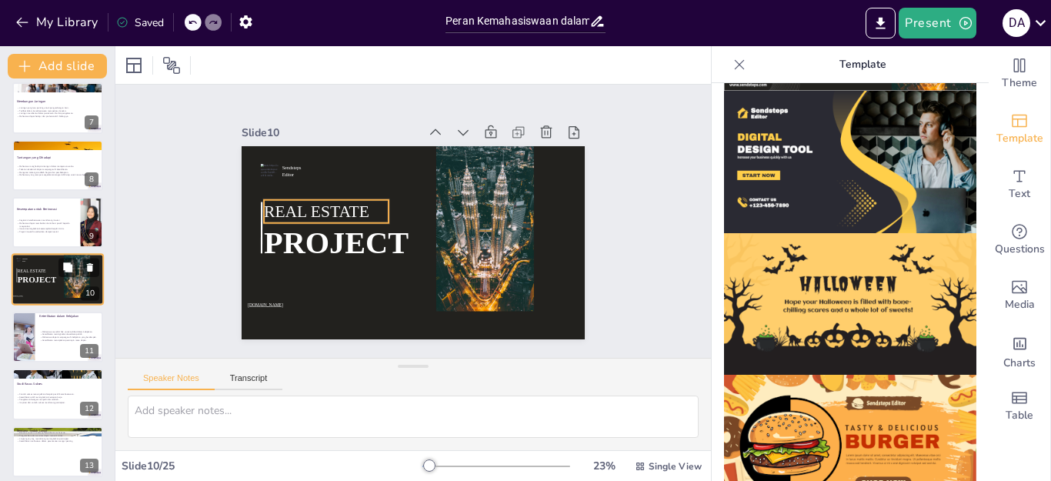
click at [37, 268] on p "REAL ESTATE" at bounding box center [35, 271] width 34 height 6
click at [562, 200] on icon at bounding box center [572, 210] width 21 height 21
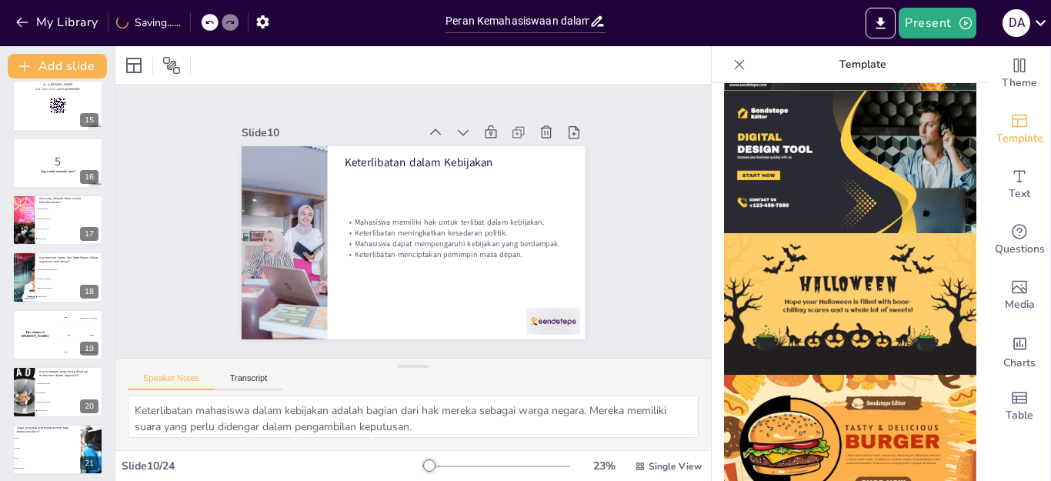
scroll to position [813, 0]
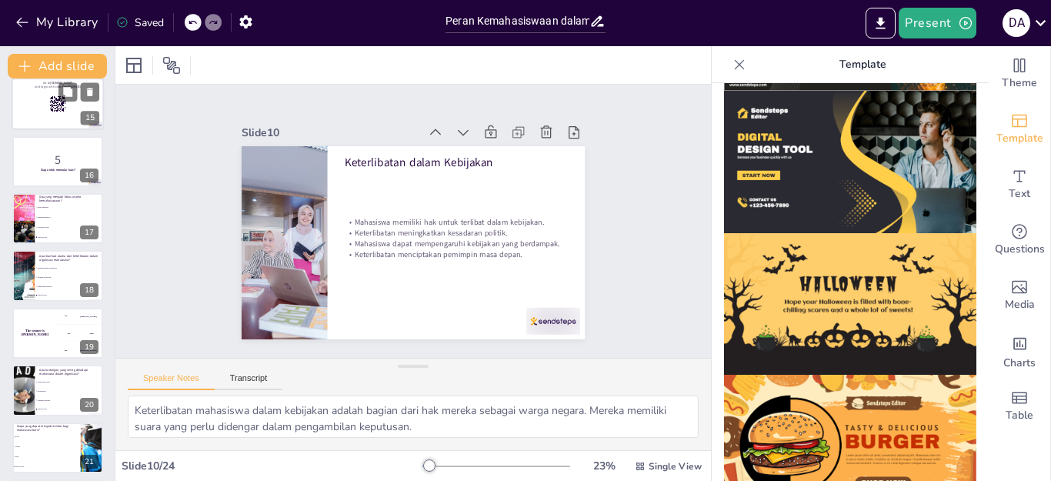
click at [63, 104] on rect at bounding box center [57, 103] width 17 height 17
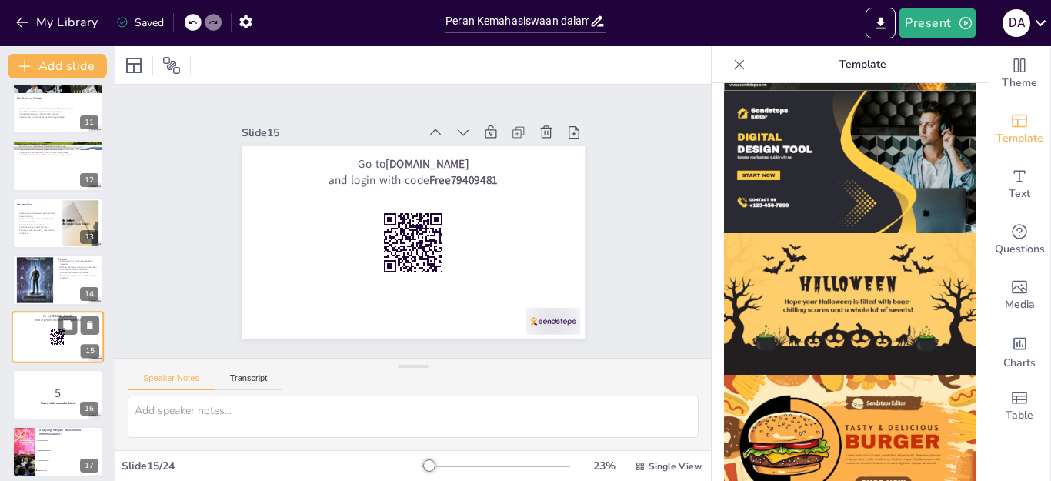
scroll to position [560, 0]
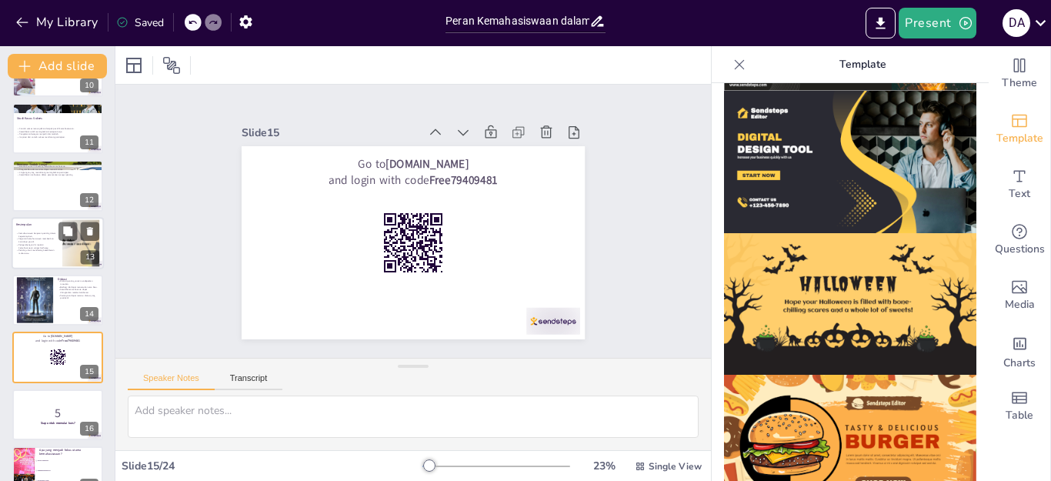
click at [32, 234] on p "Kemahasiswaan berperan penting dalam kepemimpinan." at bounding box center [37, 234] width 42 height 5
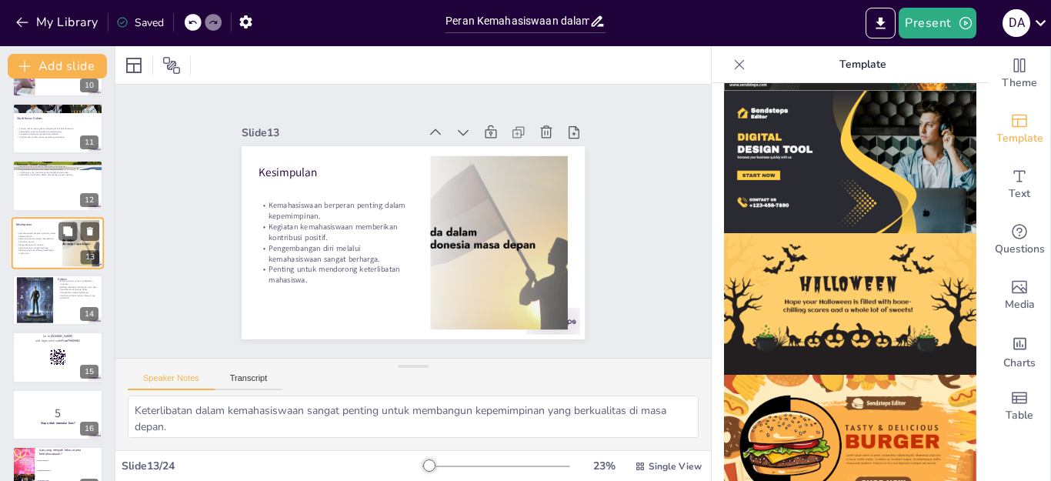
scroll to position [523, 0]
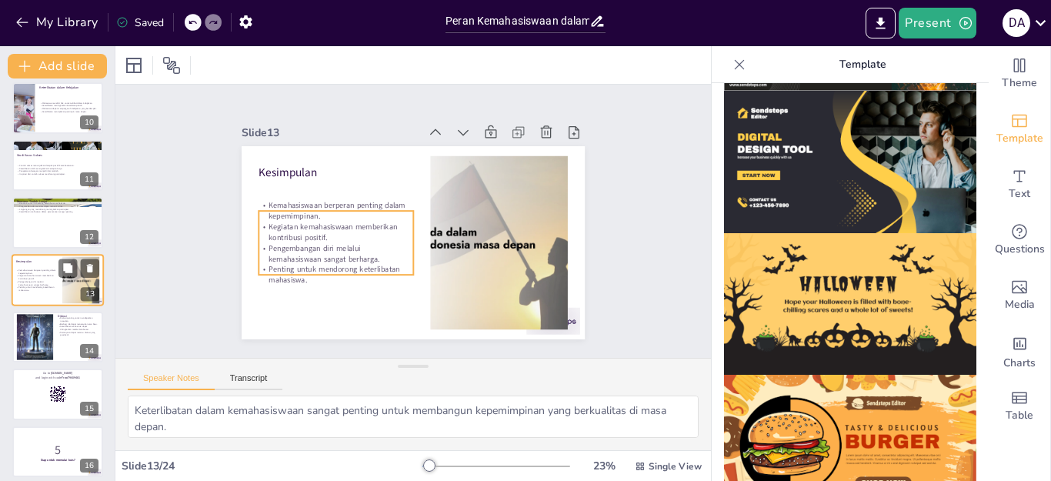
click at [25, 272] on p "Kemahasiswaan berperan penting dalam kepemimpinan." at bounding box center [37, 270] width 42 height 5
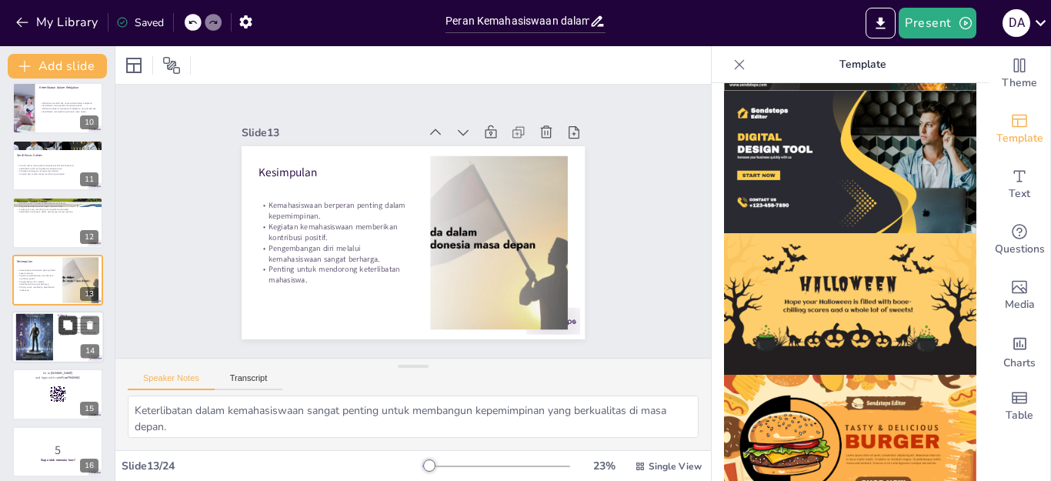
click at [65, 328] on icon at bounding box center [67, 324] width 9 height 9
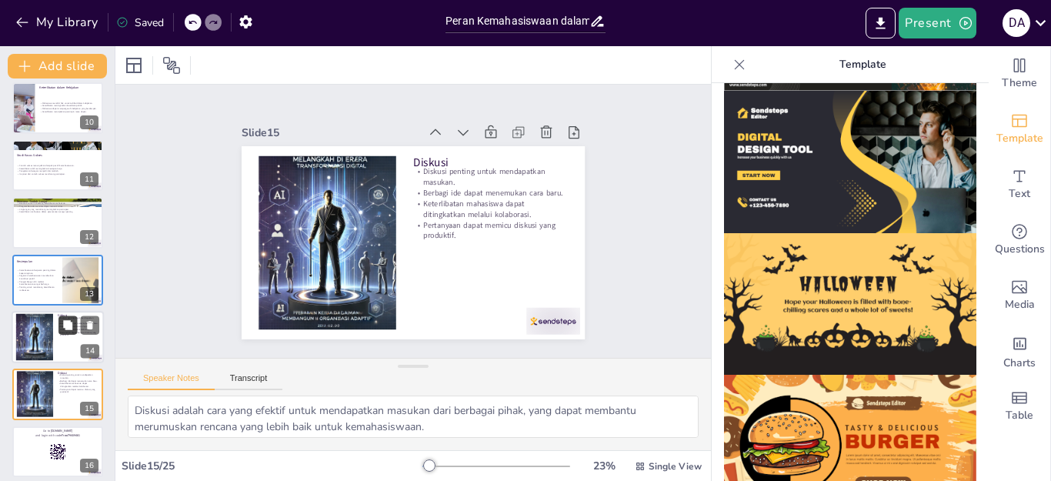
scroll to position [637, 0]
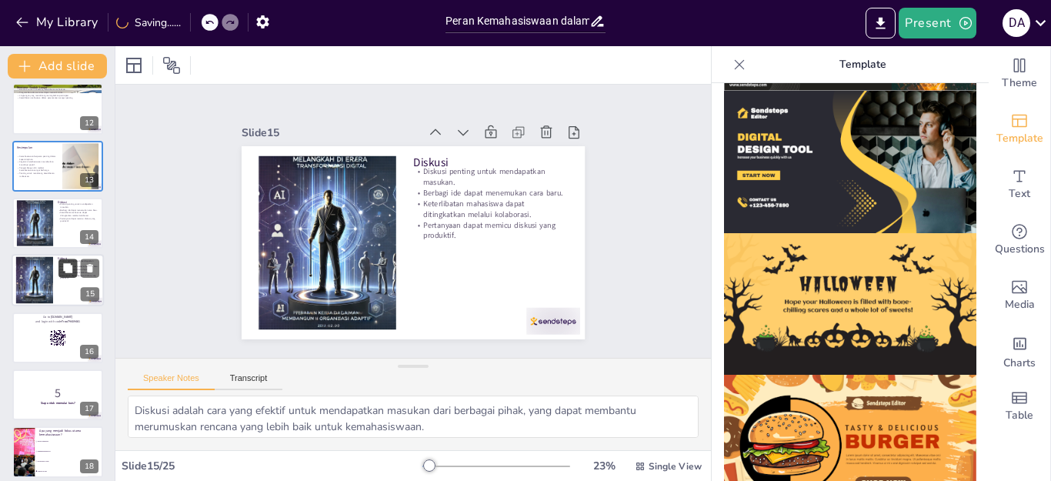
click at [65, 272] on icon at bounding box center [67, 267] width 9 height 9
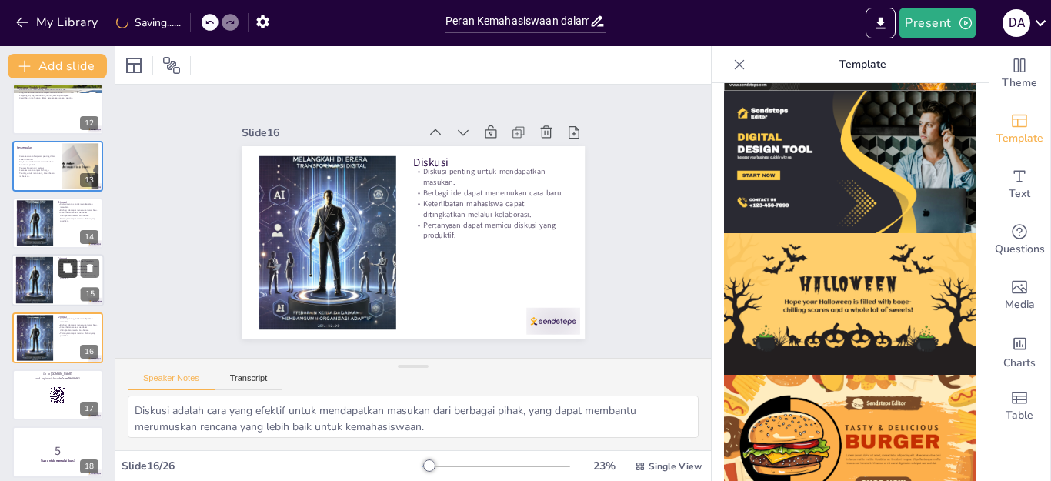
scroll to position [695, 0]
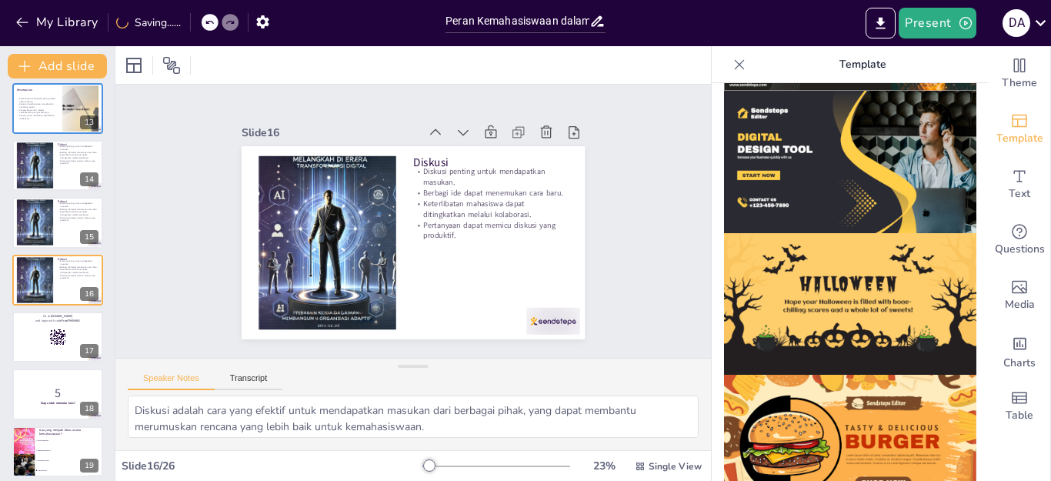
click at [218, 335] on div "Slide 1 Peran Kemahasiswaan dalam Membangun Kepemimpinan Masa Depan Presentasi …" at bounding box center [413, 221] width 391 height 639
click at [71, 273] on icon at bounding box center [67, 267] width 11 height 11
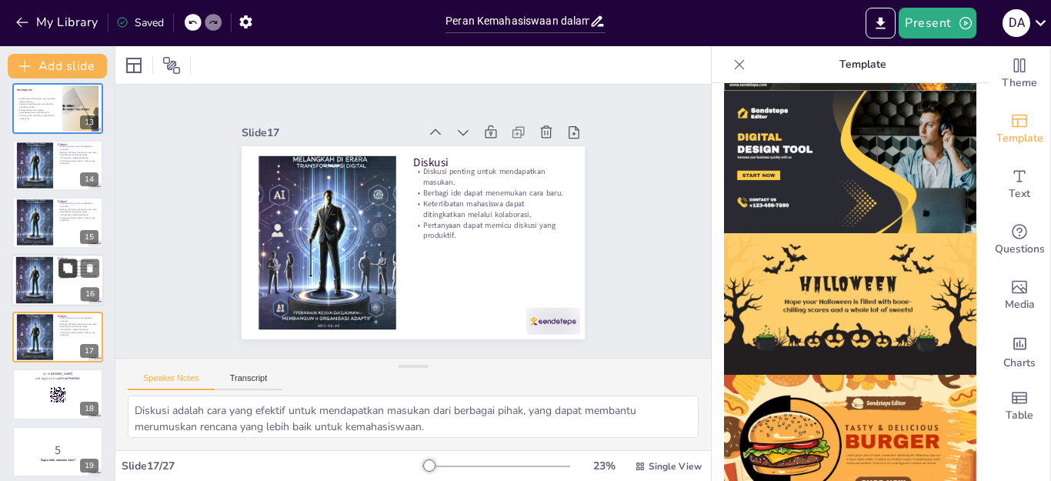
scroll to position [752, 0]
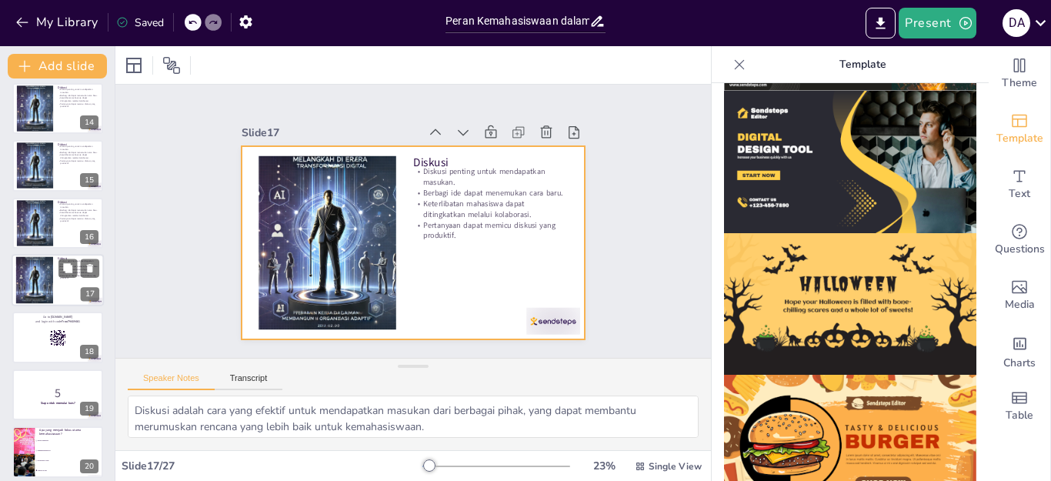
click at [63, 296] on div at bounding box center [58, 280] width 92 height 52
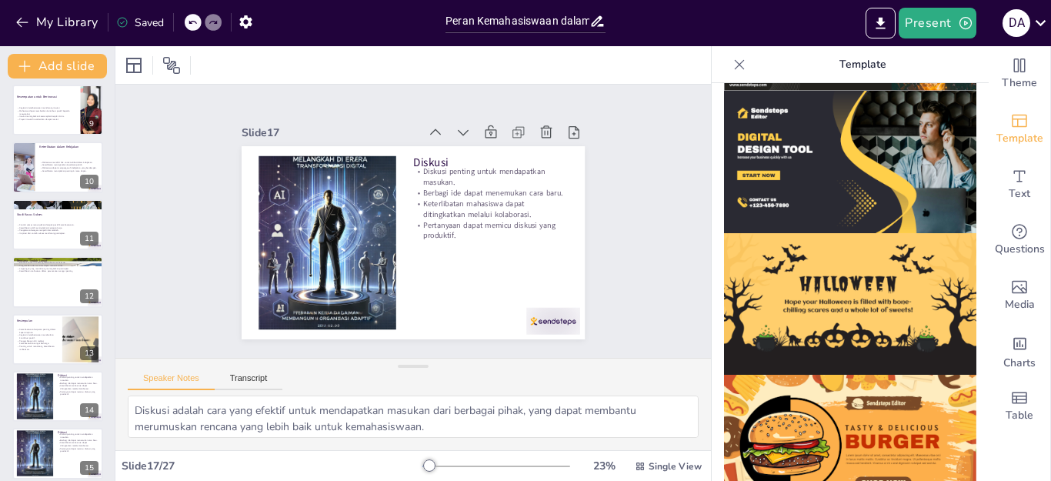
scroll to position [444, 0]
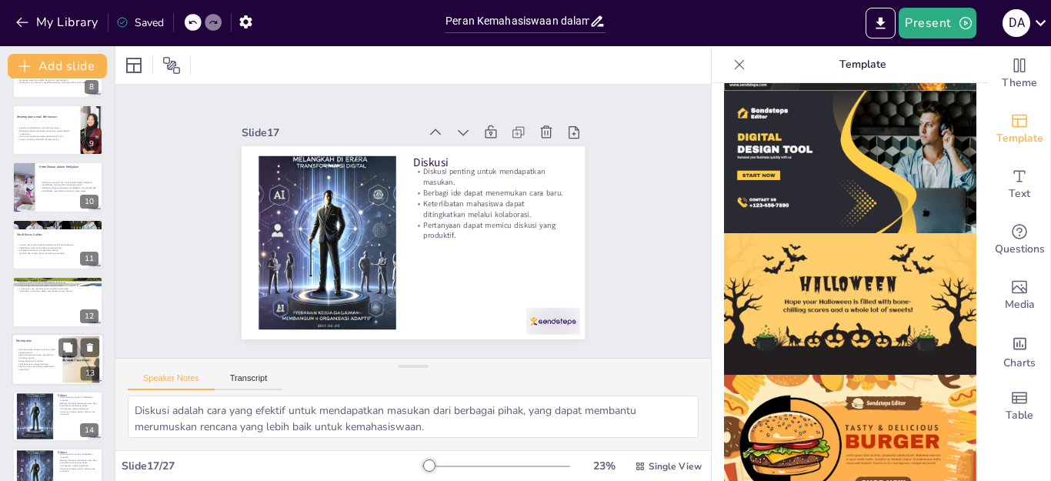
click at [32, 343] on div at bounding box center [58, 359] width 92 height 52
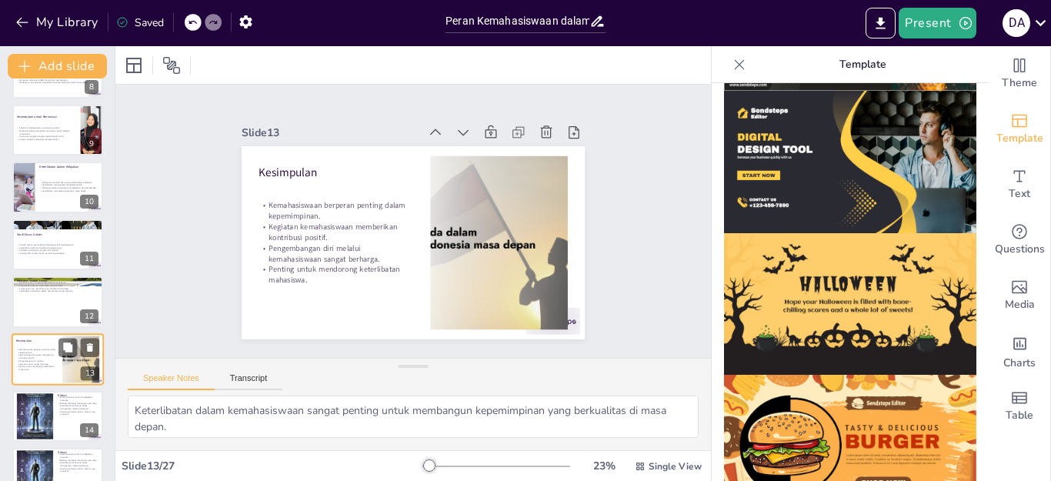
scroll to position [523, 0]
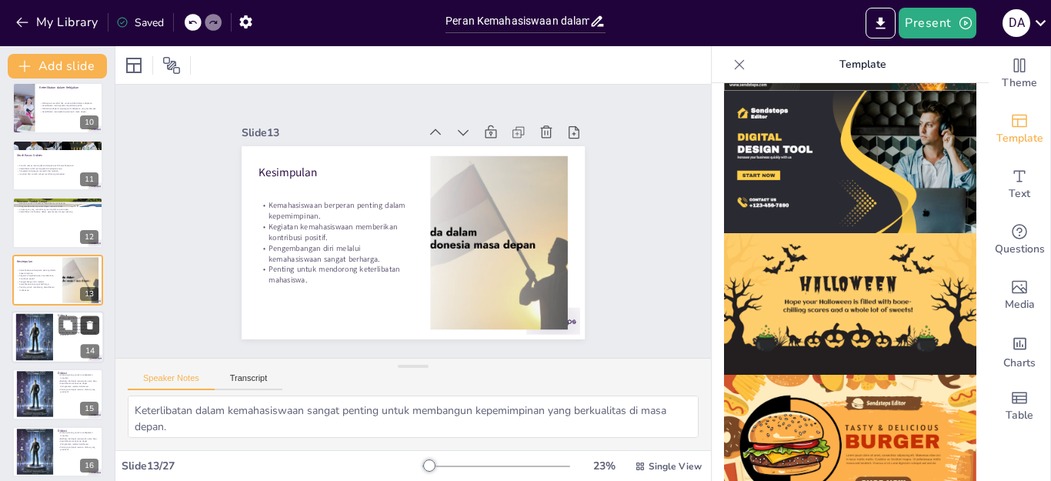
click at [90, 324] on icon at bounding box center [90, 325] width 6 height 8
click at [38, 346] on div at bounding box center [34, 337] width 47 height 47
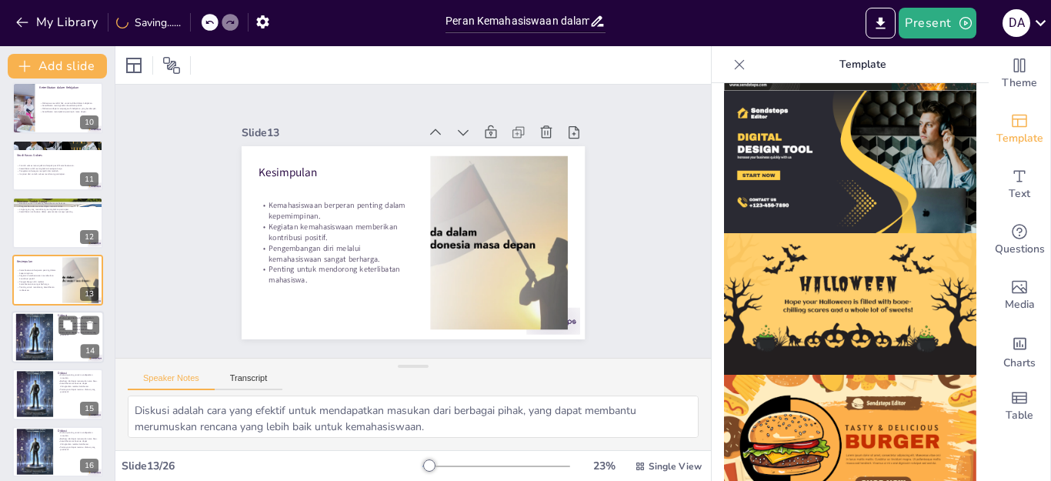
scroll to position [580, 0]
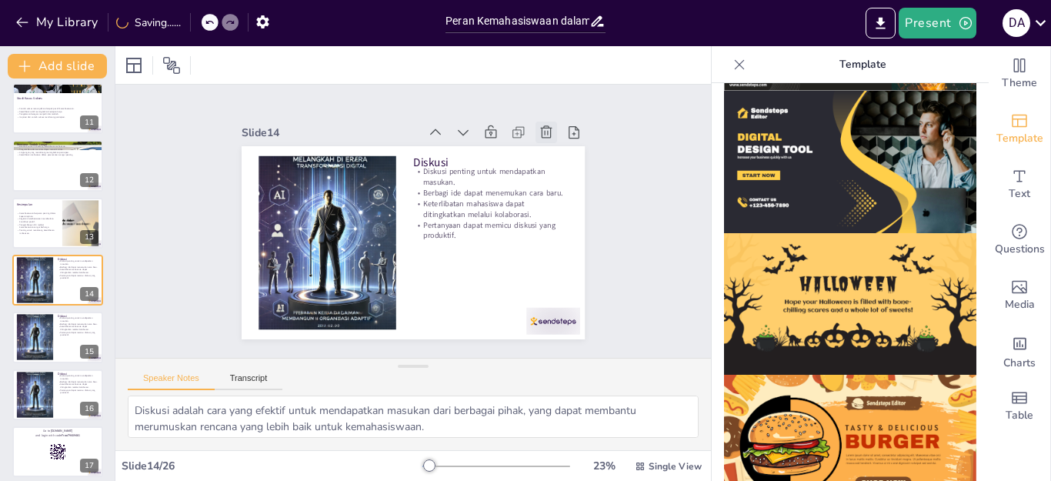
click at [561, 233] on icon at bounding box center [572, 244] width 22 height 22
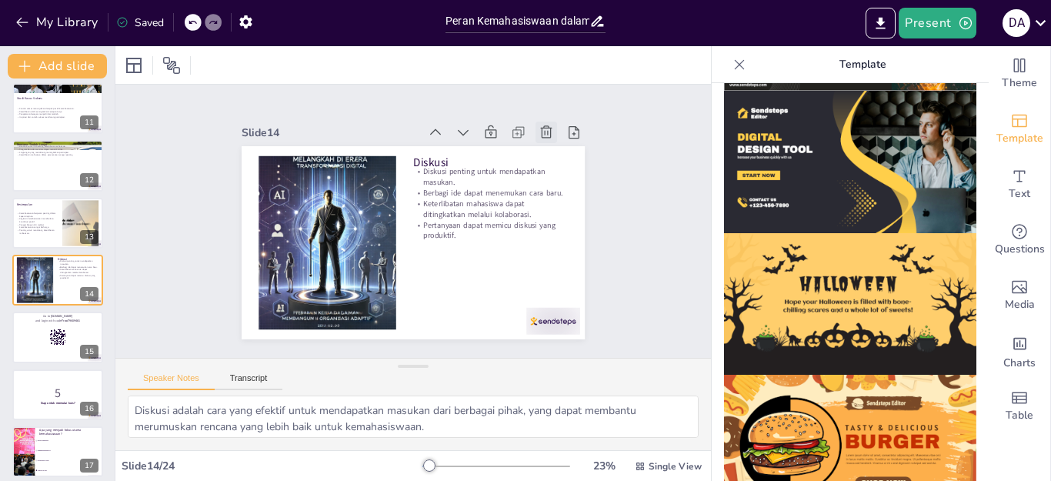
click at [536, 311] on icon at bounding box center [538, 320] width 19 height 19
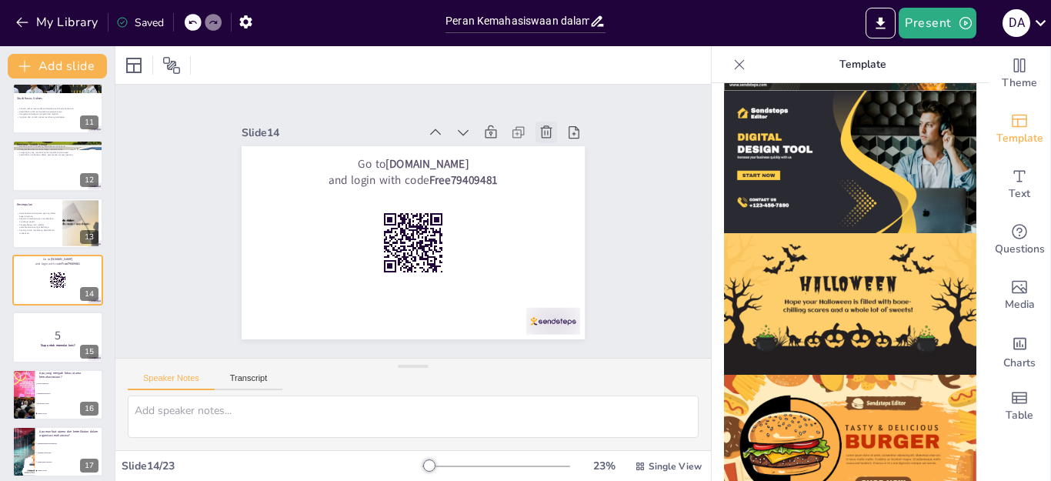
click at [561, 233] on icon at bounding box center [572, 244] width 22 height 22
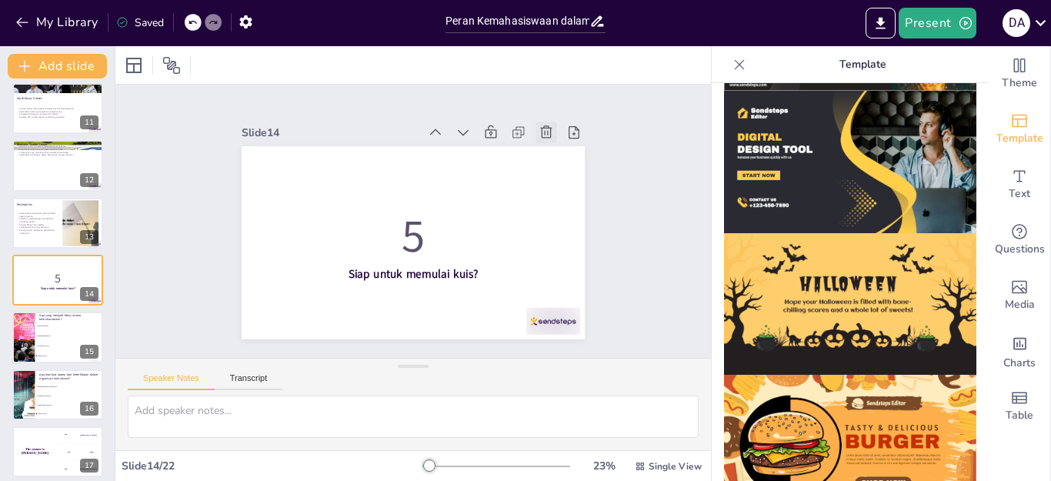
click at [558, 168] on icon at bounding box center [567, 177] width 19 height 19
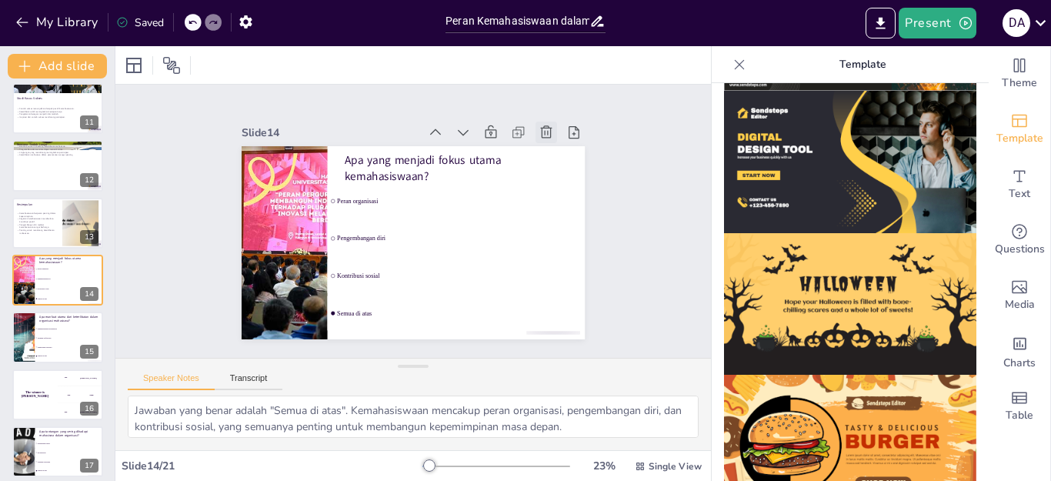
click at [297, 126] on icon at bounding box center [287, 121] width 19 height 19
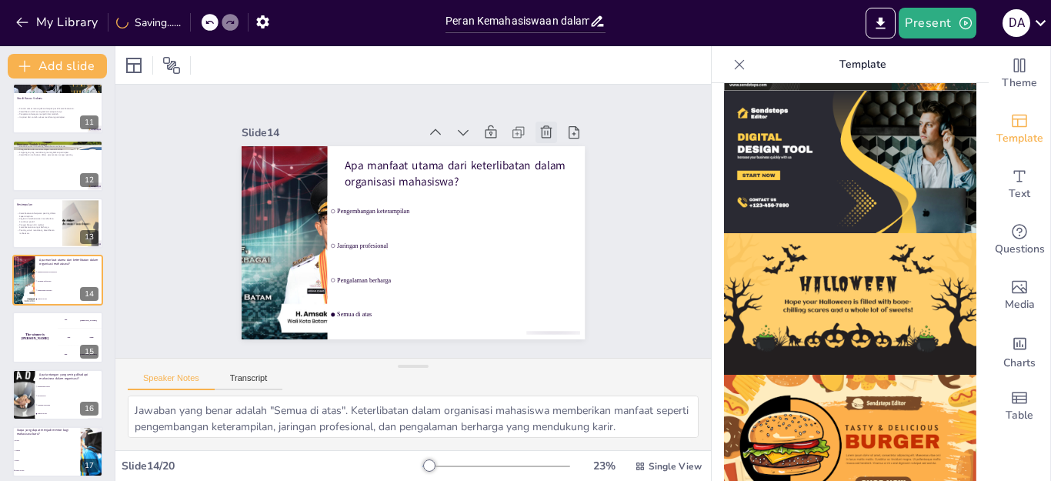
click at [536, 126] on icon at bounding box center [536, 119] width 17 height 17
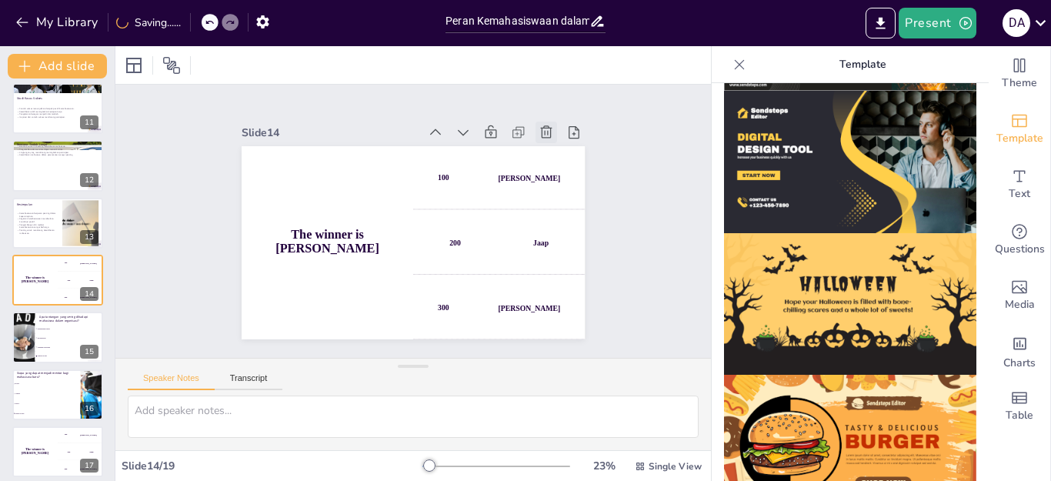
click at [363, 82] on icon at bounding box center [354, 72] width 18 height 18
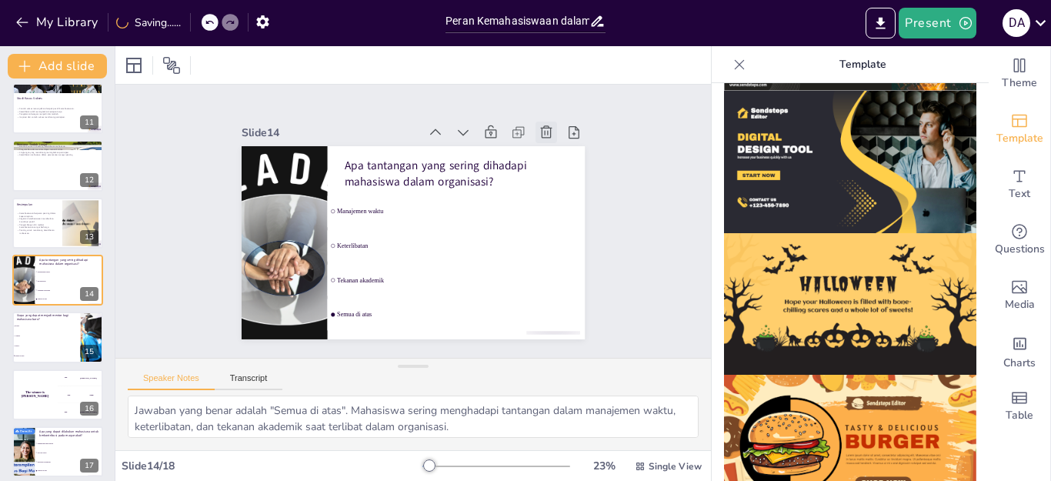
click at [558, 250] on icon at bounding box center [569, 261] width 22 height 22
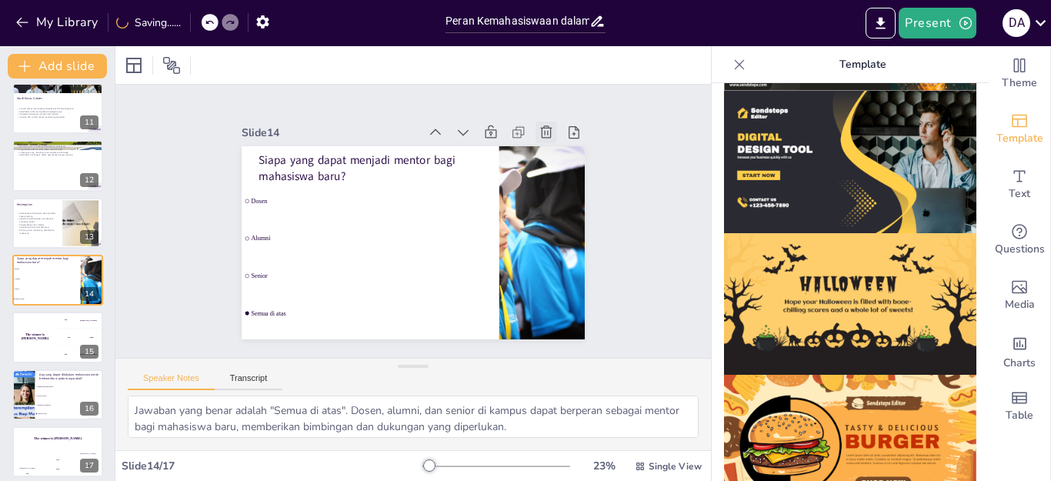
click at [524, 336] on icon at bounding box center [515, 344] width 17 height 17
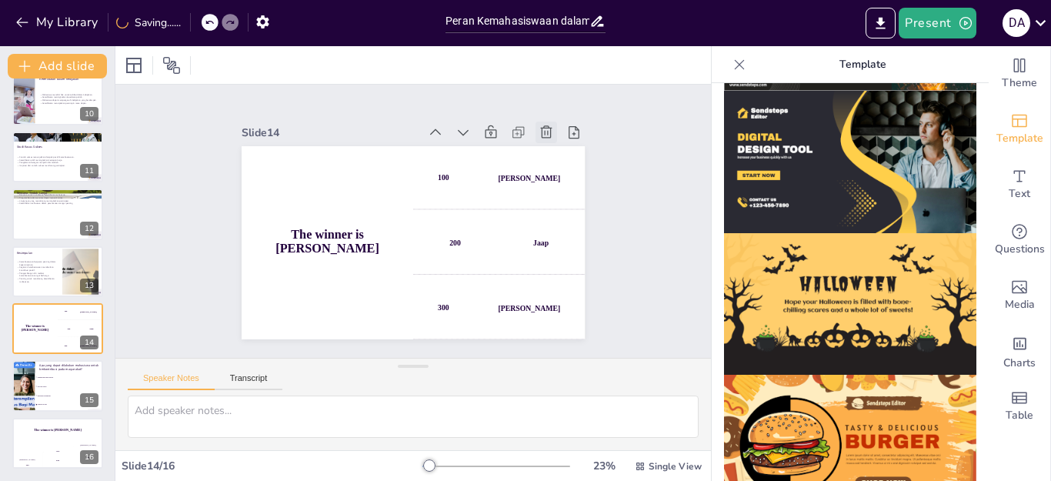
click at [379, 77] on icon at bounding box center [369, 67] width 19 height 19
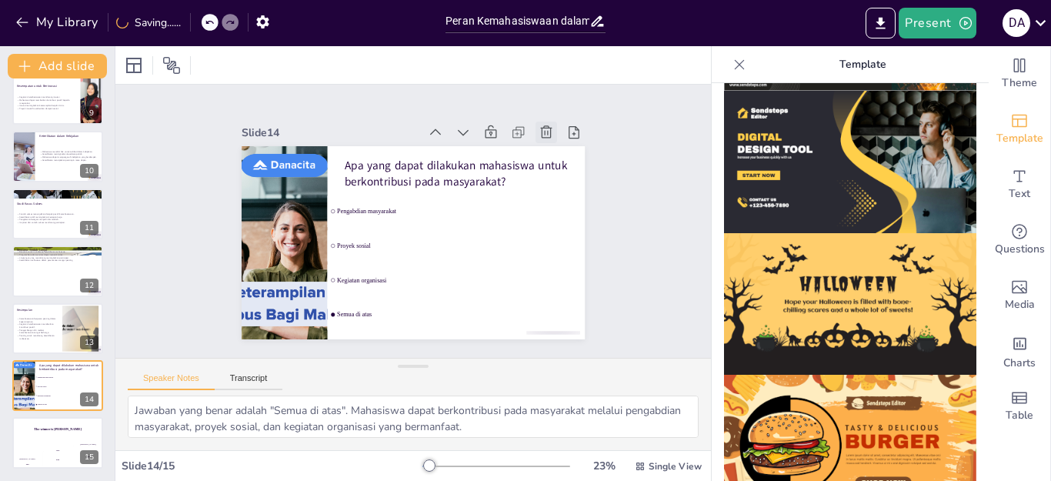
click at [538, 296] on icon at bounding box center [548, 306] width 20 height 20
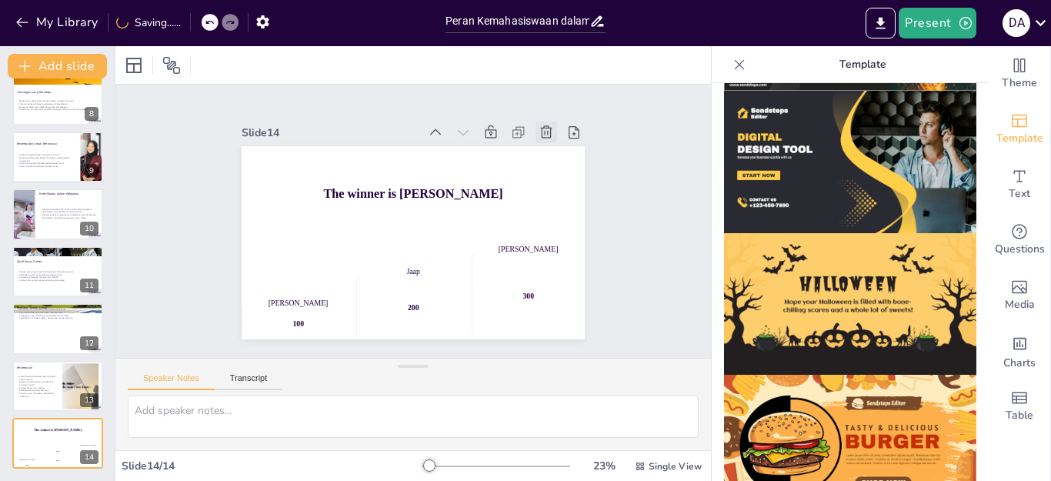
scroll to position [417, 0]
click at [558, 168] on icon at bounding box center [567, 177] width 19 height 19
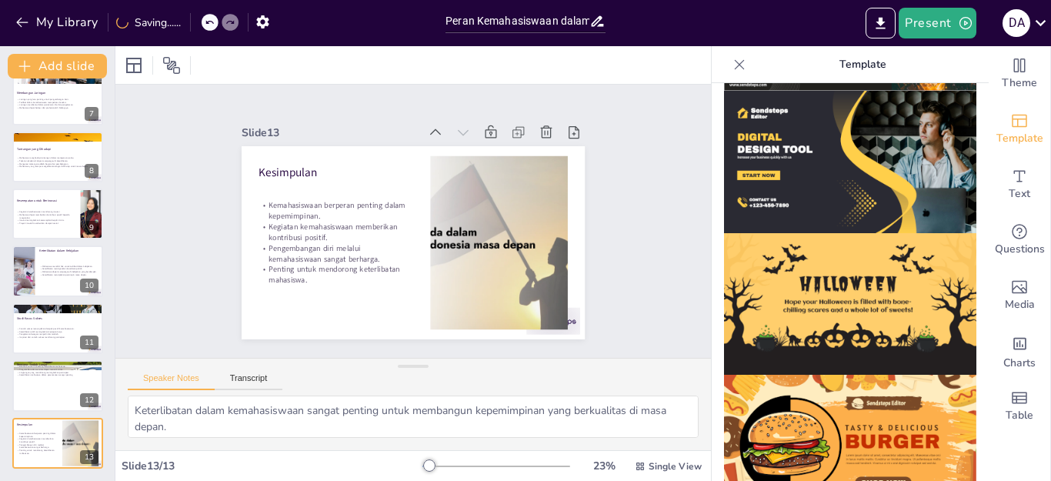
scroll to position [360, 0]
click at [40, 344] on div at bounding box center [58, 328] width 92 height 52
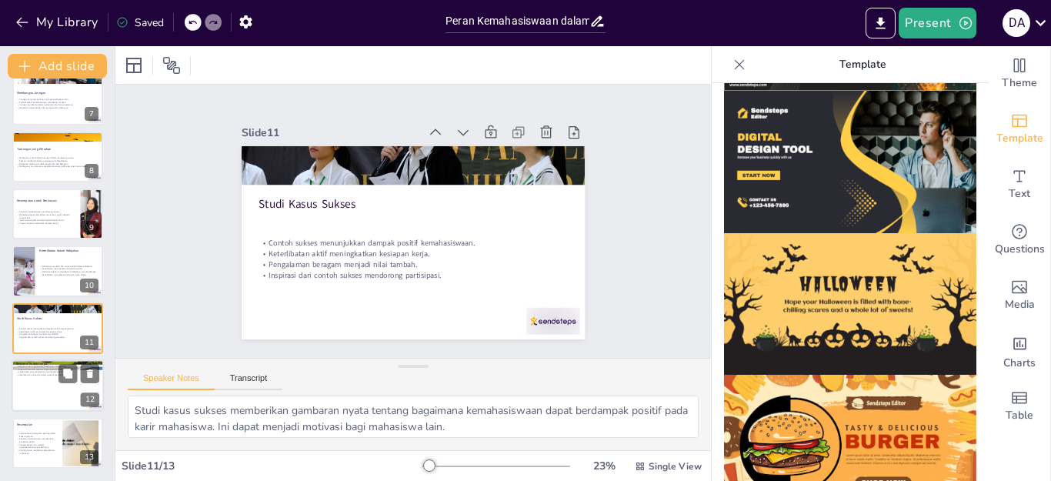
click at [34, 385] on div at bounding box center [58, 385] width 92 height 52
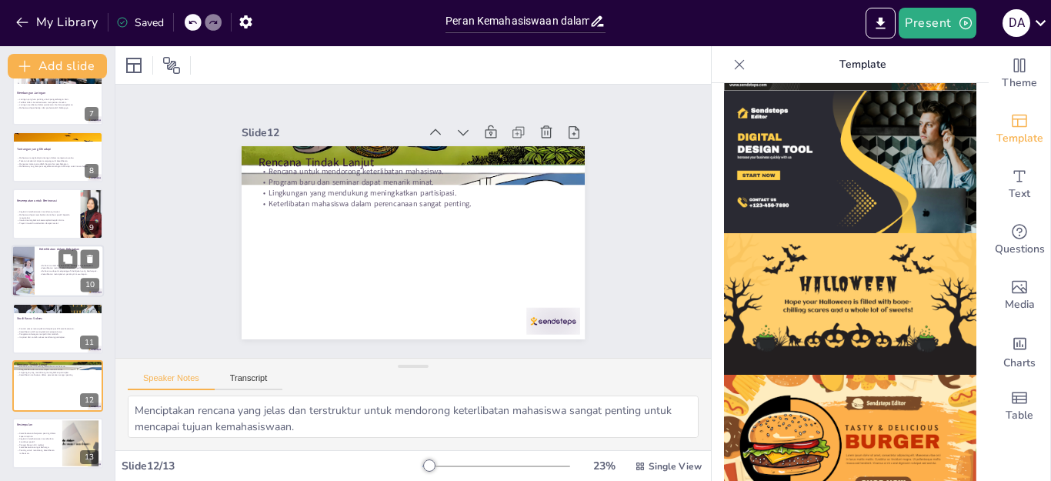
click at [36, 292] on div at bounding box center [58, 271] width 92 height 52
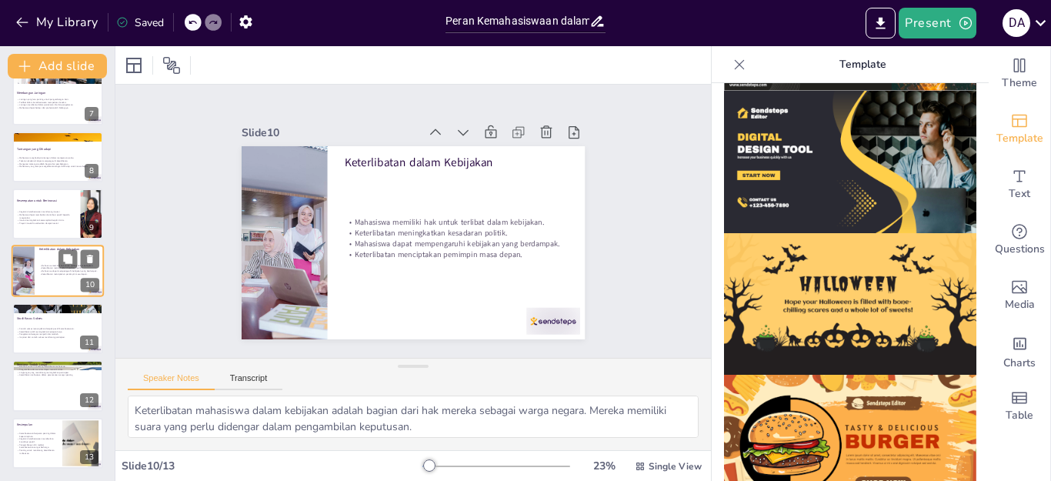
scroll to position [352, 0]
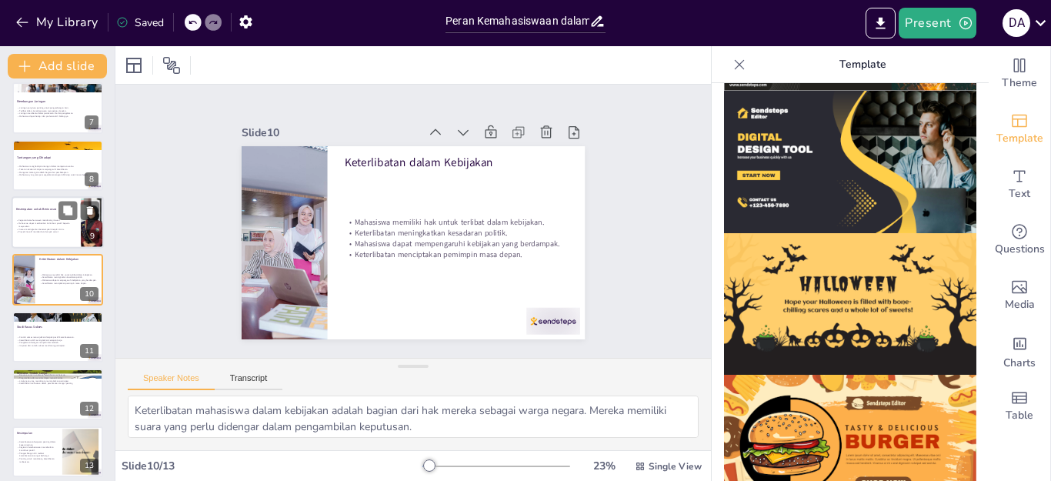
click at [35, 229] on p "Inovasi meningkatkan keterampilan berpikir kritis." at bounding box center [46, 229] width 60 height 3
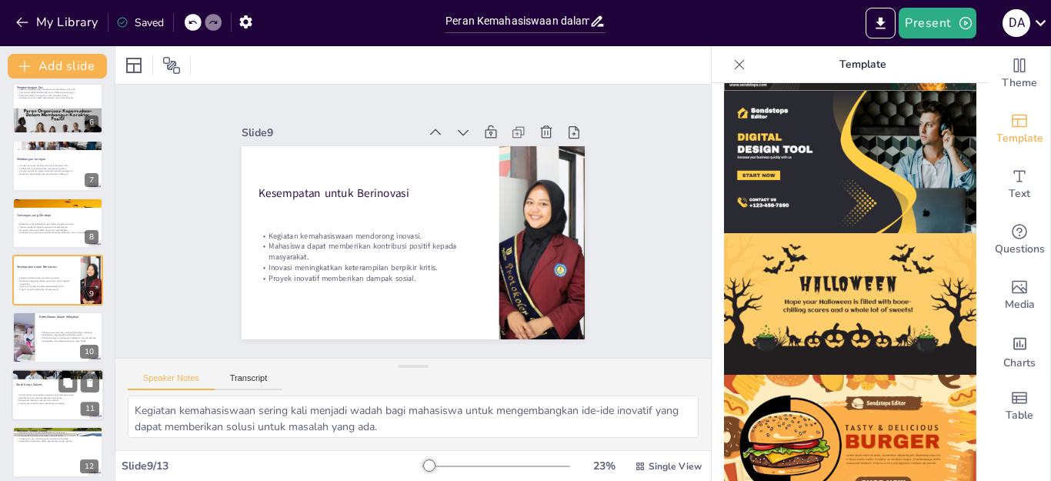
click at [45, 398] on p "Keterlibatan aktif meningkatkan kesiapan kerja." at bounding box center [57, 397] width 83 height 3
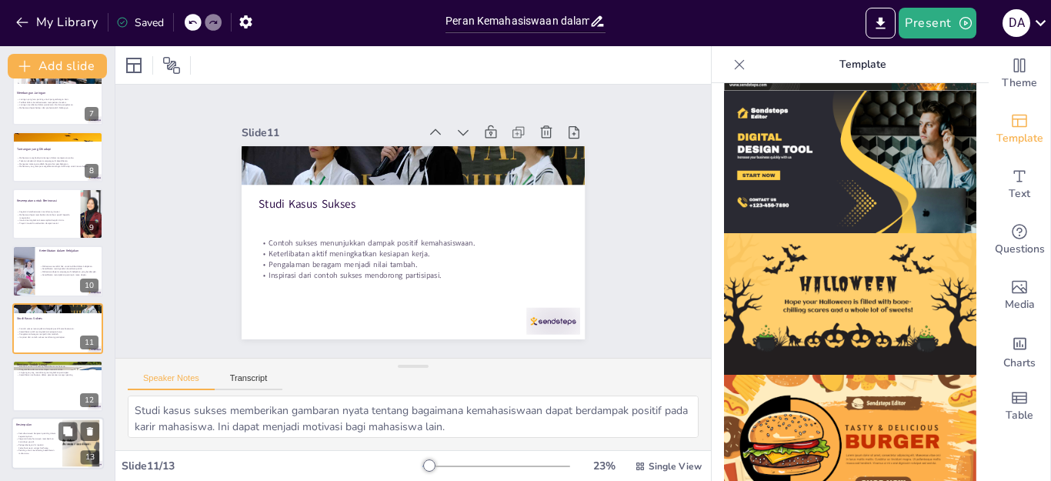
click at [38, 450] on p "Penting untuk mendorong keterlibatan mahasiswa." at bounding box center [37, 450] width 42 height 5
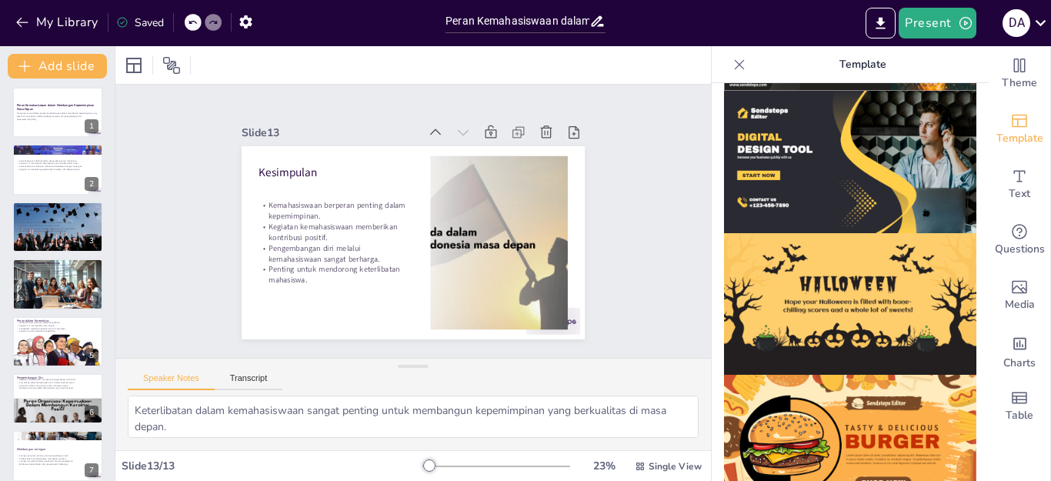
scroll to position [0, 0]
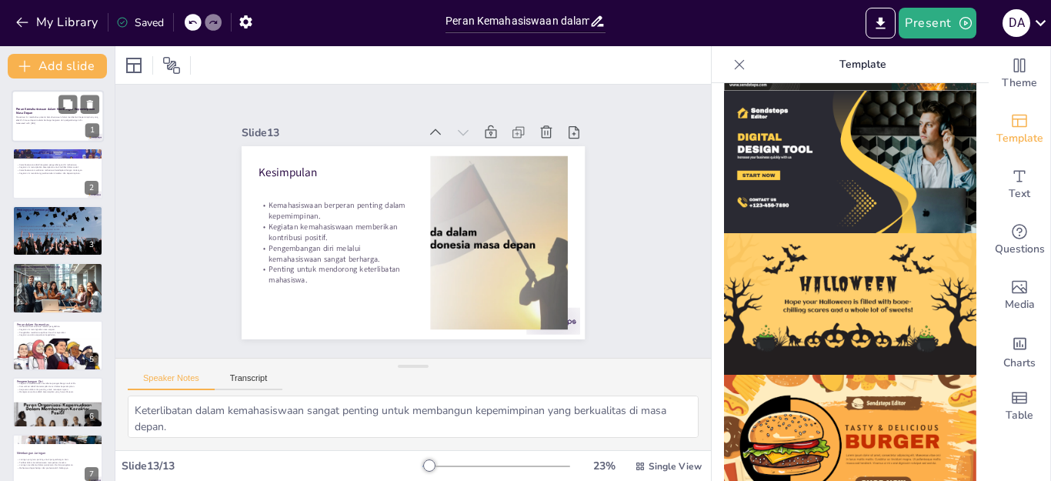
click at [34, 139] on div at bounding box center [58, 116] width 92 height 52
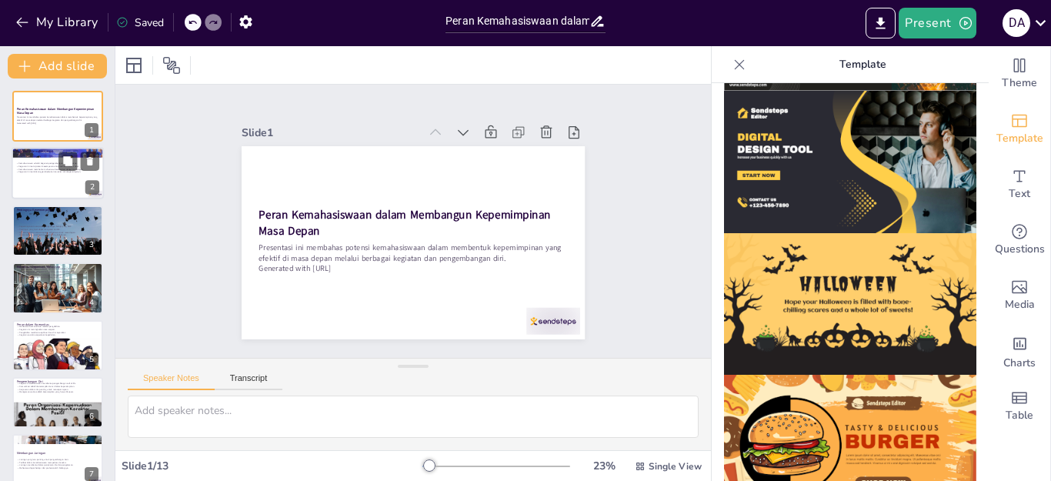
click at [35, 184] on div at bounding box center [58, 174] width 92 height 52
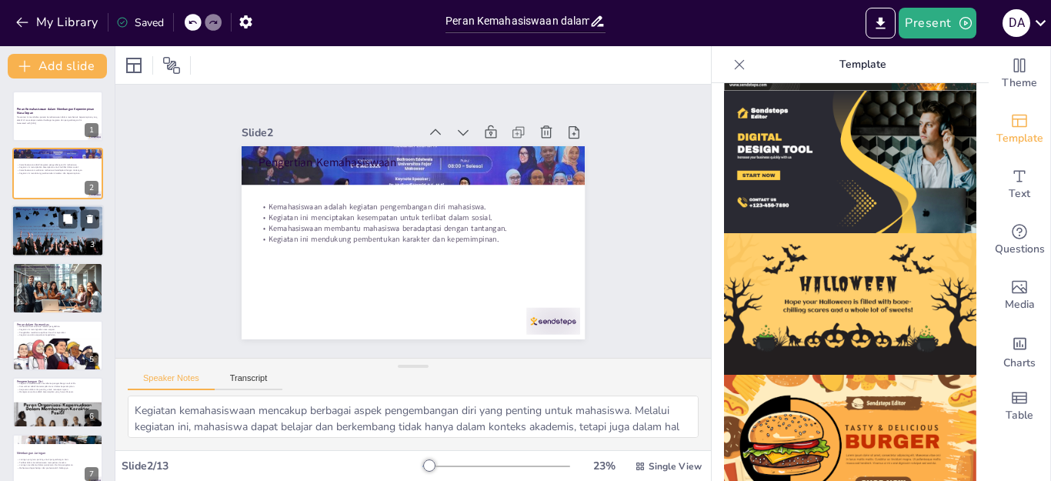
click at [41, 221] on div at bounding box center [58, 231] width 92 height 62
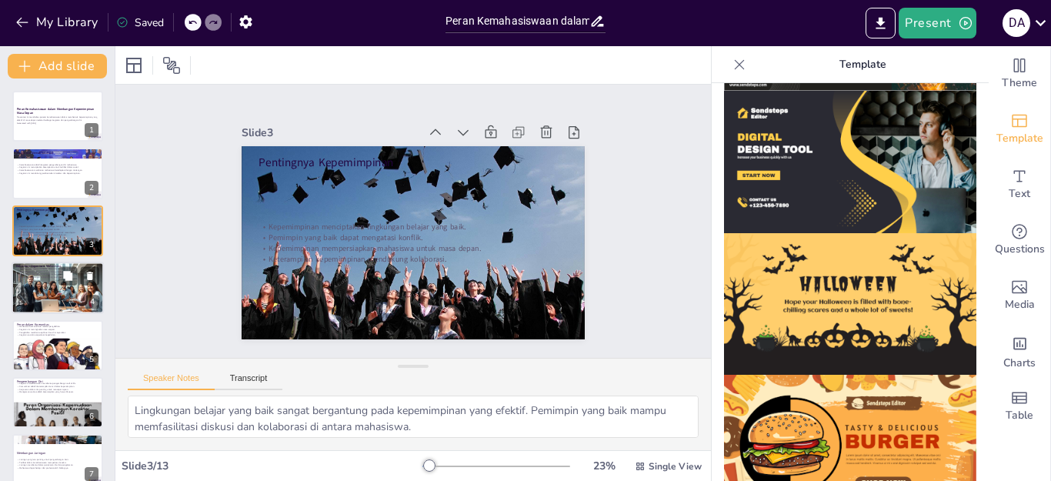
click at [47, 300] on div at bounding box center [58, 288] width 92 height 52
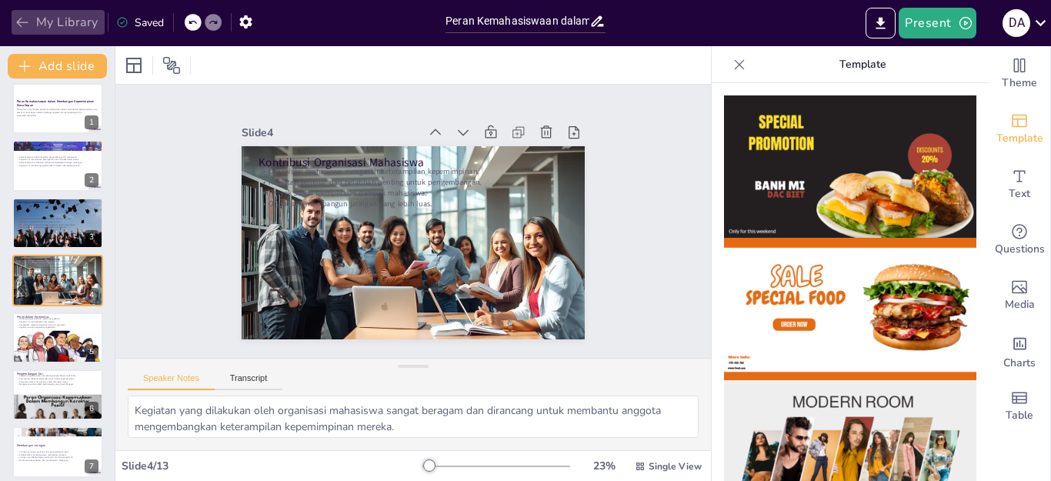
click at [14, 22] on button "My Library" at bounding box center [58, 22] width 93 height 25
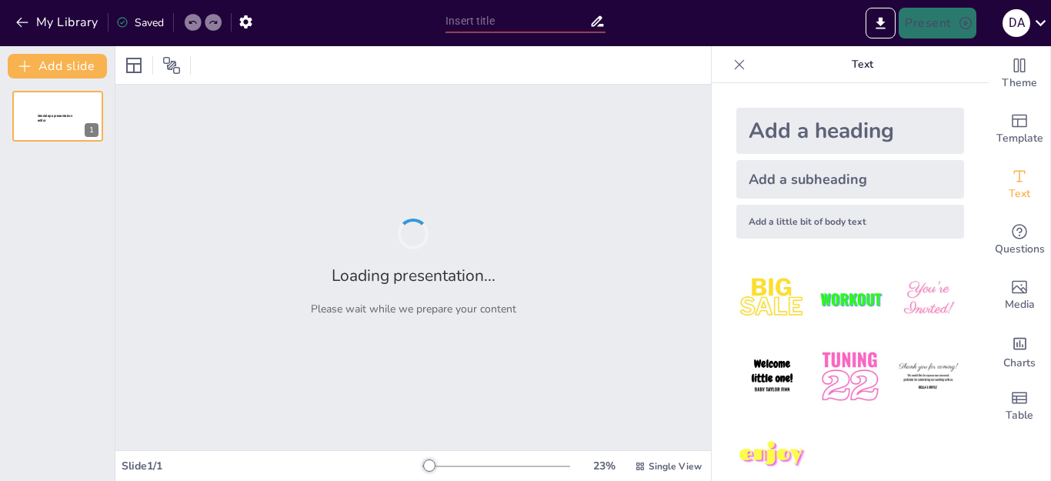
type input "Inovasi dan Kreativitas: [PERSON_NAME] Kemahasiswaan di Era Digital"
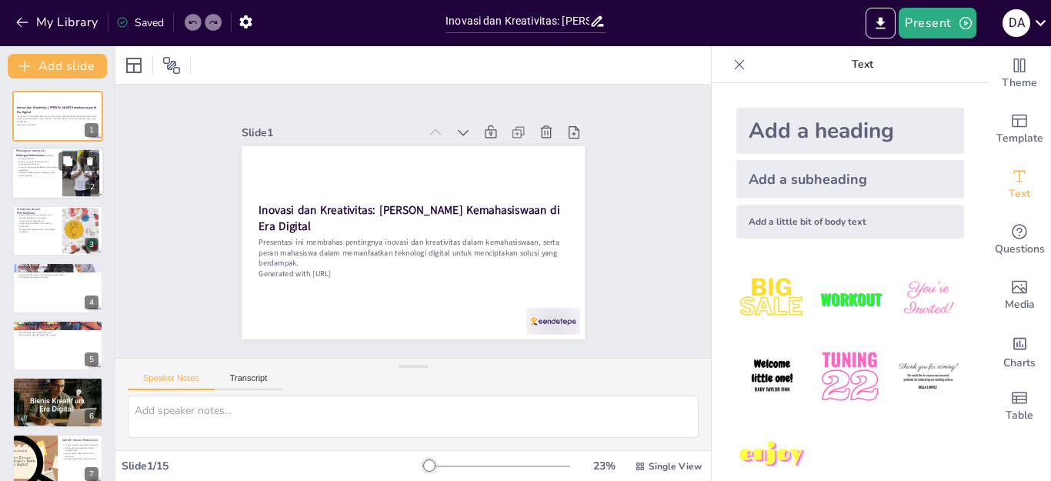
click at [78, 187] on div at bounding box center [80, 173] width 70 height 47
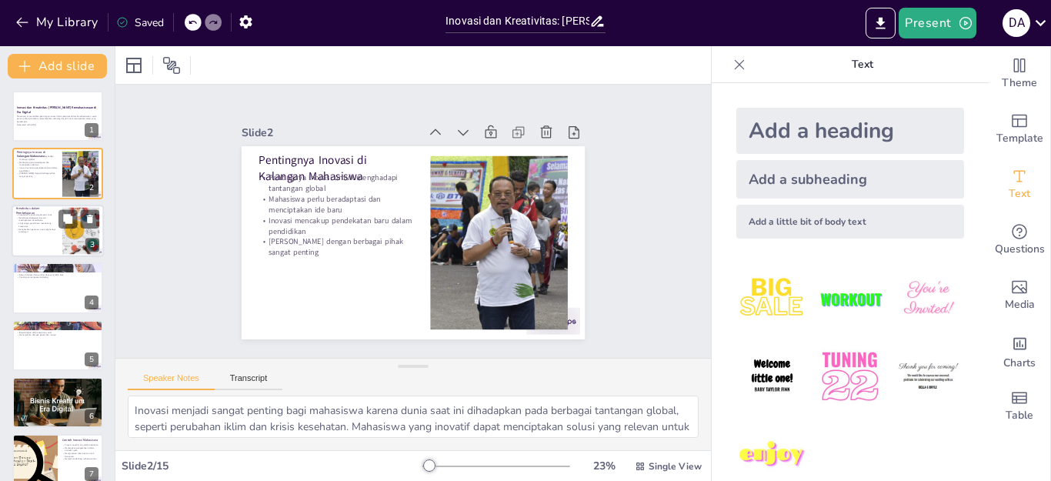
click at [51, 225] on p "Lingkungan pendidikan mendukung kreativitas" at bounding box center [37, 224] width 42 height 5
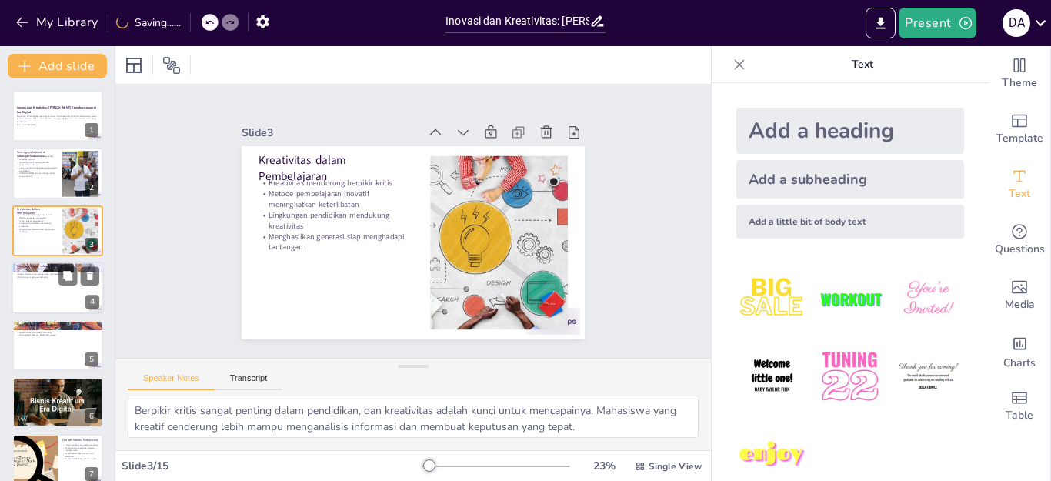
click at [48, 292] on div at bounding box center [58, 288] width 92 height 52
type textarea "Teknologi digital berfungsi sebagai platform yang memungkinkan mahasiswa untuk …"
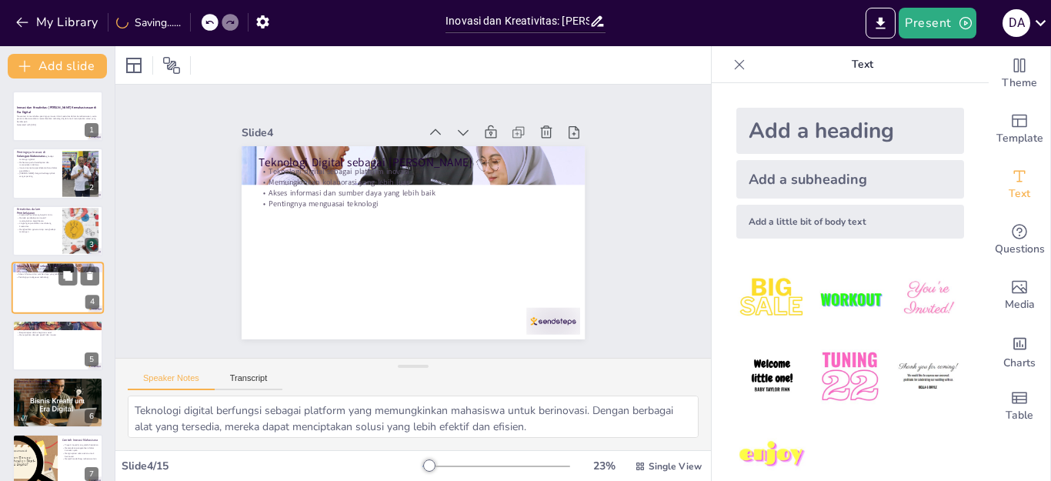
scroll to position [8, 0]
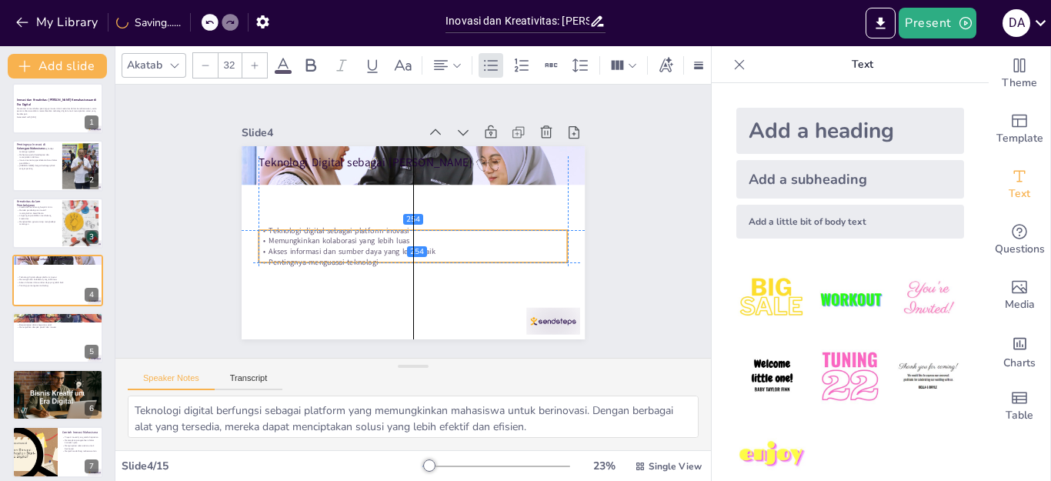
drag, startPoint x: 318, startPoint y: 201, endPoint x: 313, endPoint y: 263, distance: 62.5
click at [313, 203] on div "Teknologi Digital sebagai Alat Inovasi Teknologi digital sebagai platform inova…" at bounding box center [436, 150] width 326 height 106
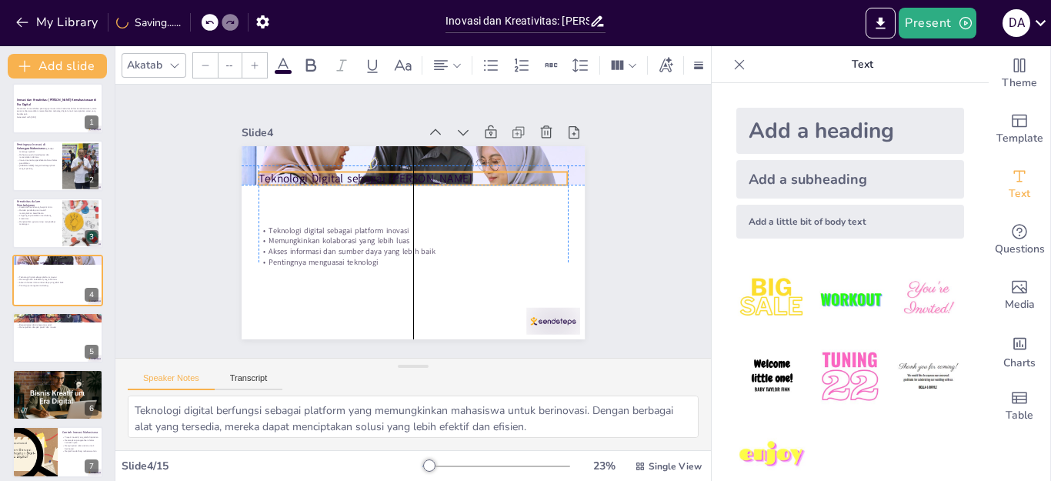
type input "48"
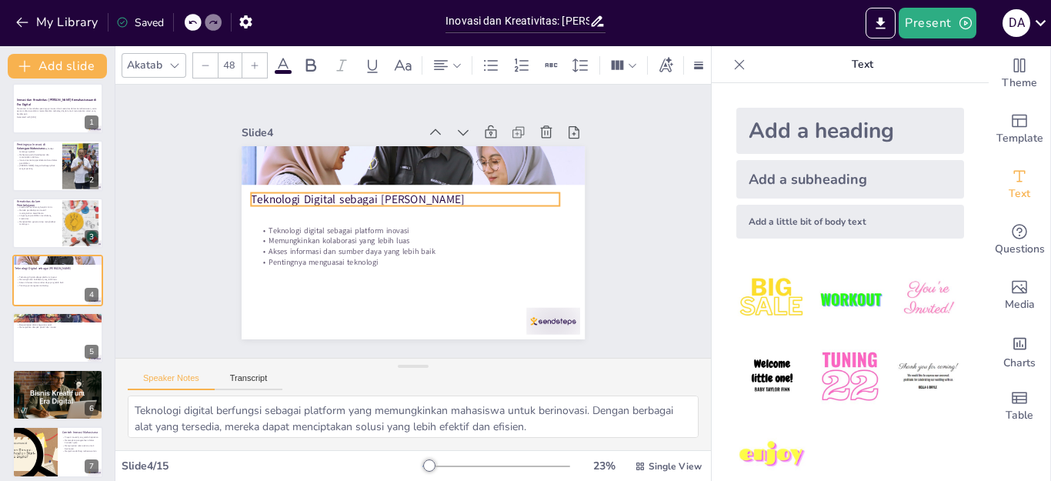
drag, startPoint x: 310, startPoint y: 155, endPoint x: 302, endPoint y: 192, distance: 37.7
click at [302, 192] on p "Teknologi Digital sebagai Alat Inovasi" at bounding box center [412, 197] width 298 height 111
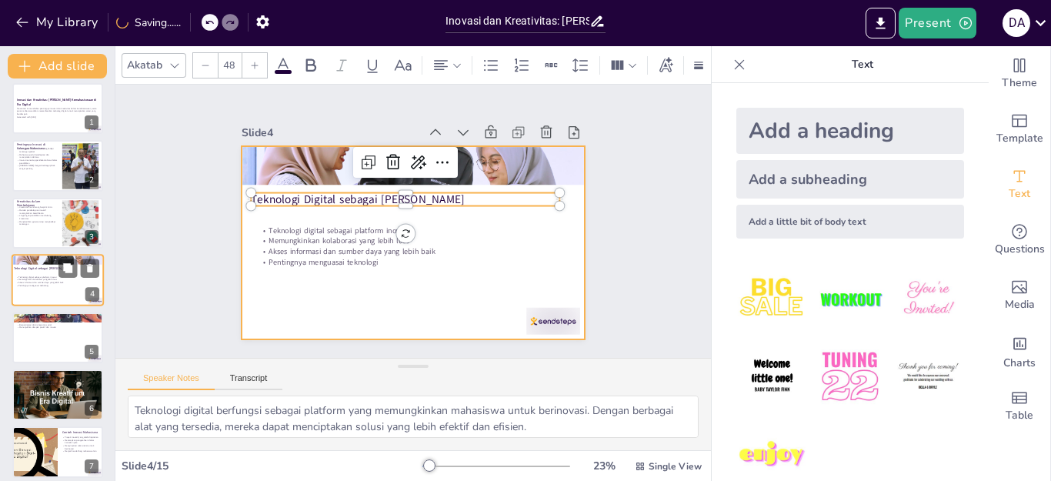
click at [42, 290] on div at bounding box center [58, 280] width 92 height 52
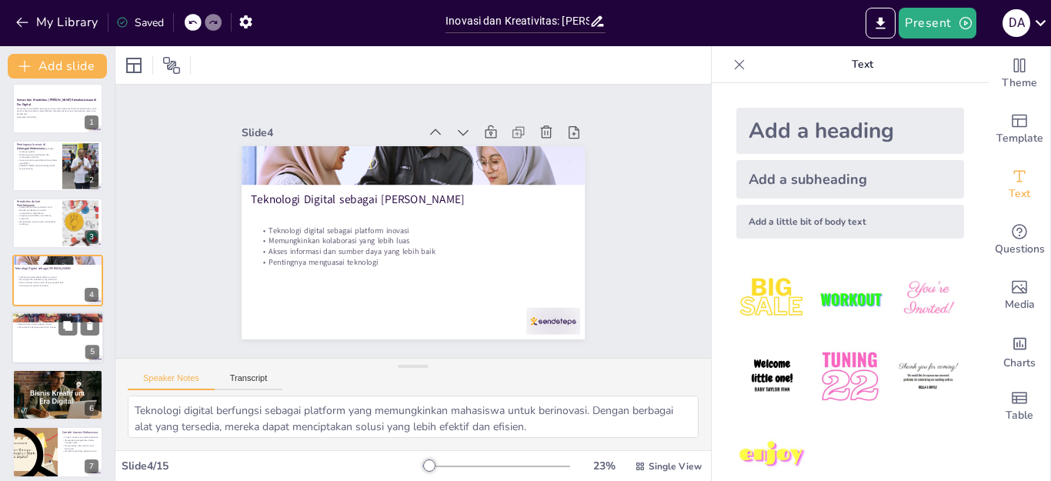
click at [45, 342] on div at bounding box center [58, 338] width 92 height 52
type textarea "Mahasiswa memiliki potensi besar untuk menjadi agen perubahan dalam masyarakat.…"
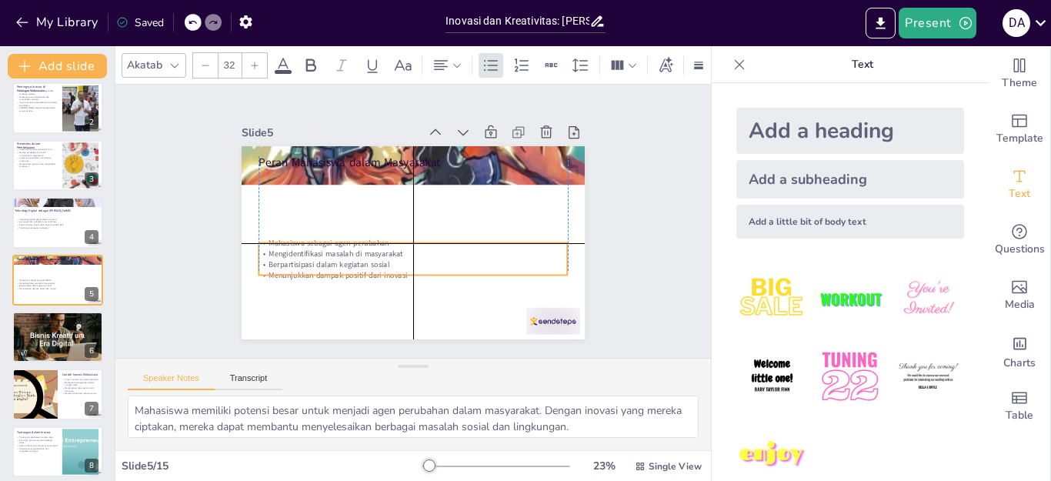
drag, startPoint x: 339, startPoint y: 198, endPoint x: 337, endPoint y: 265, distance: 67.0
click at [337, 265] on p "Menunjukkan dampak positif dari inovasi" at bounding box center [407, 274] width 308 height 43
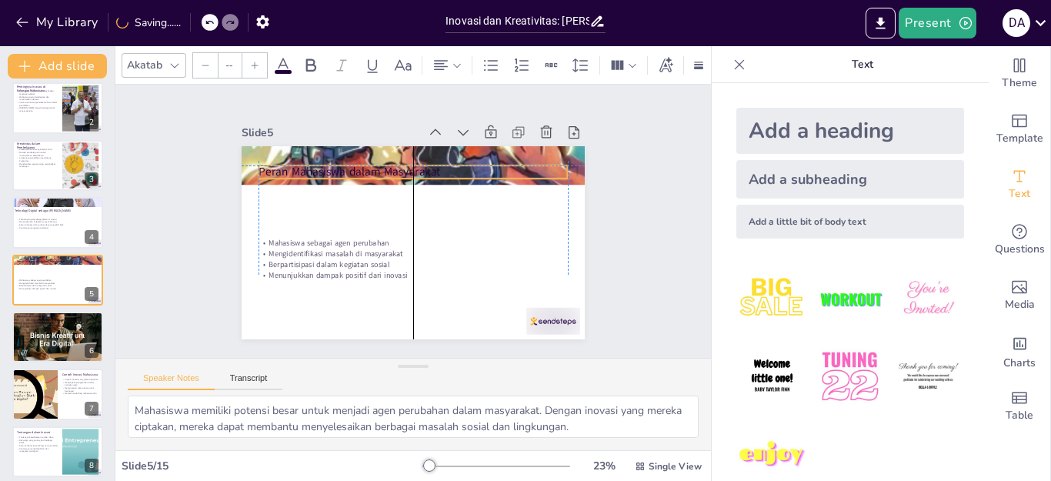
type input "48"
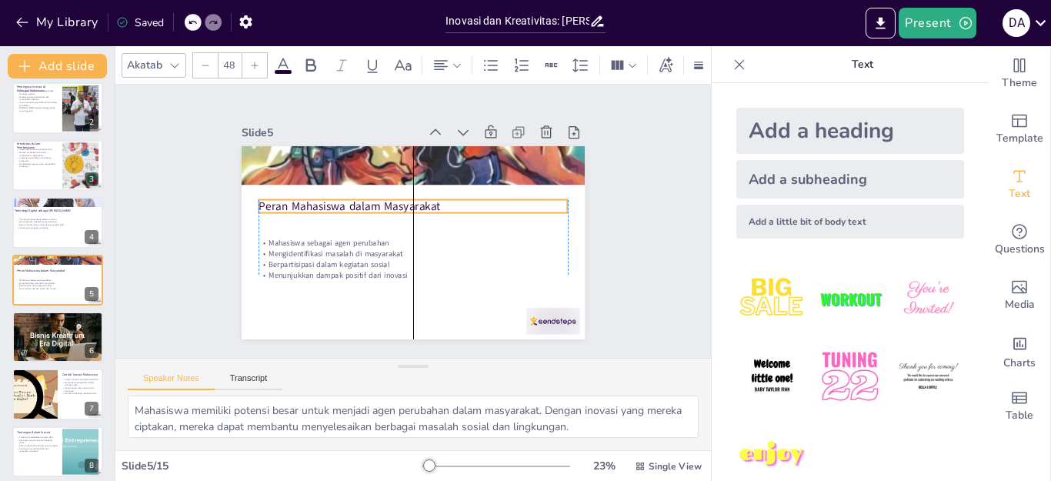
drag, startPoint x: 330, startPoint y: 151, endPoint x: 324, endPoint y: 195, distance: 44.3
click at [324, 195] on p "Peran Mahasiswa dalam Masyarakat" at bounding box center [417, 207] width 298 height 111
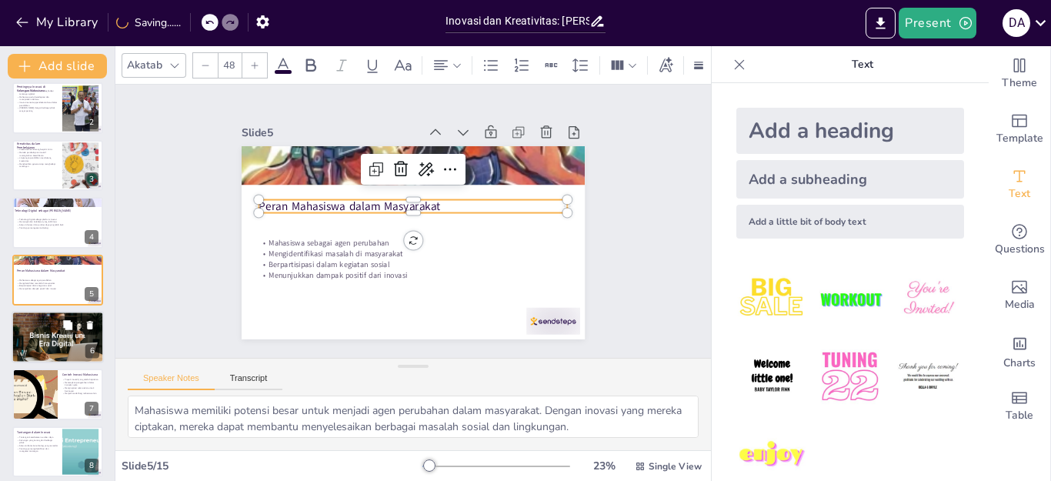
click at [29, 330] on div at bounding box center [58, 337] width 92 height 62
type textarea "Kolaborasi antara universitas, industri, dan pemerintah sangat penting untuk me…"
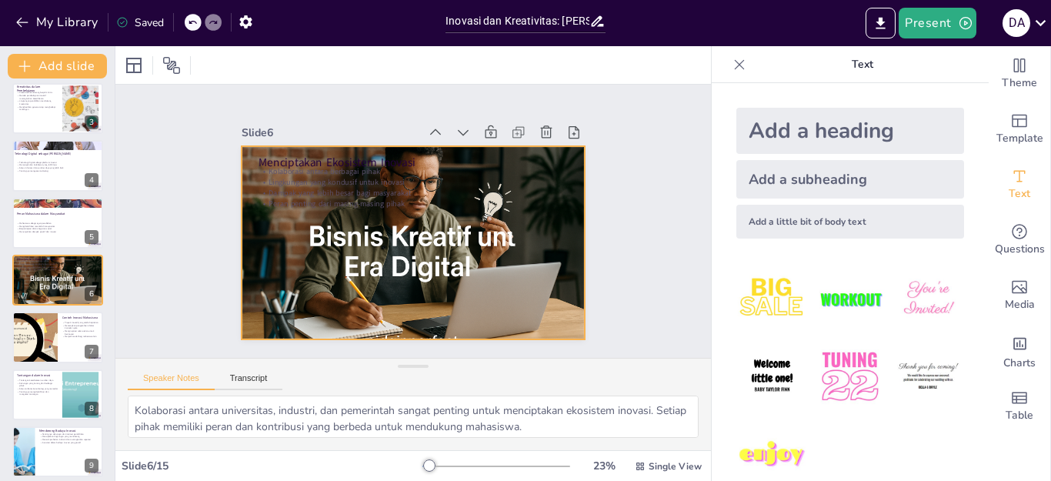
click at [352, 232] on div at bounding box center [393, 214] width 324 height 397
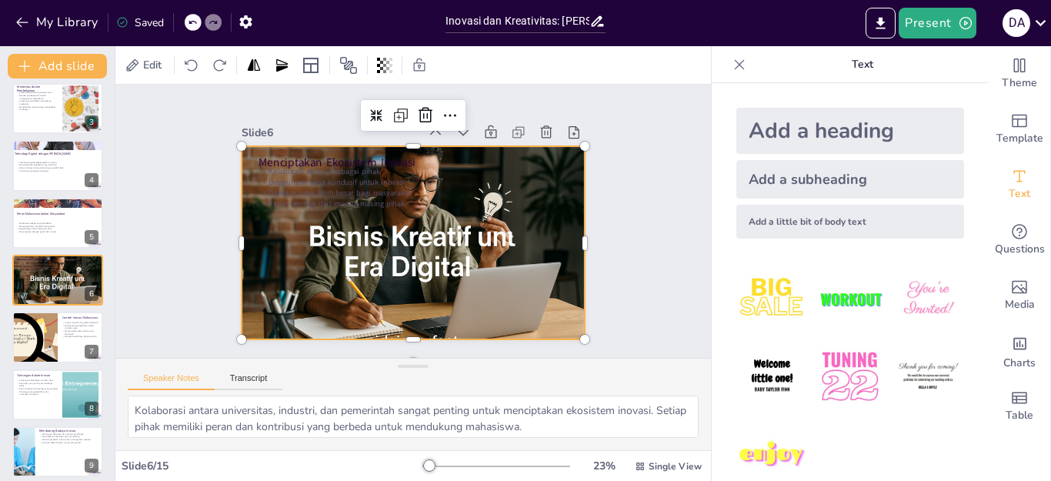
click at [342, 232] on div at bounding box center [413, 242] width 343 height 228
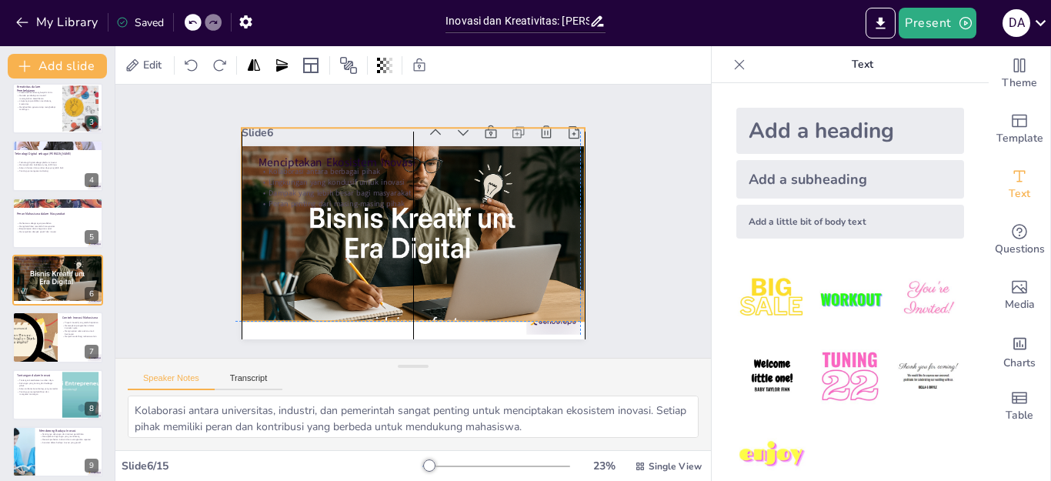
drag, startPoint x: 352, startPoint y: 263, endPoint x: 345, endPoint y: 248, distance: 15.9
click at [345, 248] on div at bounding box center [412, 224] width 397 height 324
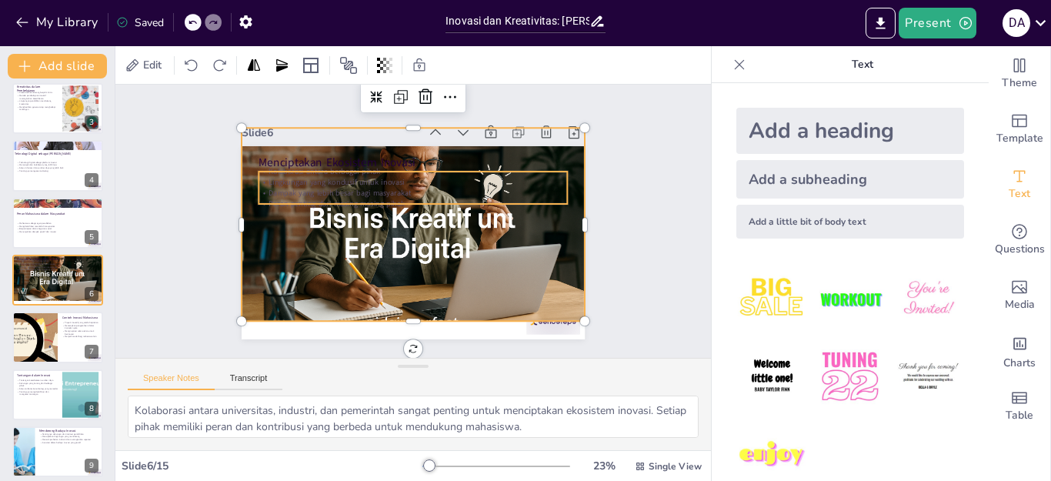
click at [315, 171] on p "Lingkungan yang kondusif untuk inovasi" at bounding box center [428, 185] width 287 height 135
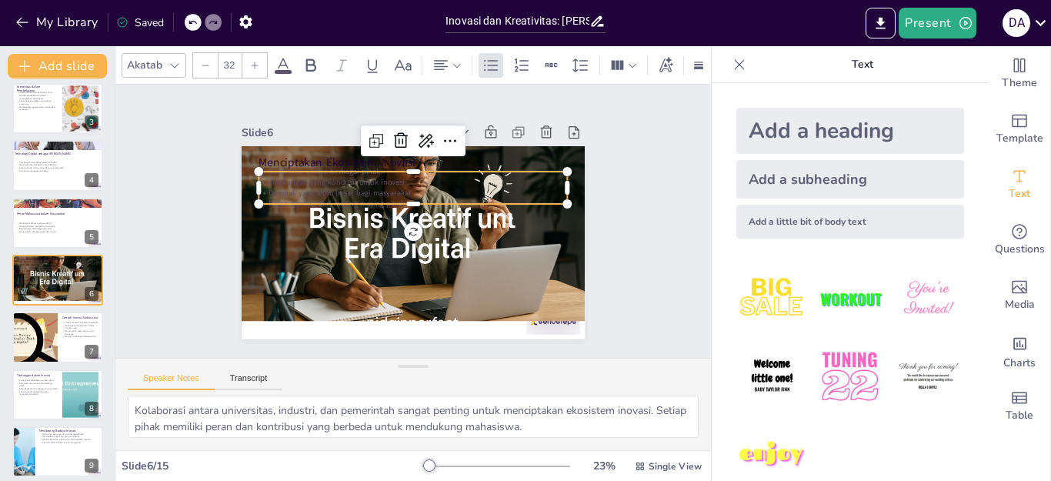
click at [275, 56] on icon at bounding box center [283, 65] width 18 height 18
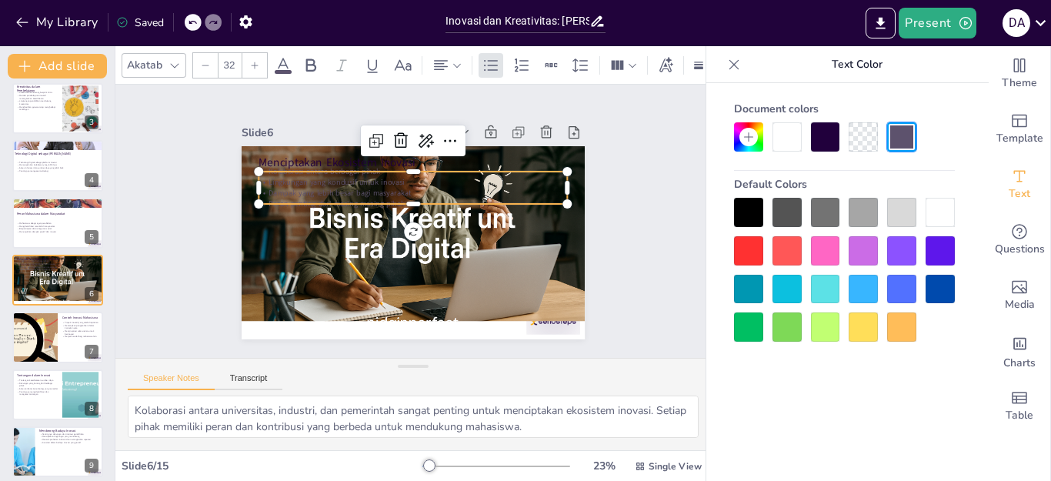
click at [938, 212] on div at bounding box center [939, 212] width 29 height 29
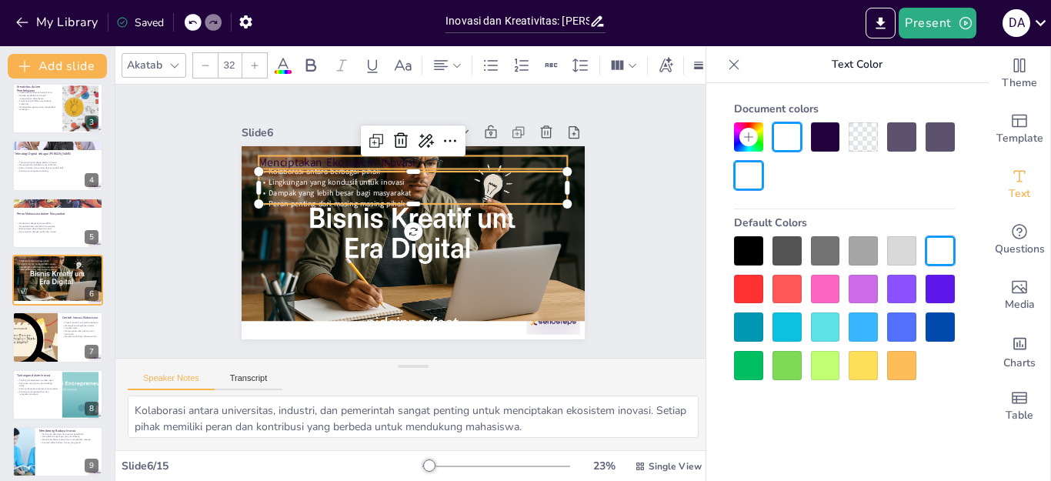
click at [282, 158] on p "Menciptakan Ekosistem Inovasi" at bounding box center [431, 165] width 298 height 111
type input "48"
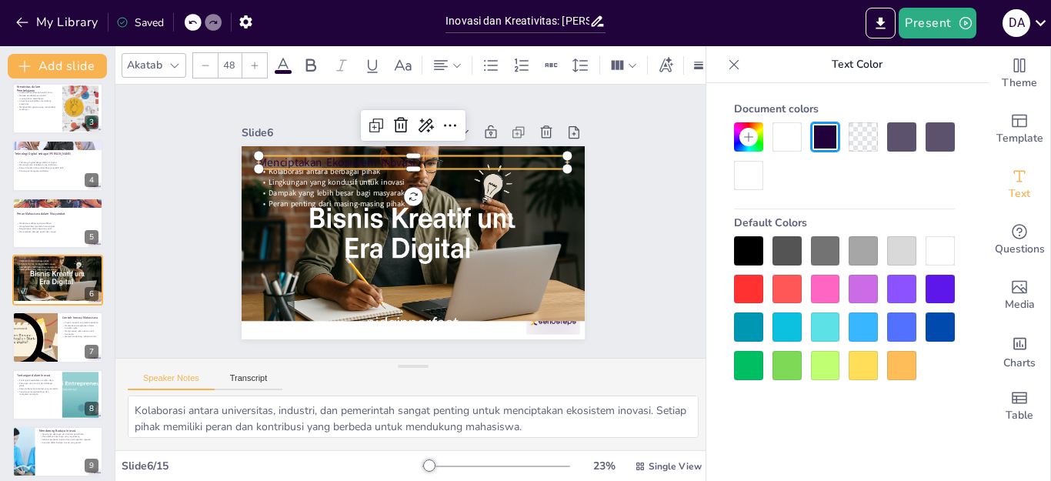
click at [932, 247] on div at bounding box center [939, 250] width 29 height 29
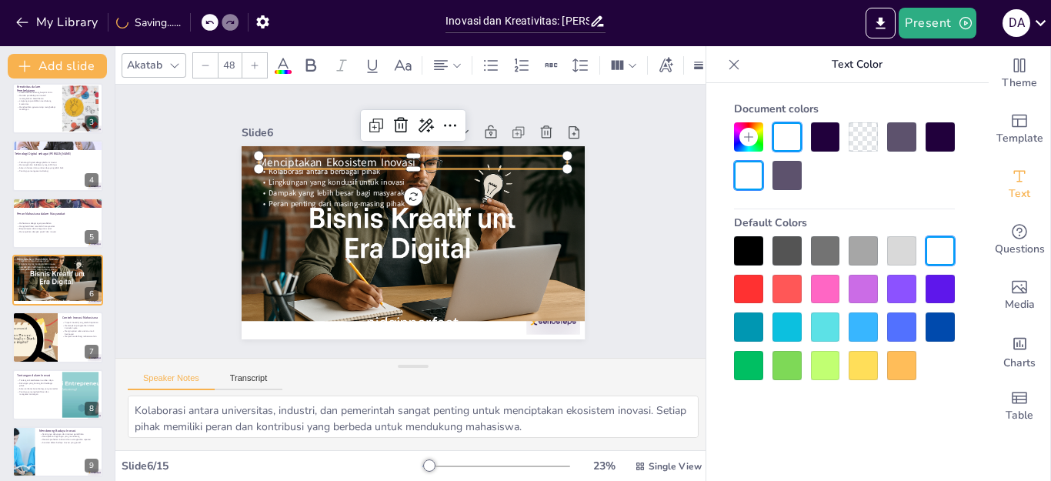
click at [611, 252] on div "Slide 1 Inovasi dan Kreativitas: Pilar Utama Kemahasiswaan di Era Digital Prese…" at bounding box center [412, 221] width 429 height 236
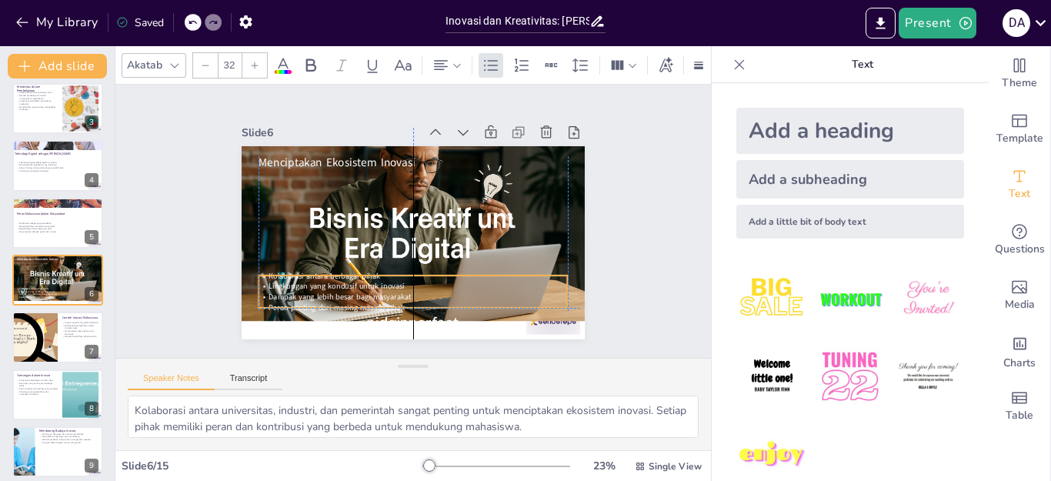
drag, startPoint x: 330, startPoint y: 188, endPoint x: 333, endPoint y: 295, distance: 107.0
click at [333, 295] on div "Kolaborasi antara berbagai pihak Lingkungan yang kondusif untuk inovasi Dampak …" at bounding box center [377, 282] width 289 height 192
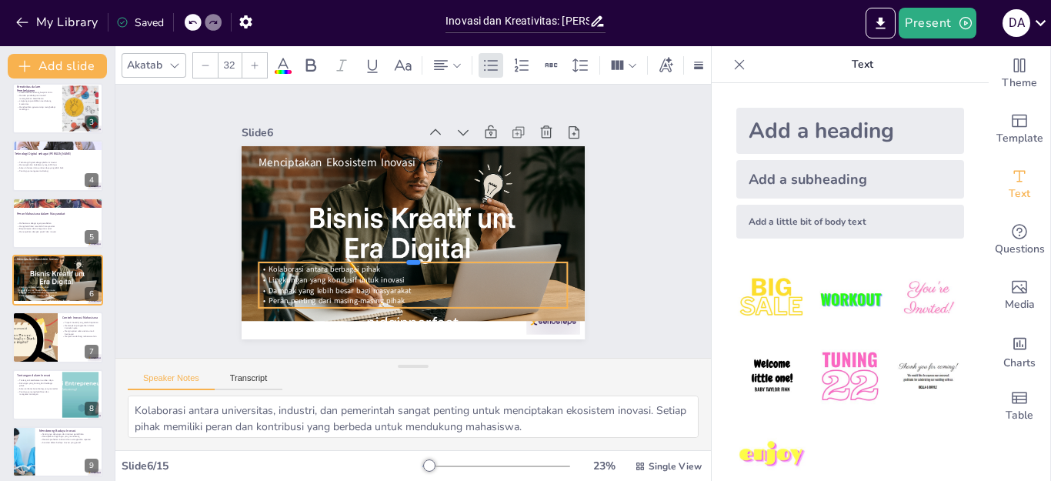
drag, startPoint x: 400, startPoint y: 267, endPoint x: 402, endPoint y: 254, distance: 13.2
click at [402, 254] on div at bounding box center [405, 256] width 305 height 76
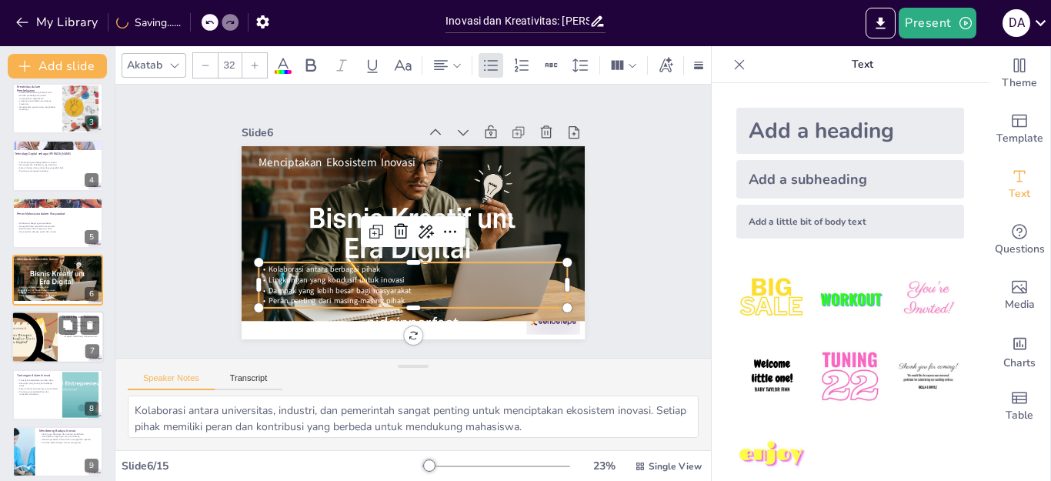
click at [28, 345] on div at bounding box center [34, 338] width 92 height 52
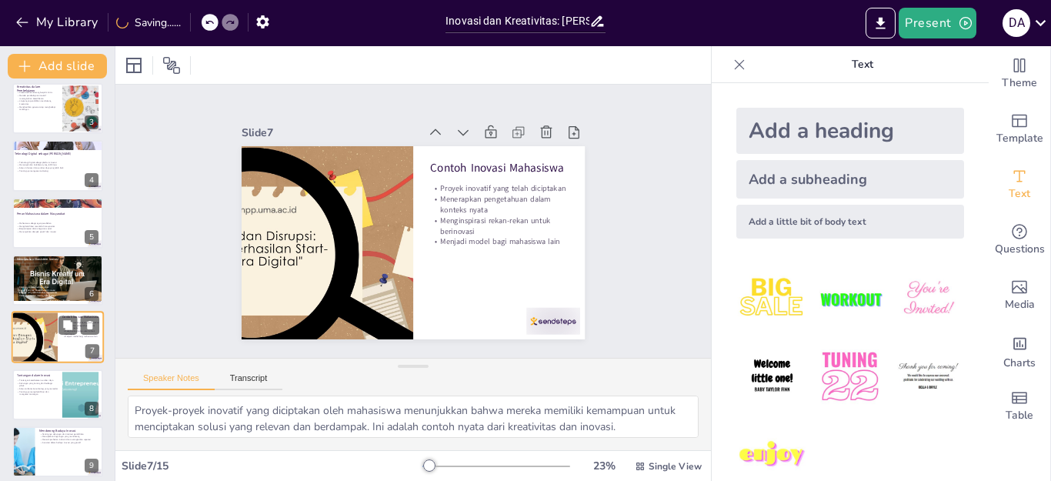
scroll to position [179, 0]
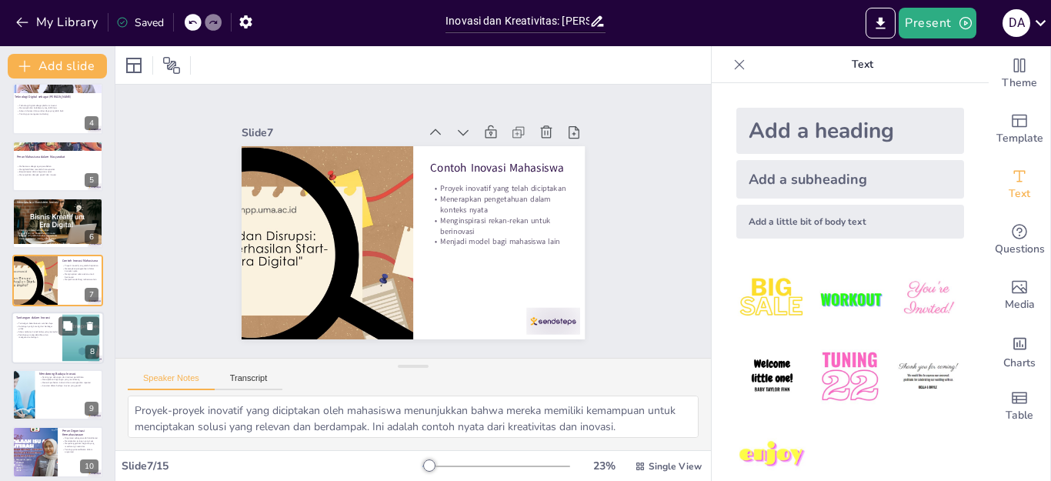
click at [29, 345] on div at bounding box center [58, 338] width 92 height 52
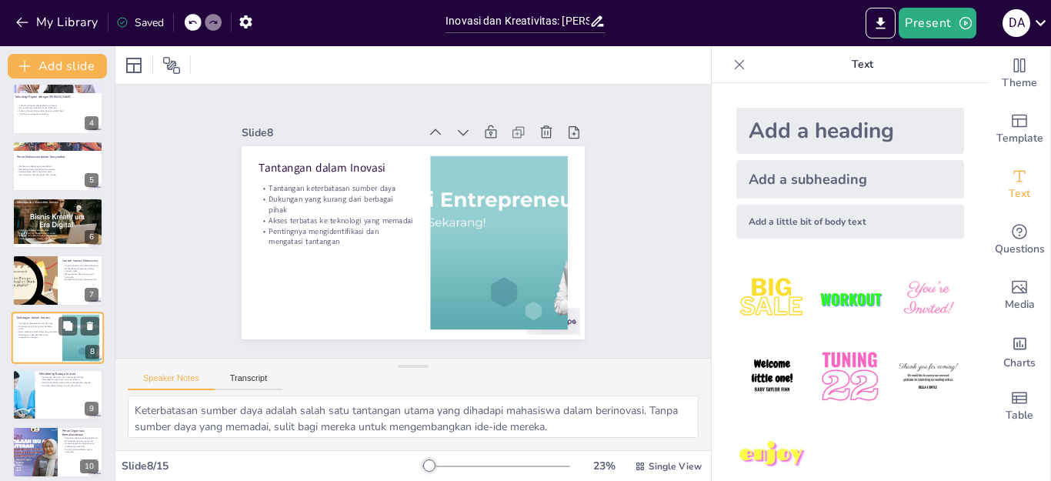
scroll to position [237, 0]
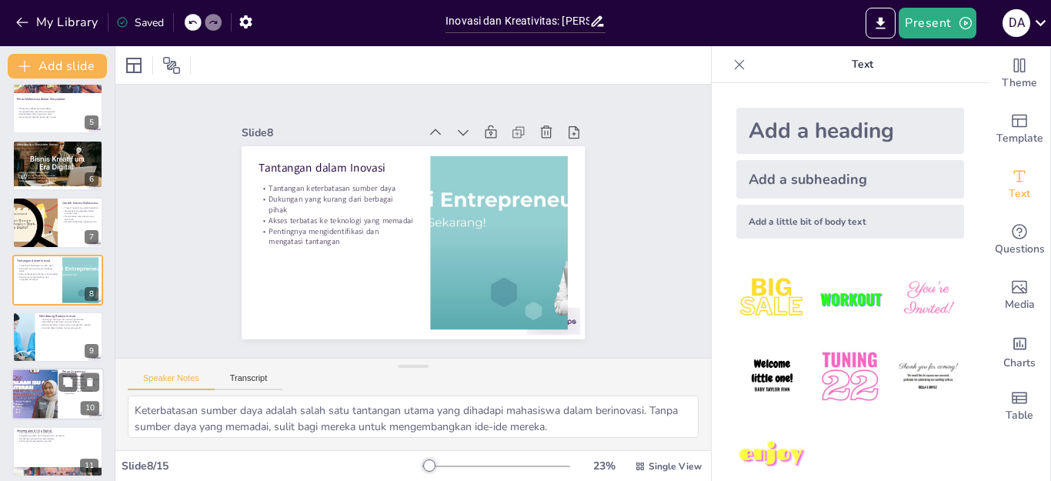
click at [41, 395] on div at bounding box center [34, 394] width 52 height 52
type textarea "Organisasi kemahasiswaan berfungsi sebagai wadah kolaborasi bagi mahasiswa. Dal…"
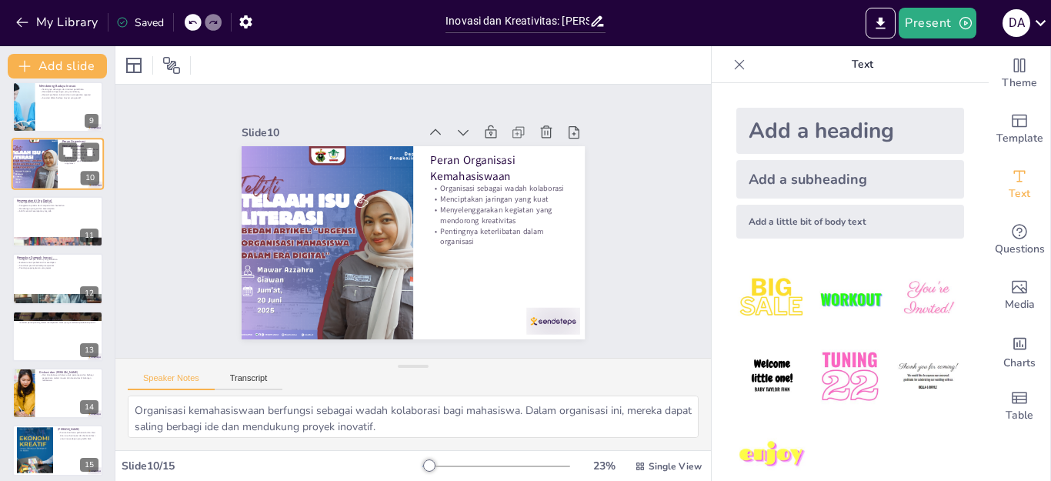
scroll to position [475, 0]
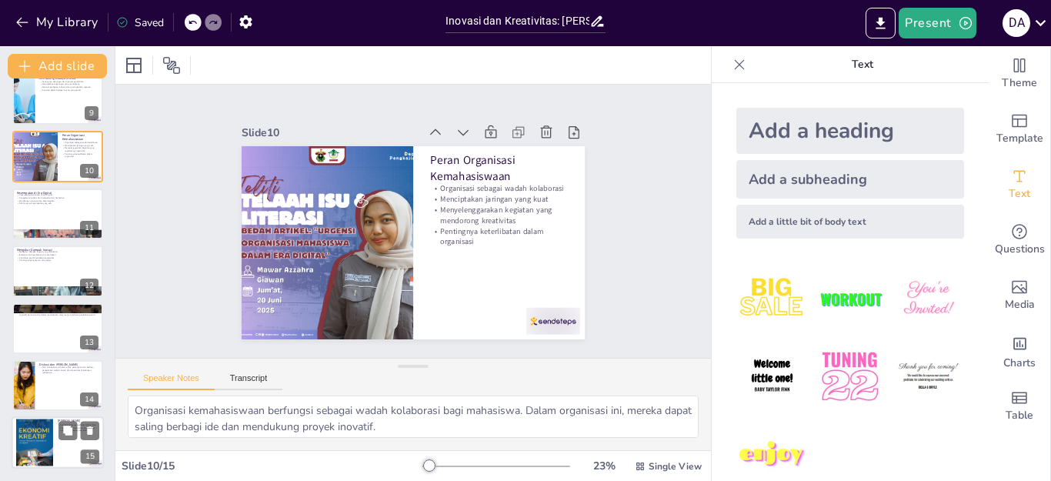
click at [47, 451] on div at bounding box center [34, 442] width 37 height 52
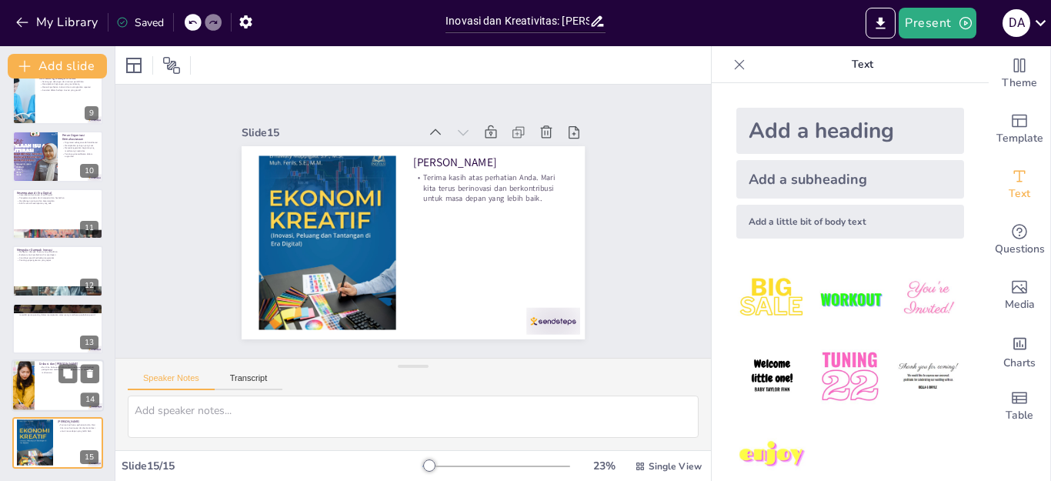
click at [61, 388] on div at bounding box center [58, 385] width 92 height 52
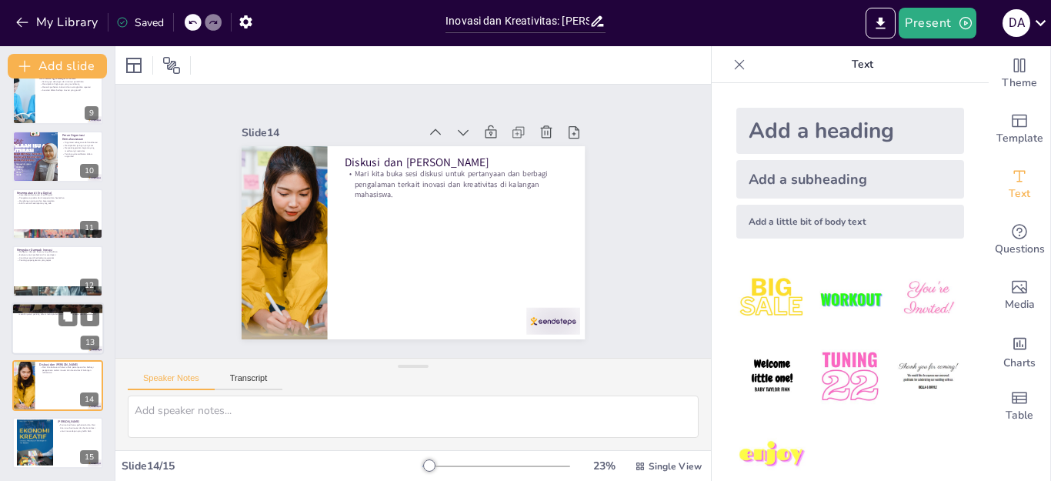
click at [64, 338] on div at bounding box center [58, 328] width 92 height 52
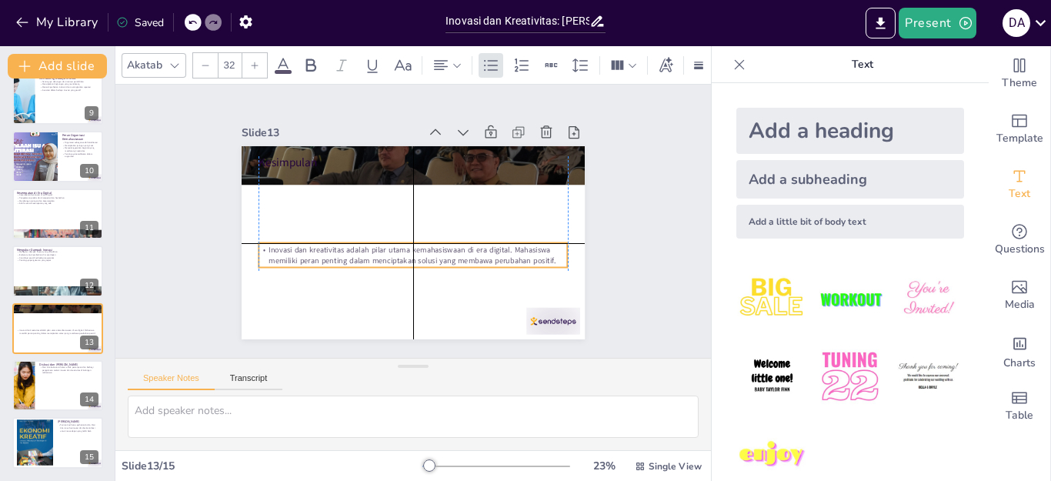
drag, startPoint x: 355, startPoint y: 186, endPoint x: 355, endPoint y: 261, distance: 74.6
click at [355, 261] on div "Inovasi dan kreativitas adalah pilar utama kemahasiswaan di era digital. Mahasi…" at bounding box center [403, 253] width 302 height 119
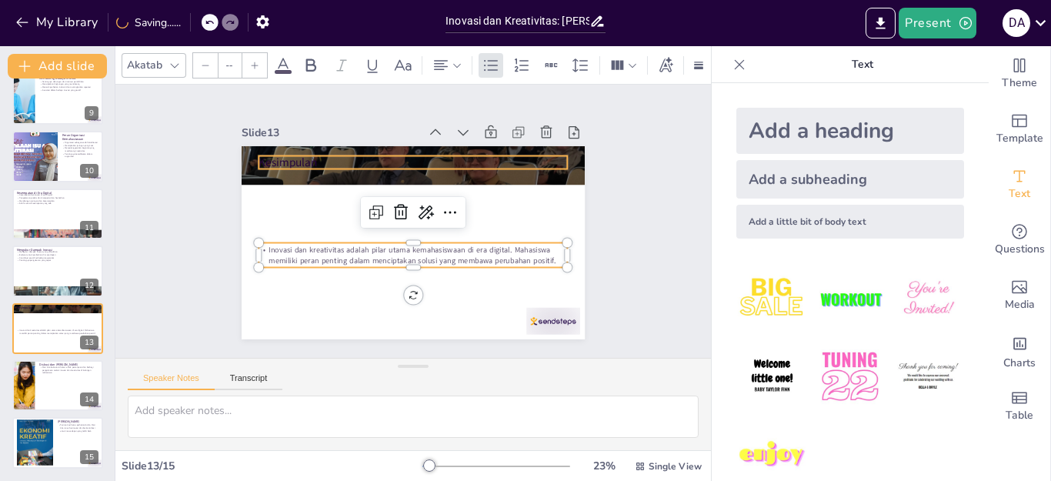
type input "48"
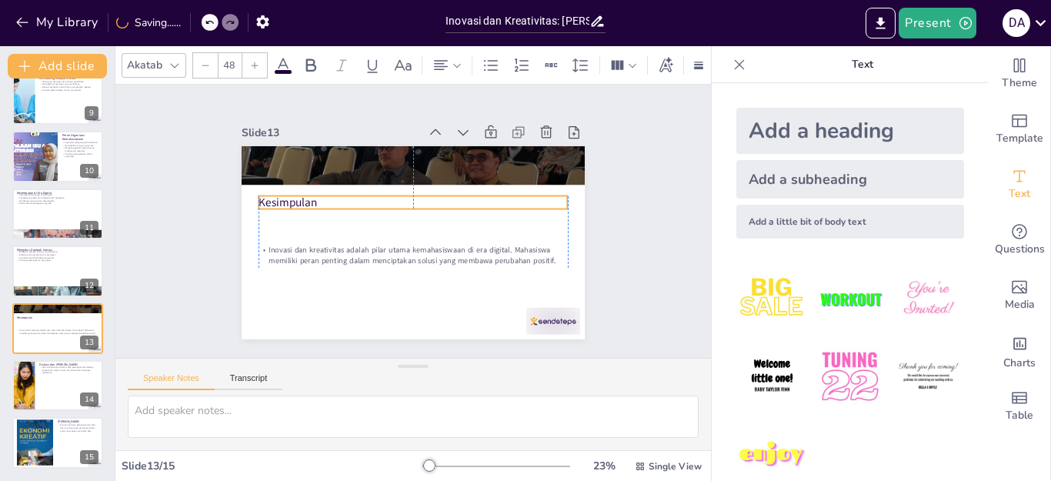
drag, startPoint x: 286, startPoint y: 155, endPoint x: 290, endPoint y: 195, distance: 40.2
click at [331, 195] on p "Kesimpulan" at bounding box center [428, 209] width 195 height 259
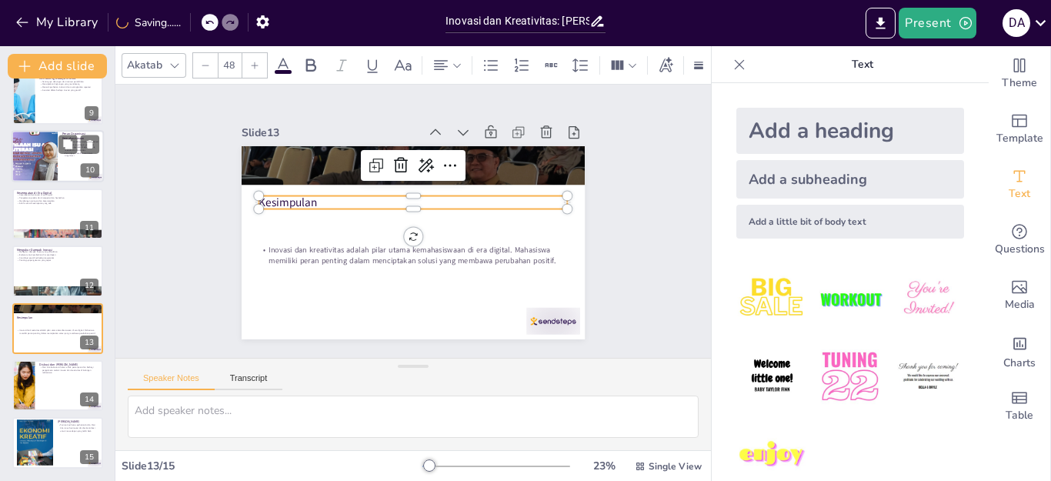
click at [62, 160] on div at bounding box center [58, 157] width 92 height 52
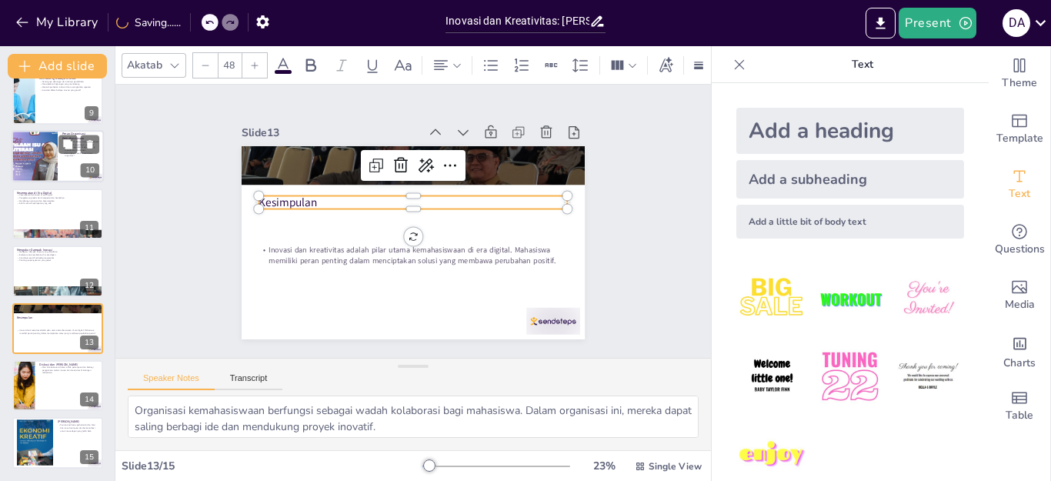
scroll to position [352, 0]
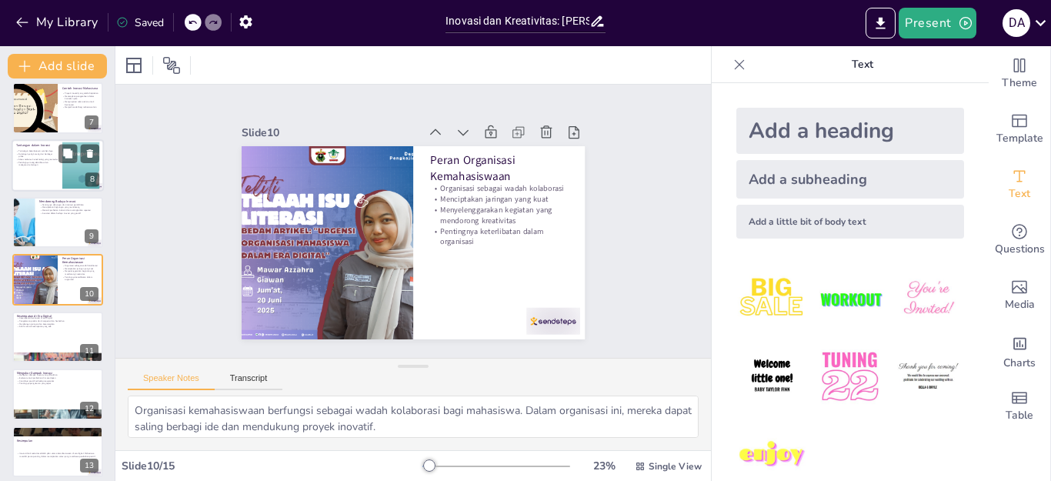
click at [32, 156] on p "Dukungan yang kurang dari berbagai pihak" at bounding box center [37, 154] width 42 height 5
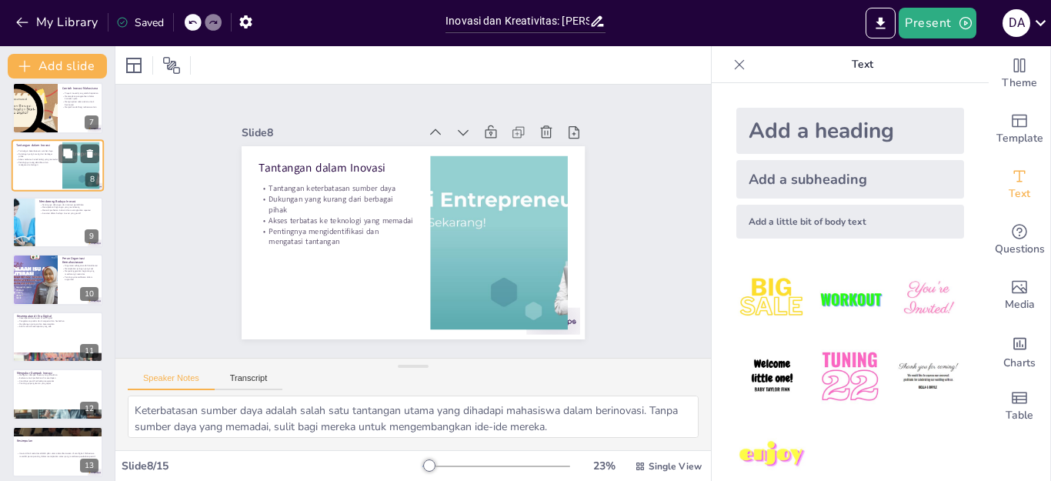
scroll to position [237, 0]
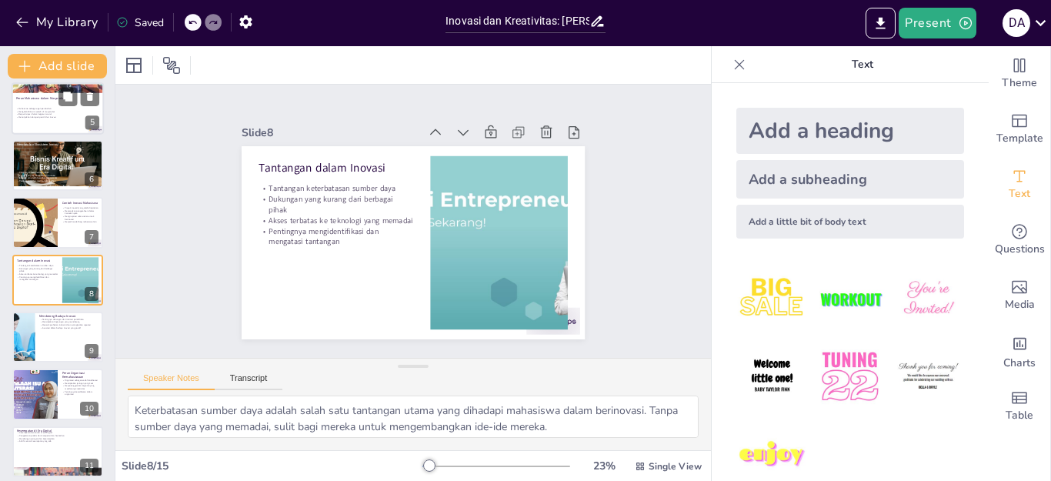
click at [57, 114] on p "Berpartisipasi dalam kegiatan sosial" at bounding box center [57, 113] width 83 height 3
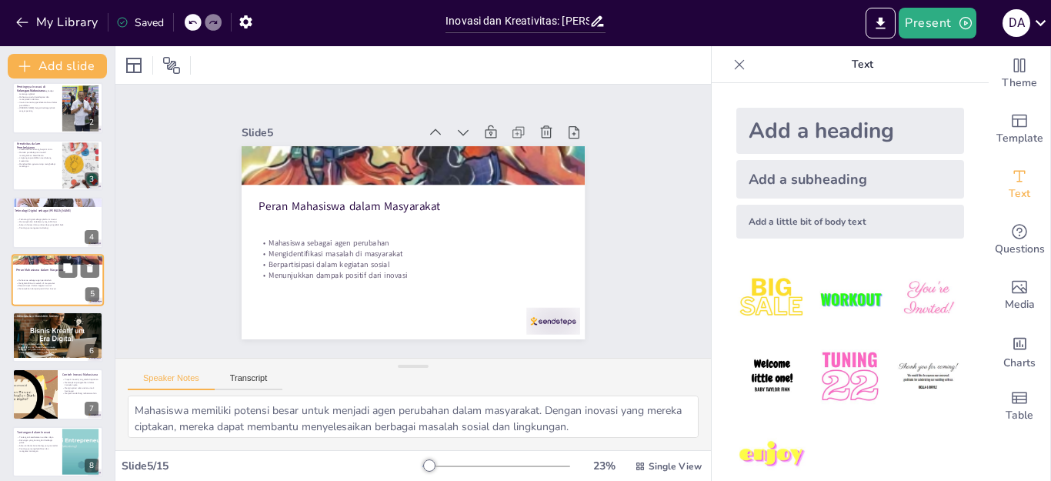
scroll to position [0, 0]
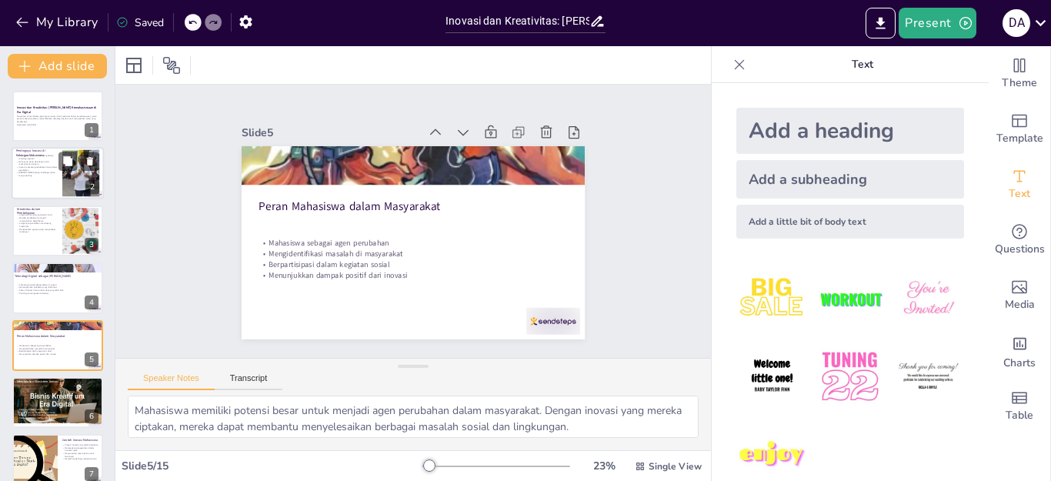
click at [85, 185] on div "2" at bounding box center [92, 188] width 14 height 14
type textarea "Inovasi menjadi sangat penting bagi mahasiswa karena dunia saat ini dihadapkan …"
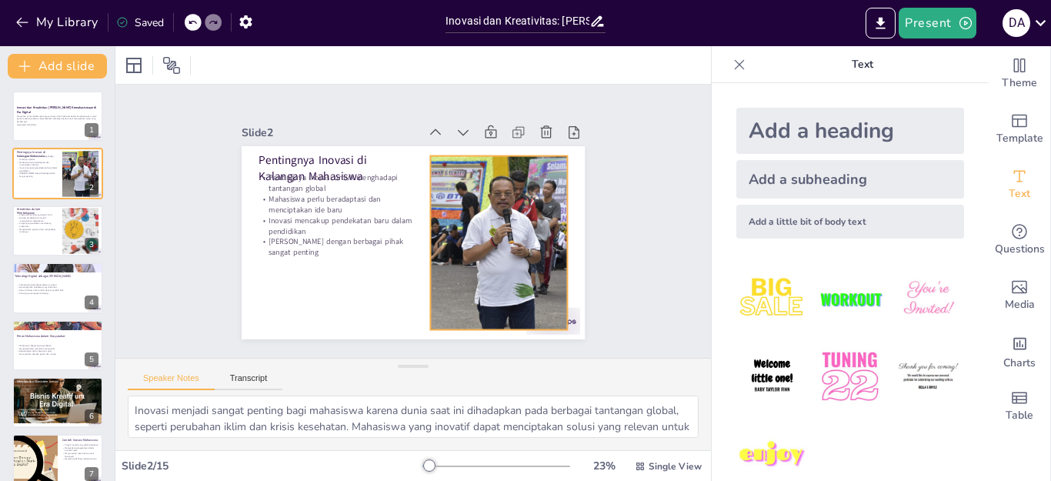
click at [473, 237] on div at bounding box center [492, 260] width 291 height 224
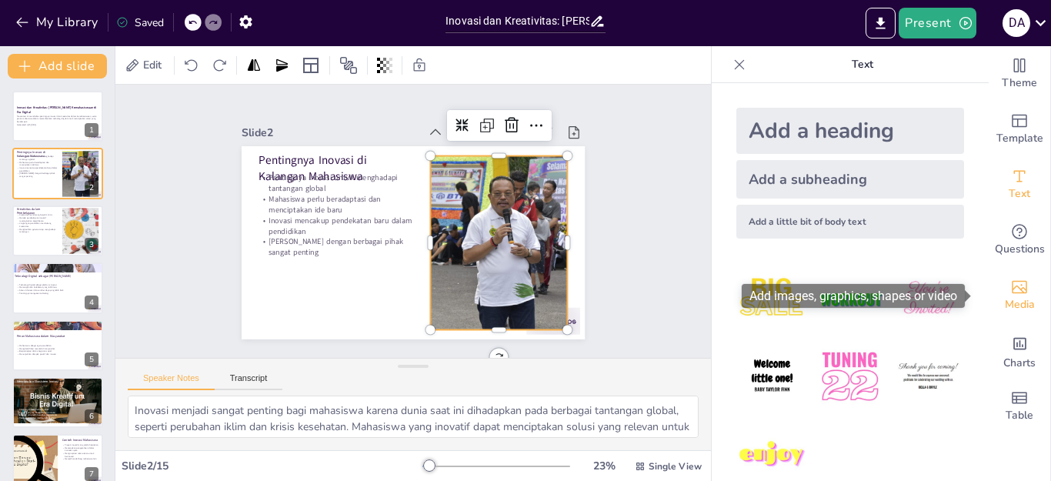
click at [1005, 310] on span "Media" at bounding box center [1020, 304] width 30 height 17
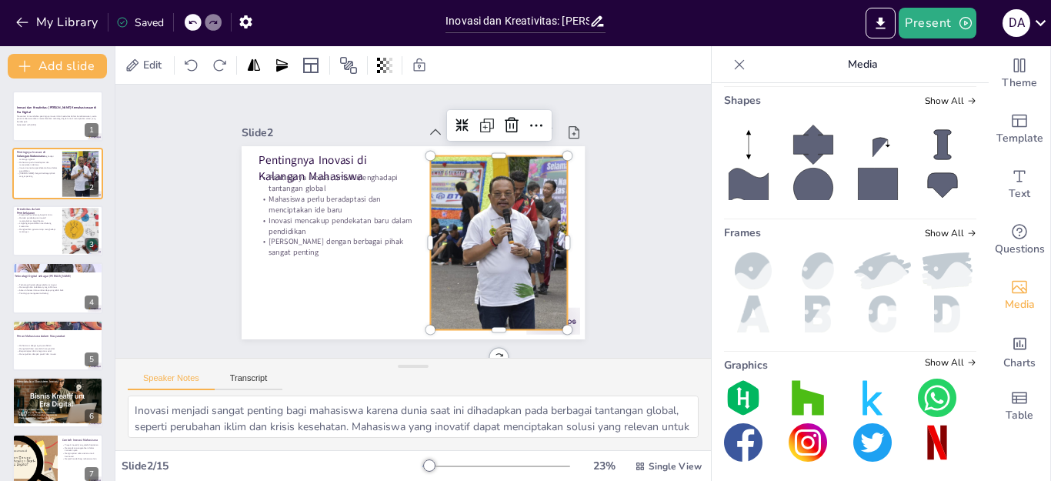
scroll to position [322, 0]
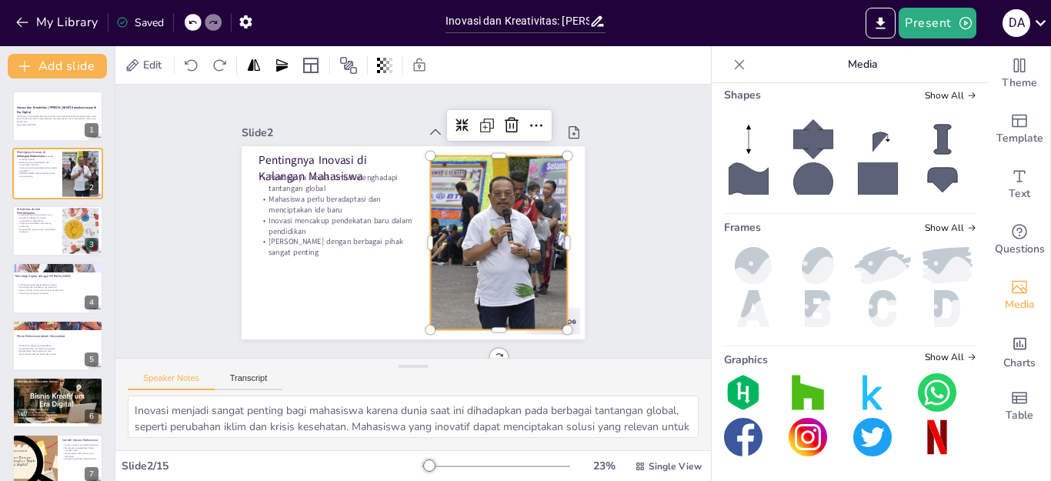
click at [937, 263] on img at bounding box center [947, 265] width 58 height 37
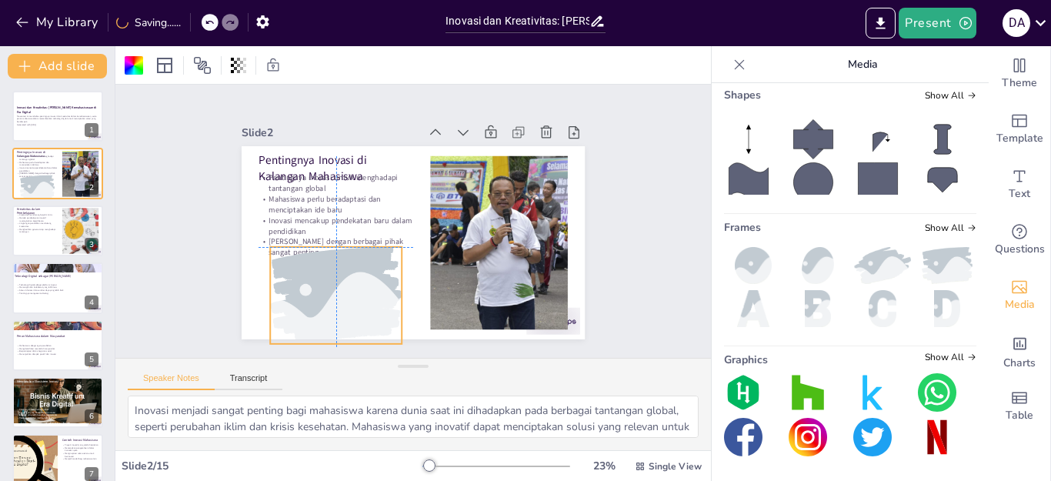
drag, startPoint x: 416, startPoint y: 249, endPoint x: 344, endPoint y: 305, distance: 91.6
click at [344, 305] on div at bounding box center [313, 257] width 172 height 147
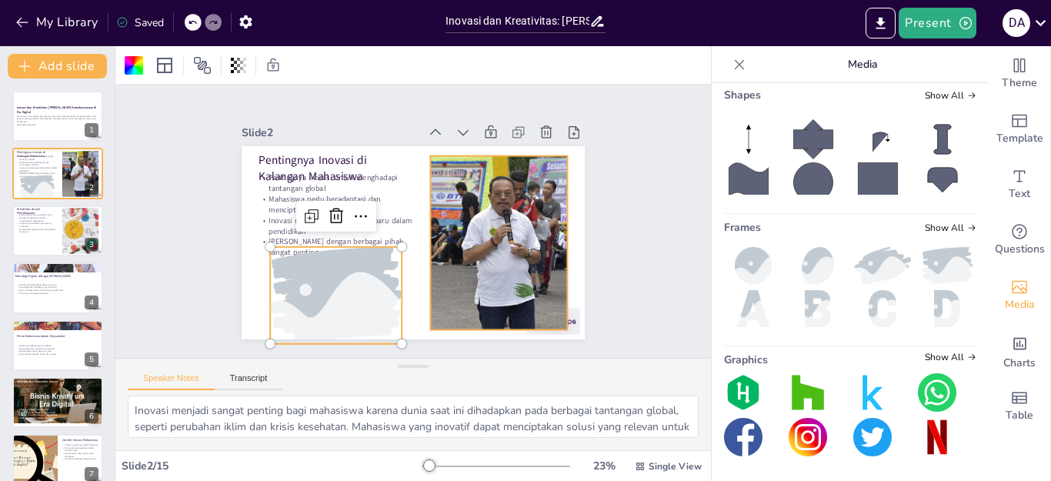
click at [454, 265] on div at bounding box center [437, 306] width 281 height 312
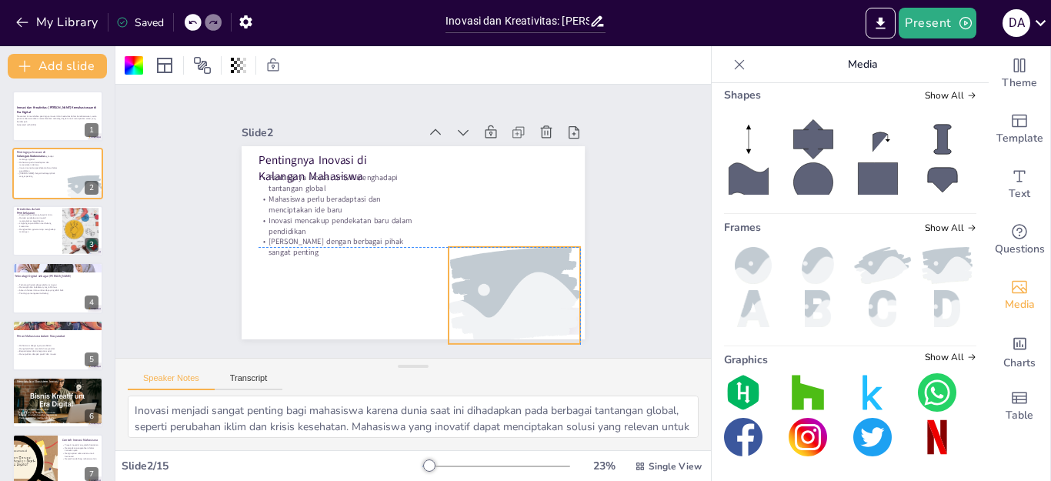
drag, startPoint x: 357, startPoint y: 285, endPoint x: 534, endPoint y: 286, distance: 176.9
click at [377, 286] on div at bounding box center [299, 272] width 156 height 174
click at [553, 244] on div "Slide 1 Inovasi dan Kreativitas: Pilar Utama Kemahasiswaan di Era Digital Prese…" at bounding box center [413, 221] width 280 height 452
click at [531, 286] on div at bounding box center [505, 306] width 154 height 112
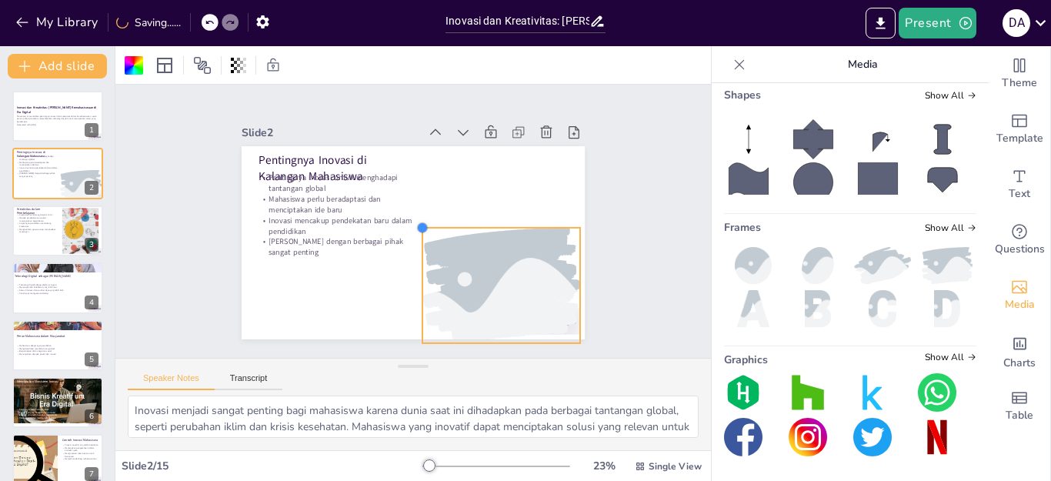
drag, startPoint x: 436, startPoint y: 240, endPoint x: 410, endPoint y: 235, distance: 26.7
click at [410, 235] on div "Pentingnya Inovasi di Kalangan Mahasiswa Pentingnya inovasi untuk menghadapi ta…" at bounding box center [404, 241] width 392 height 316
click at [356, 218] on p "Inovasi mencakup pendekatan baru dalam pendidikan" at bounding box center [336, 218] width 156 height 38
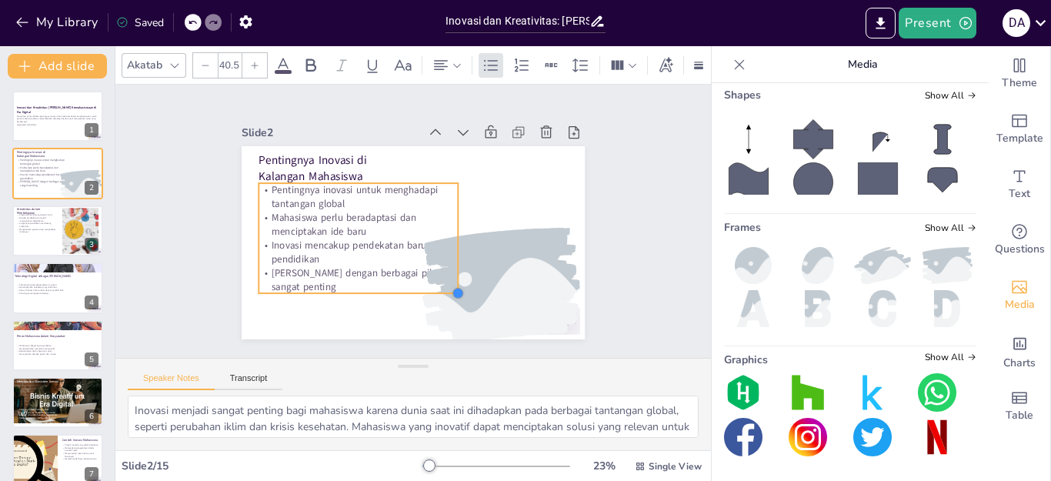
type input "41.3"
drag, startPoint x: 401, startPoint y: 241, endPoint x: 441, endPoint y: 259, distance: 44.1
click at [441, 259] on div "Pentingnya Inovasi di Kalangan Mahasiswa Pentingnya inovasi untuk menghadapi ta…" at bounding box center [409, 242] width 376 height 260
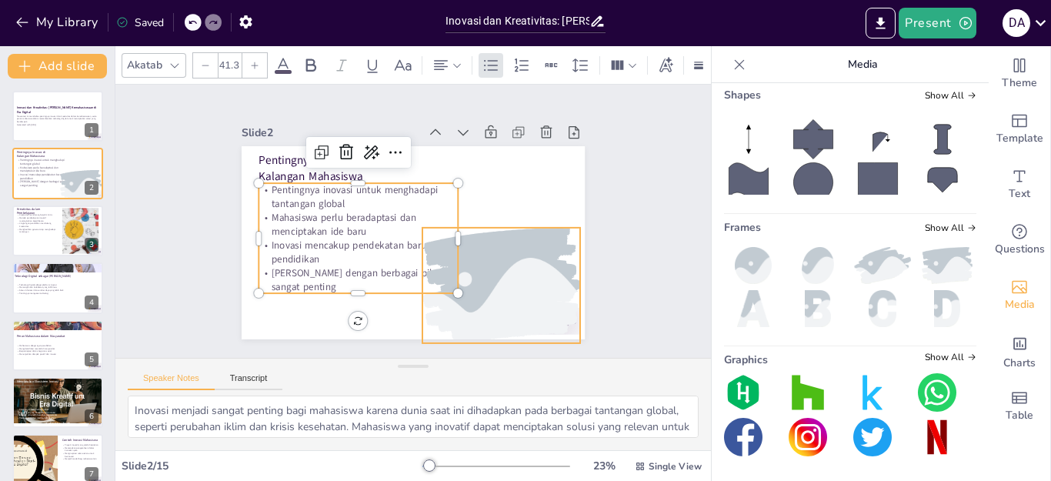
click at [494, 252] on div at bounding box center [435, 328] width 206 height 202
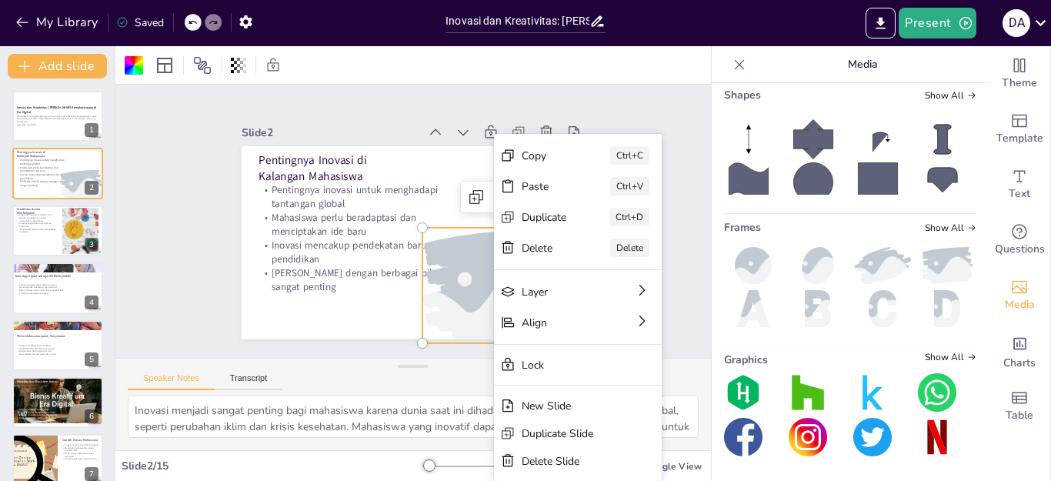
click at [642, 104] on div "Slide 1 Inovasi dan Kreativitas: Pilar Utama Kemahasiswaan di Era Digital Prese…" at bounding box center [413, 220] width 639 height 391
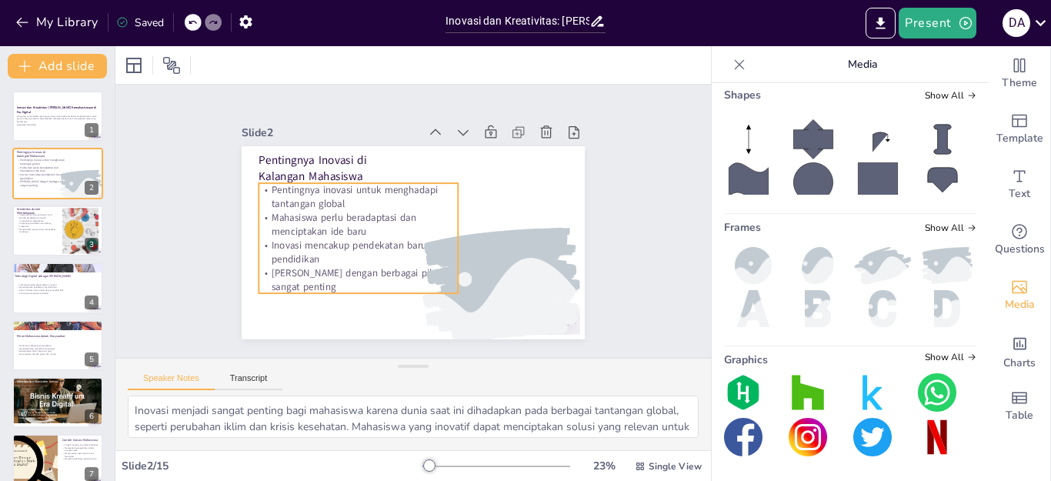
click at [388, 200] on p "Pentingnya inovasi untuk menghadapi tantangan global" at bounding box center [372, 177] width 193 height 106
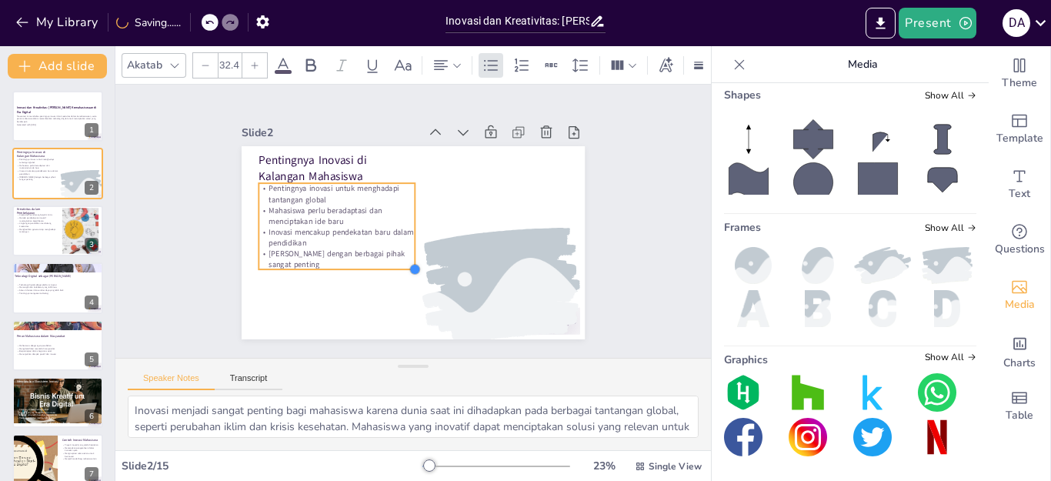
type input "31.5"
drag, startPoint x: 441, startPoint y: 285, endPoint x: 388, endPoint y: 258, distance: 59.2
click at [388, 258] on div "Pentingnya Inovasi di Kalangan Mahasiswa Pentingnya inovasi untuk menghadapi ta…" at bounding box center [396, 234] width 358 height 392
click at [629, 243] on div "Slide 1 Inovasi dan Kreativitas: Pilar Utama Kemahasiswaan di Era Digital Prese…" at bounding box center [413, 221] width 651 height 444
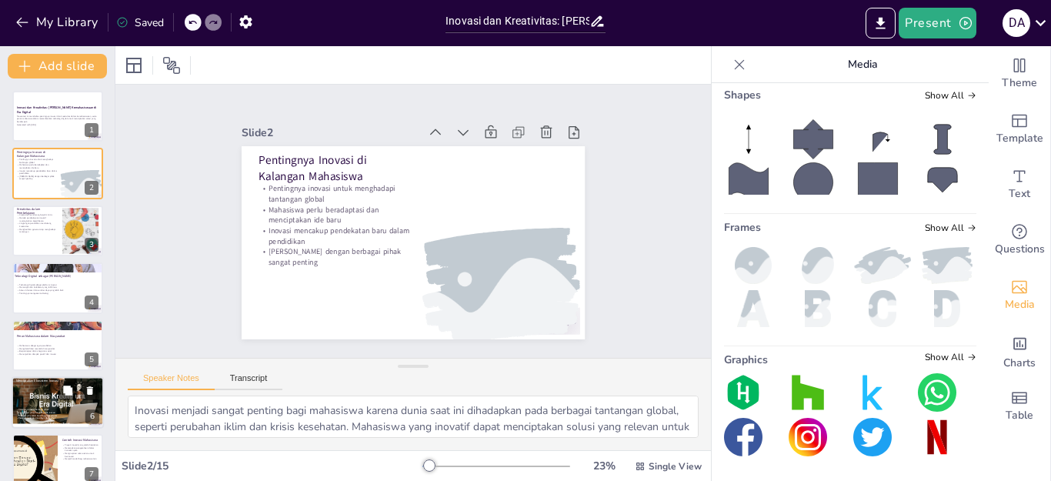
click at [69, 400] on div at bounding box center [58, 398] width 92 height 62
type textarea "Kolaborasi antara universitas, industri, dan pemerintah sangat penting untuk me…"
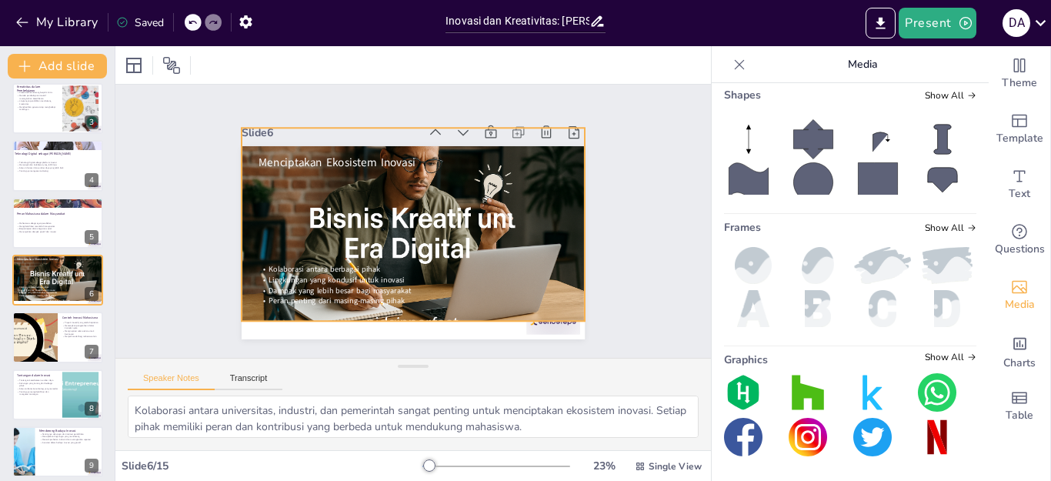
click at [452, 212] on div at bounding box center [412, 224] width 365 height 263
click at [863, 267] on img at bounding box center [882, 265] width 58 height 37
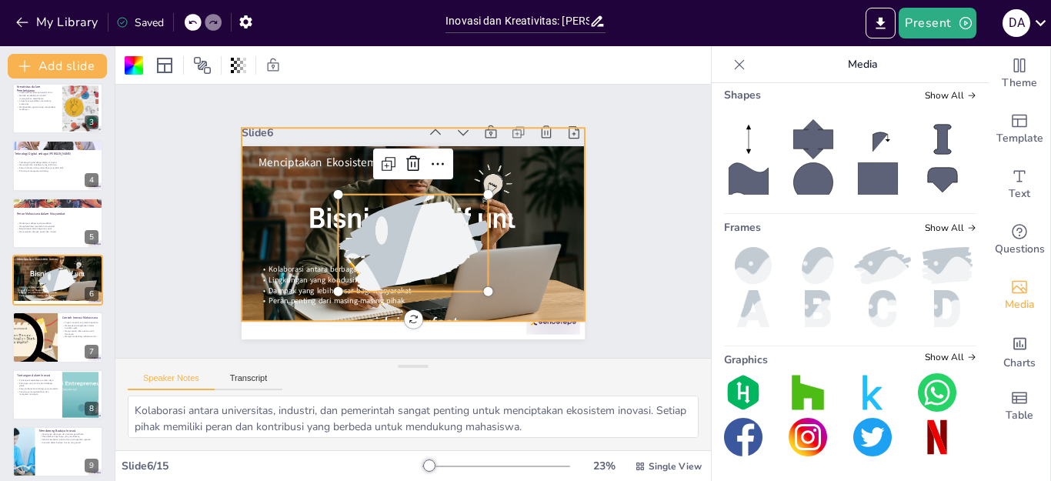
click at [547, 232] on div at bounding box center [412, 224] width 383 height 295
